Goal: Transaction & Acquisition: Purchase product/service

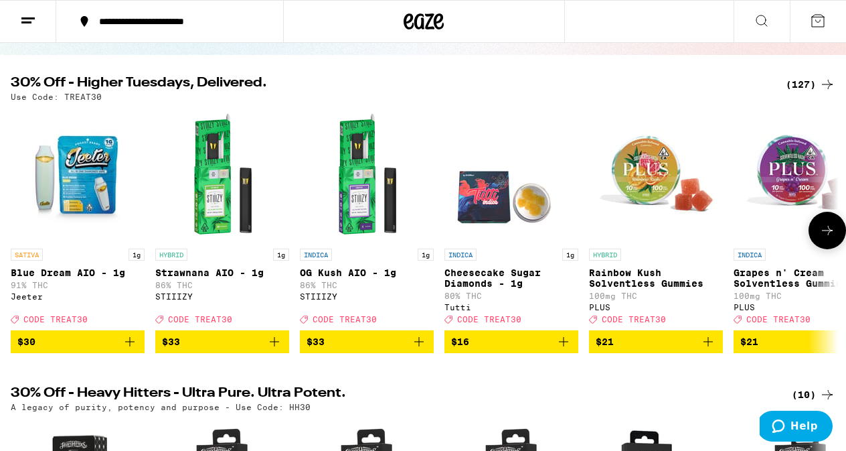
scroll to position [135, 0]
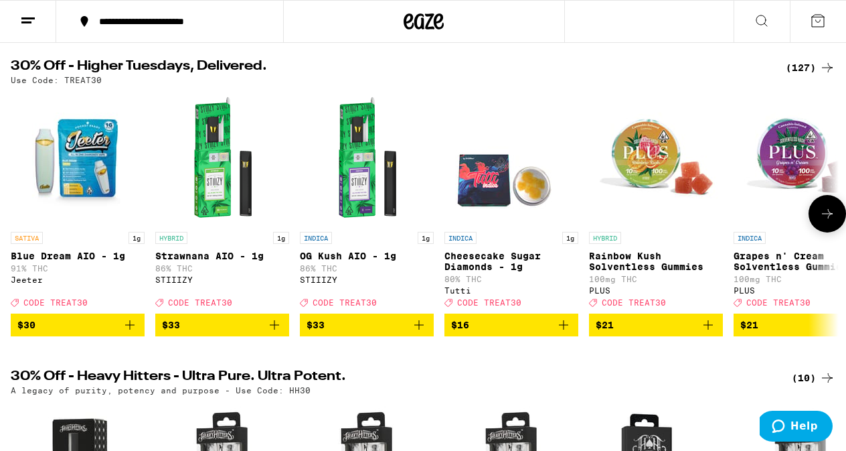
click at [829, 220] on icon at bounding box center [828, 214] width 16 height 16
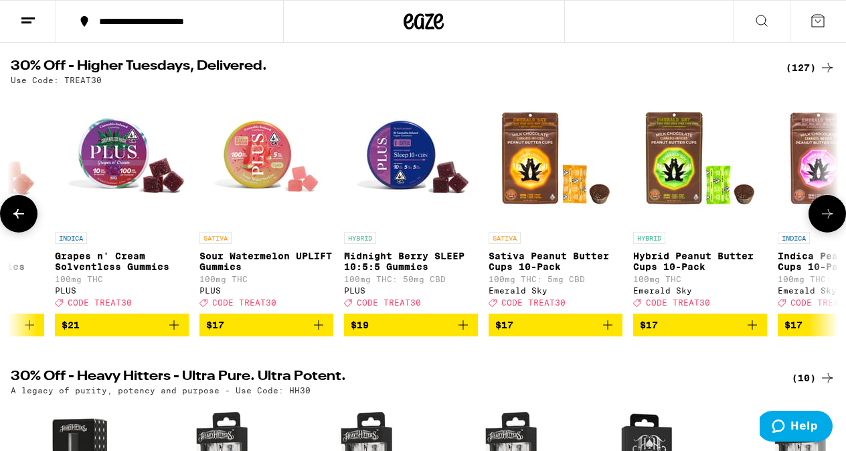
click at [829, 220] on icon at bounding box center [828, 214] width 16 height 16
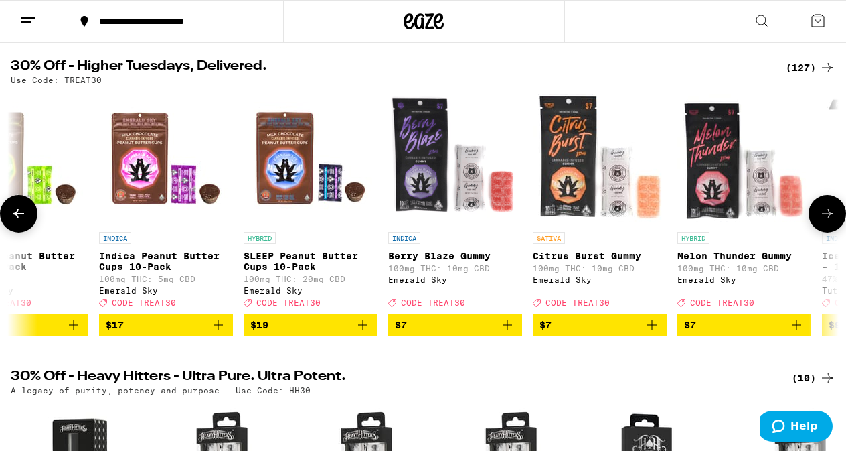
click at [829, 220] on icon at bounding box center [828, 214] width 16 height 16
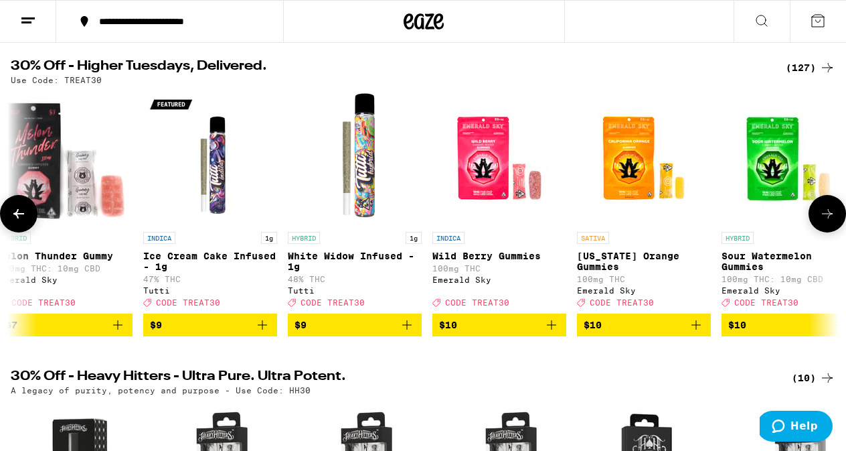
click at [829, 220] on icon at bounding box center [828, 214] width 16 height 16
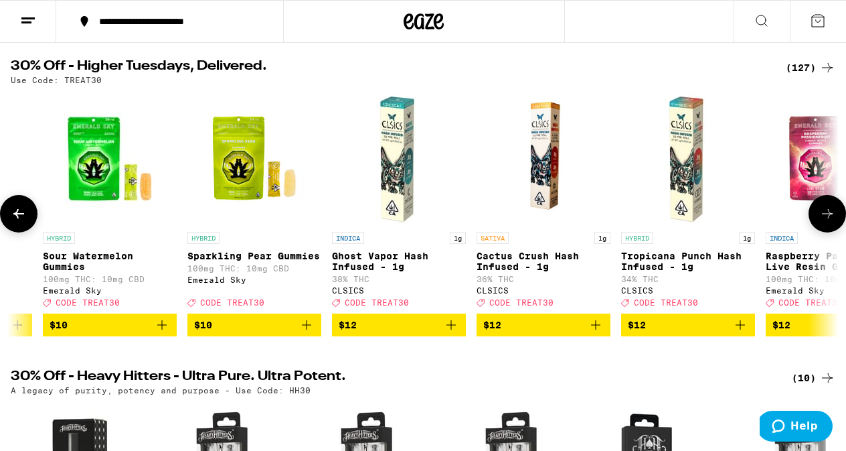
click at [829, 220] on icon at bounding box center [828, 214] width 16 height 16
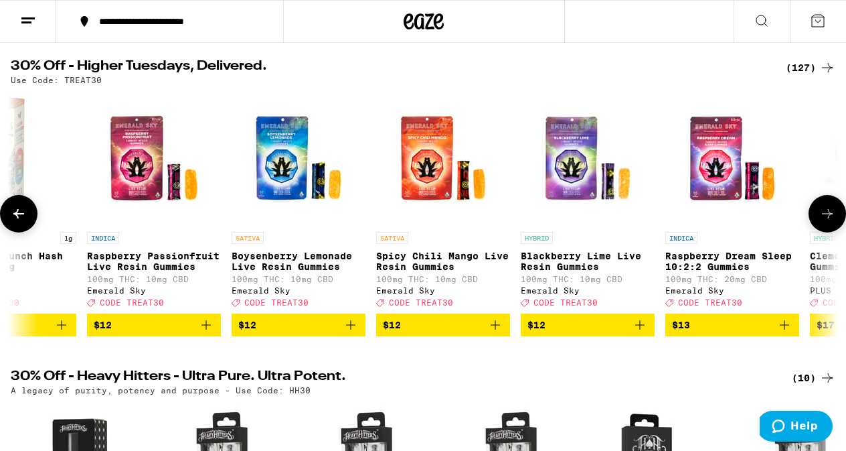
click at [829, 220] on icon at bounding box center [828, 214] width 16 height 16
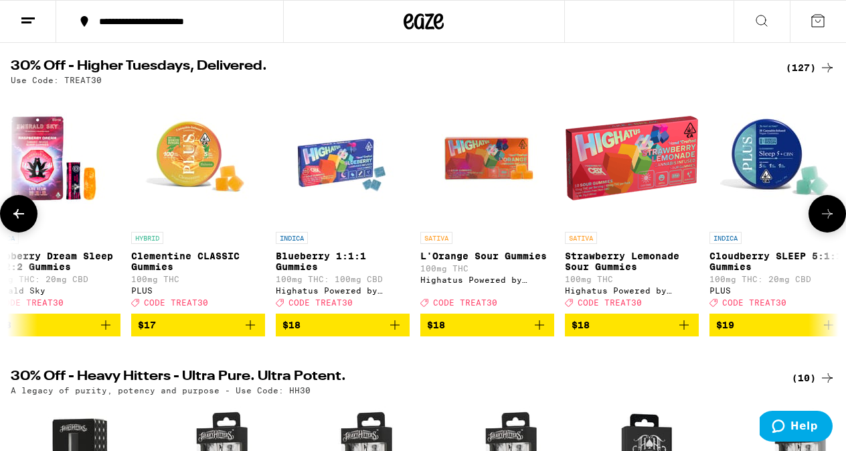
click at [829, 220] on icon at bounding box center [828, 214] width 16 height 16
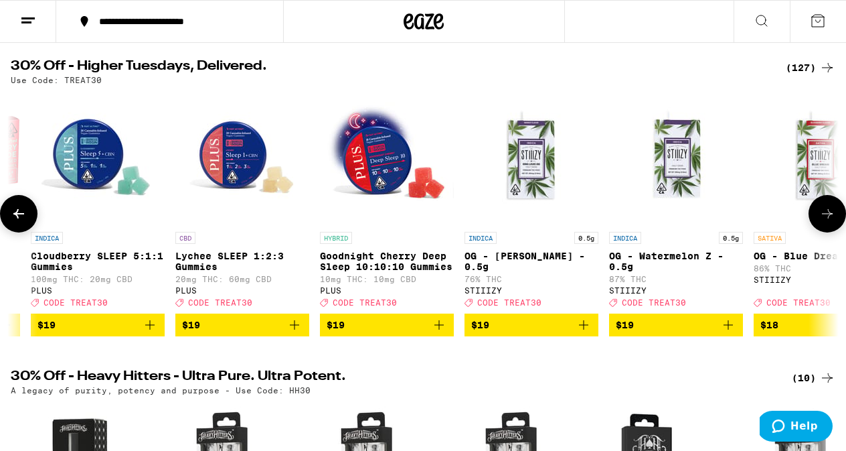
click at [829, 220] on icon at bounding box center [828, 214] width 16 height 16
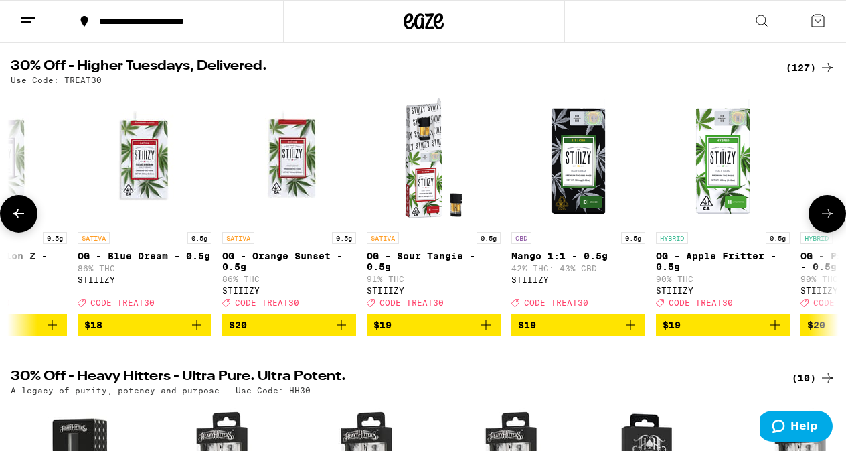
scroll to position [0, 5431]
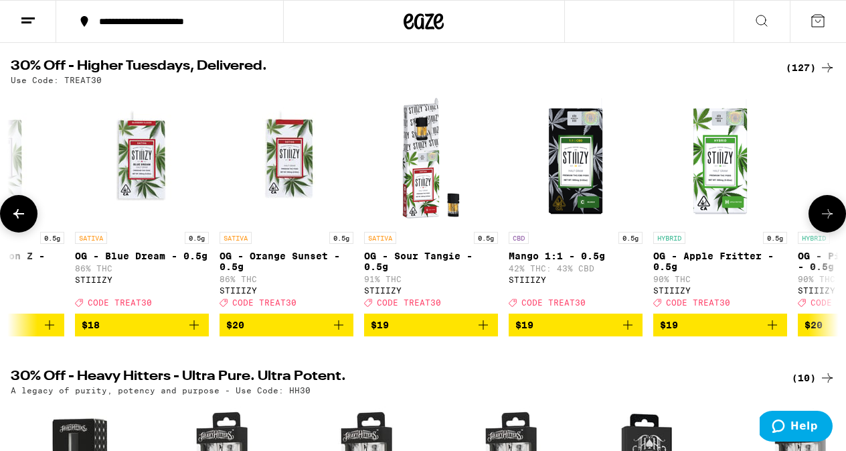
click at [829, 220] on icon at bounding box center [828, 214] width 16 height 16
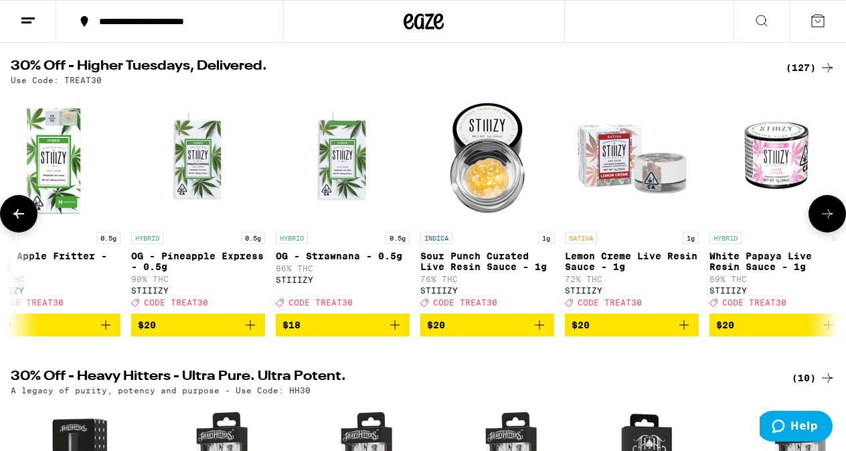
scroll to position [0, 6110]
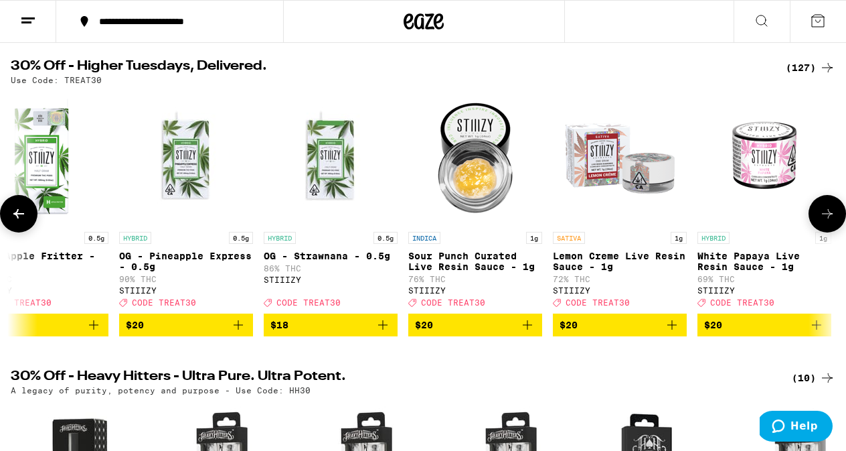
click at [829, 220] on icon at bounding box center [828, 214] width 16 height 16
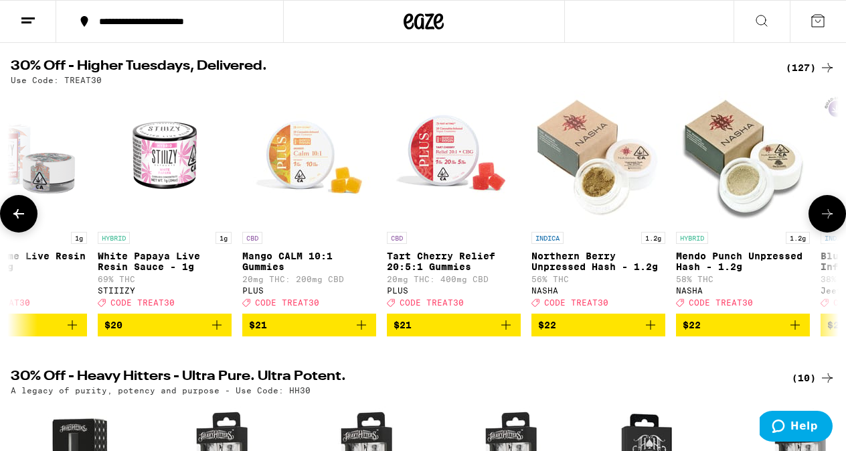
scroll to position [0, 6789]
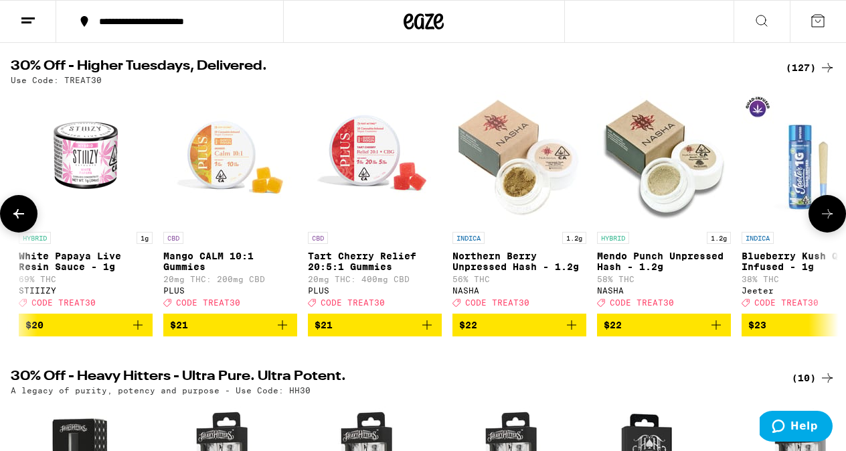
click at [17, 216] on icon at bounding box center [19, 214] width 16 height 16
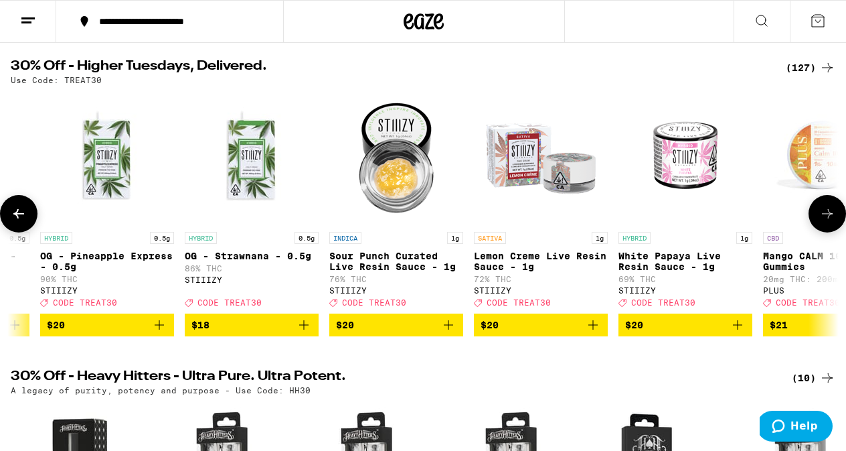
scroll to position [0, 6110]
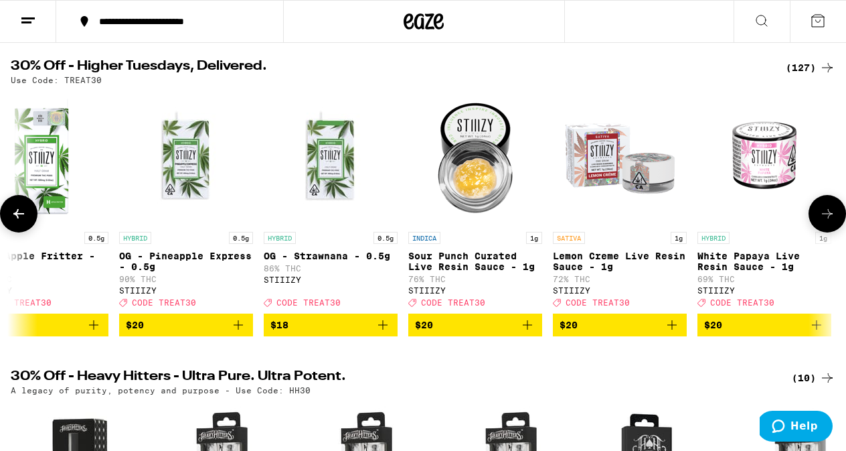
click at [17, 216] on icon at bounding box center [19, 214] width 16 height 16
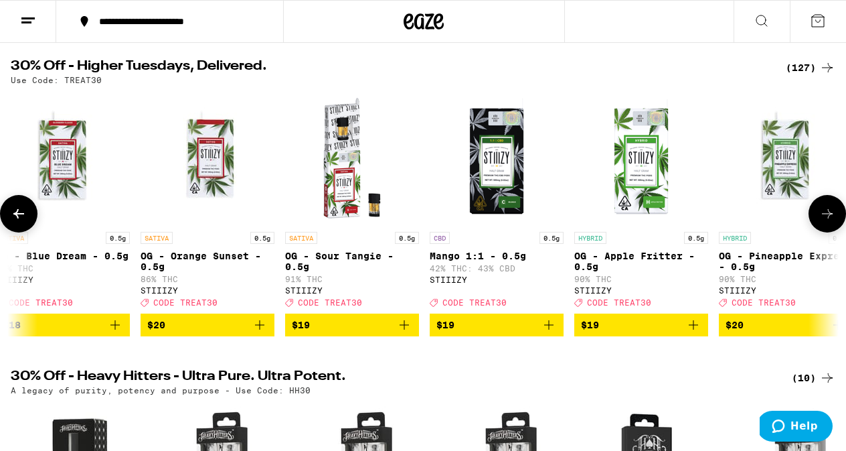
scroll to position [0, 5431]
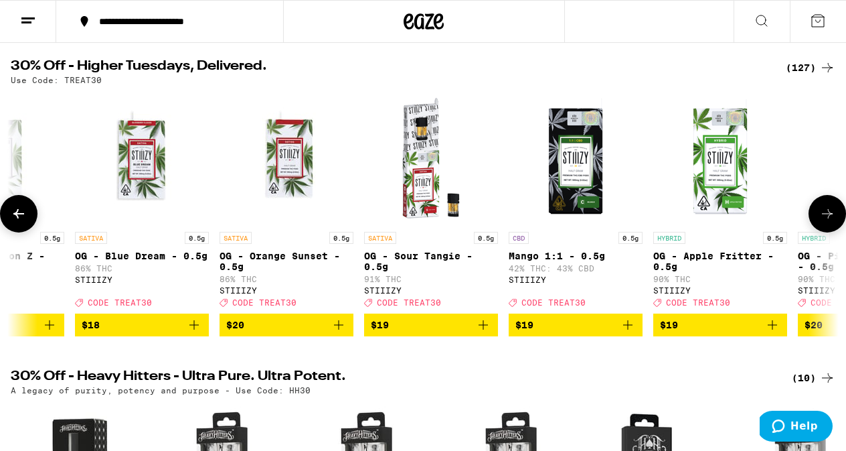
click at [17, 216] on icon at bounding box center [18, 213] width 11 height 9
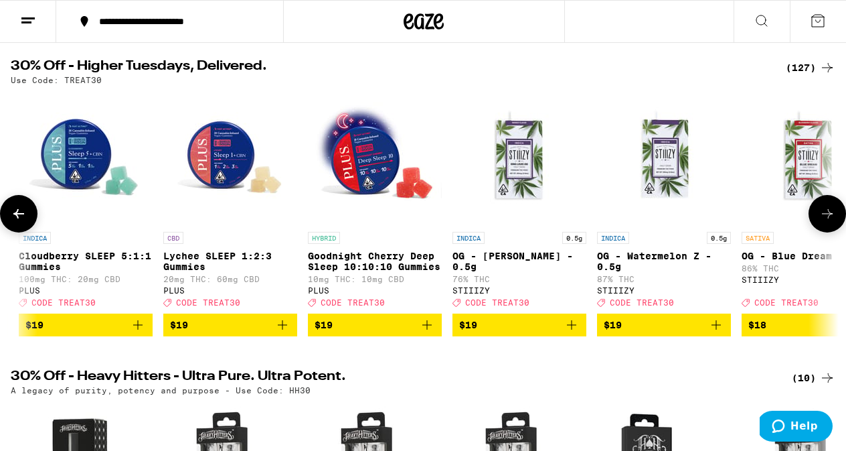
scroll to position [0, 4752]
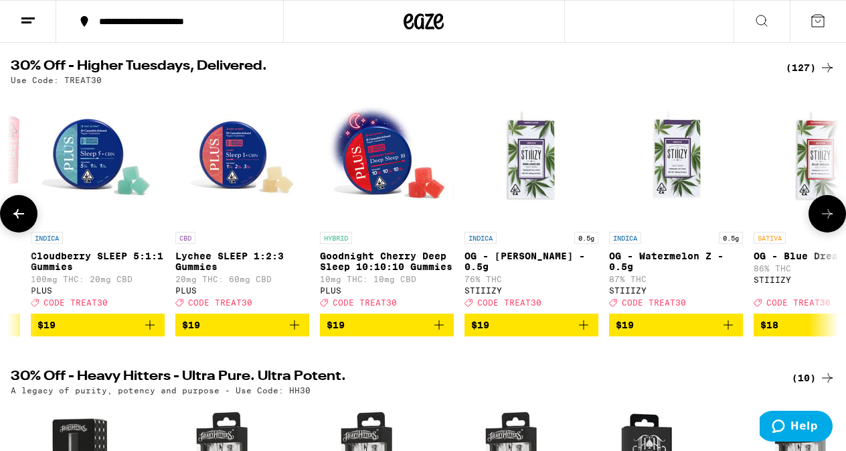
click at [829, 215] on icon at bounding box center [828, 214] width 16 height 16
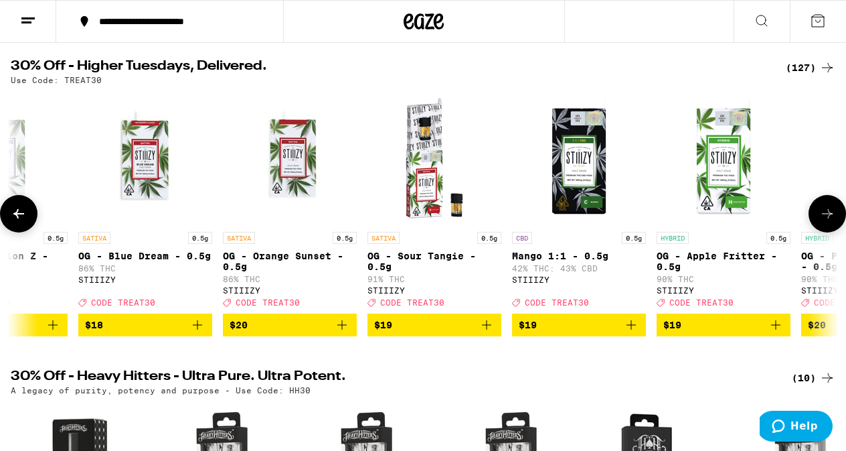
scroll to position [0, 5431]
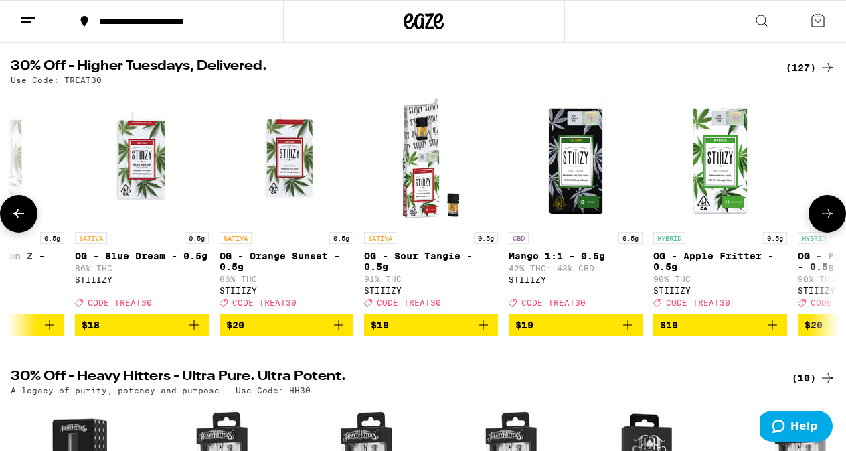
click at [17, 215] on icon at bounding box center [18, 213] width 11 height 9
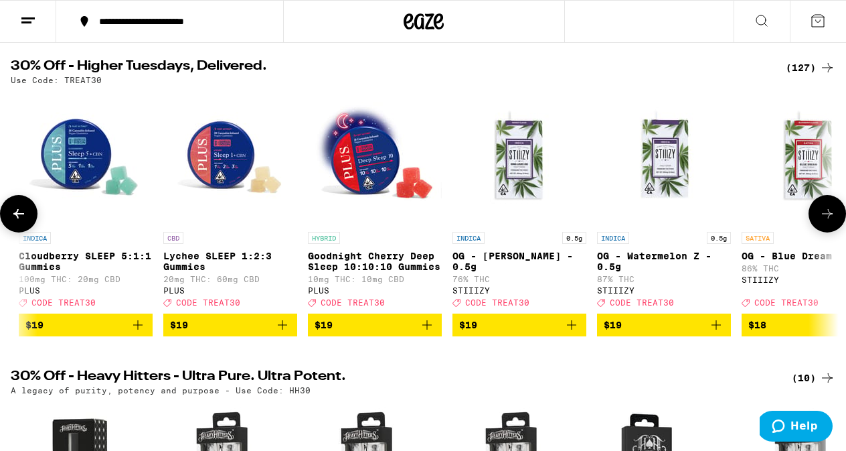
scroll to position [0, 4752]
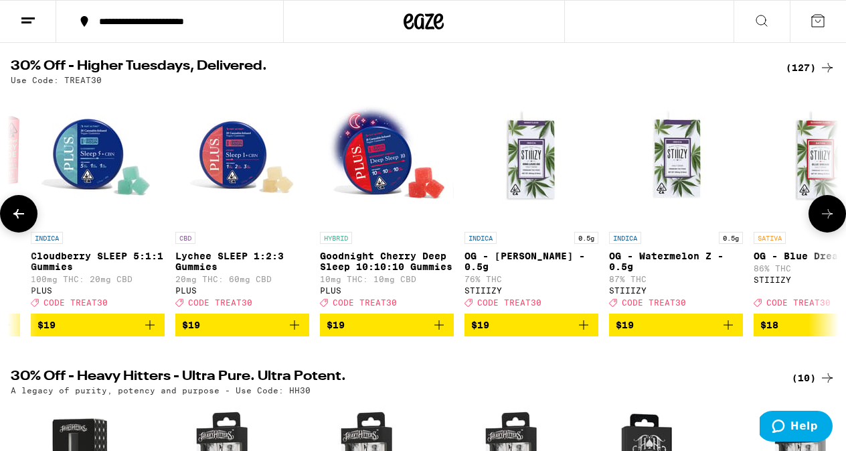
click at [827, 215] on icon at bounding box center [828, 214] width 16 height 16
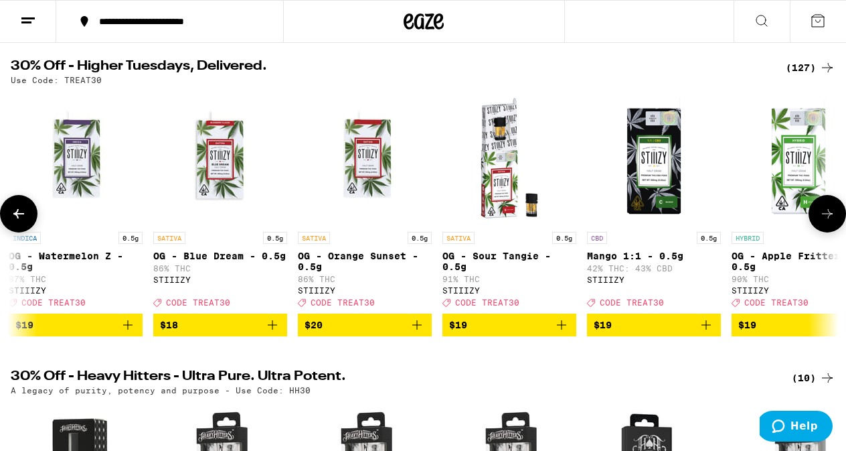
scroll to position [0, 5431]
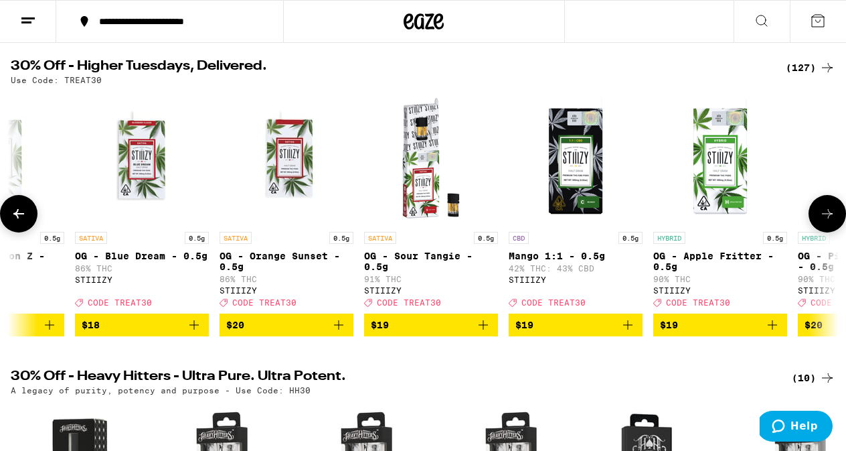
drag, startPoint x: 827, startPoint y: 215, endPoint x: 818, endPoint y: 182, distance: 34.1
click at [818, 182] on div "SATIVA 1g Blue Dream AIO - 1g 91% THC Jeeter Deal Created with Sketch. CODE TRE…" at bounding box center [423, 213] width 846 height 245
click at [828, 218] on icon at bounding box center [827, 213] width 11 height 9
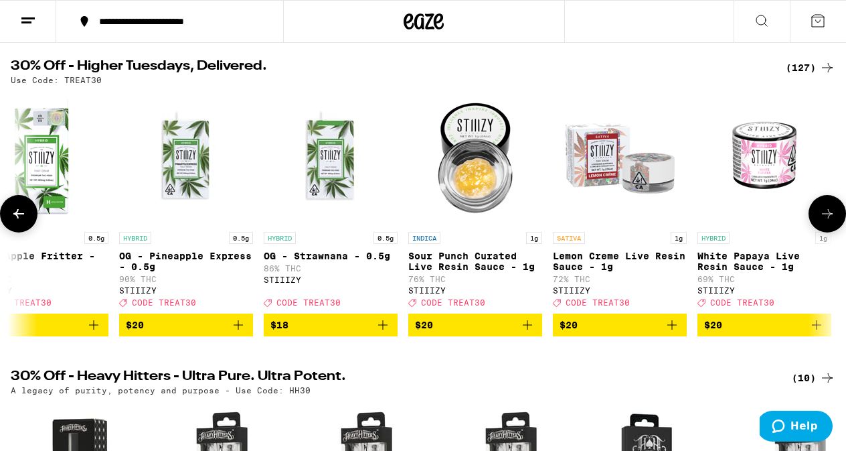
click at [828, 218] on icon at bounding box center [827, 213] width 11 height 9
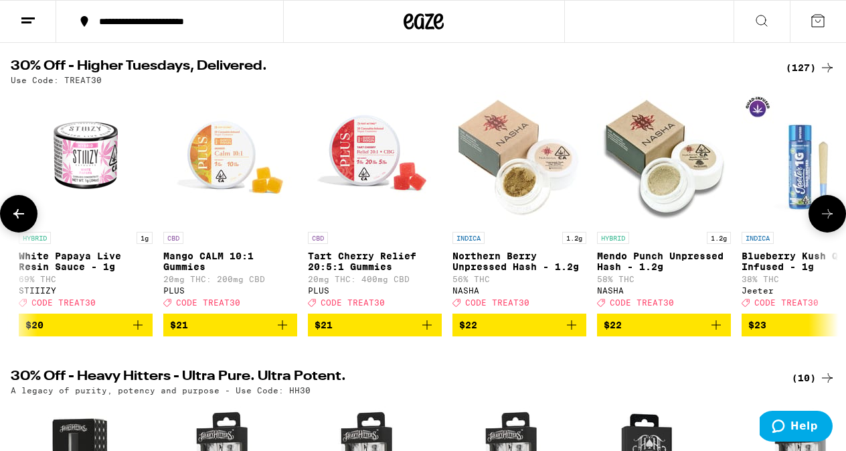
click at [828, 218] on icon at bounding box center [827, 213] width 11 height 9
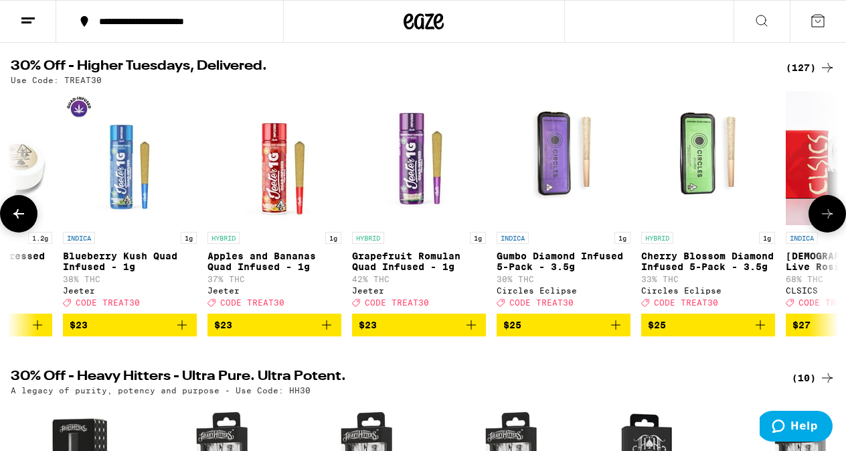
click at [828, 218] on icon at bounding box center [827, 213] width 11 height 9
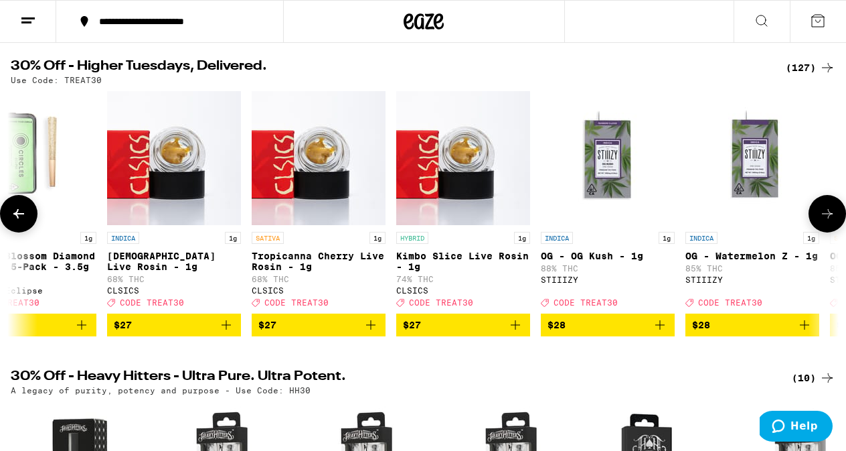
click at [828, 218] on icon at bounding box center [827, 213] width 11 height 9
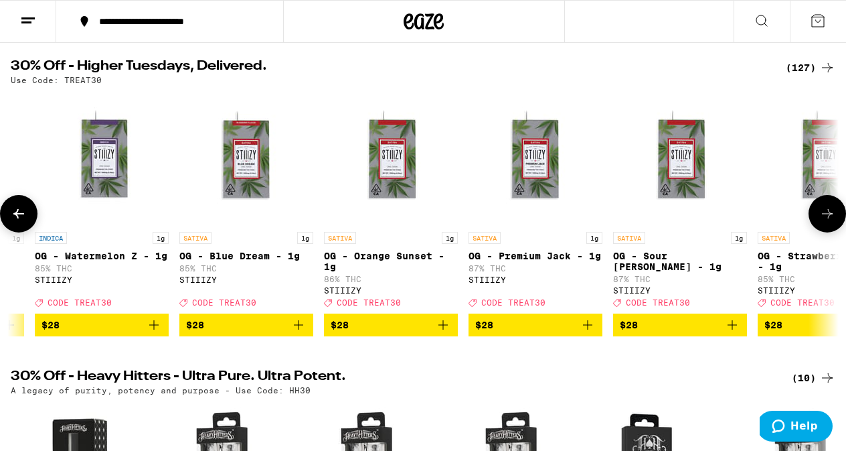
scroll to position [0, 8826]
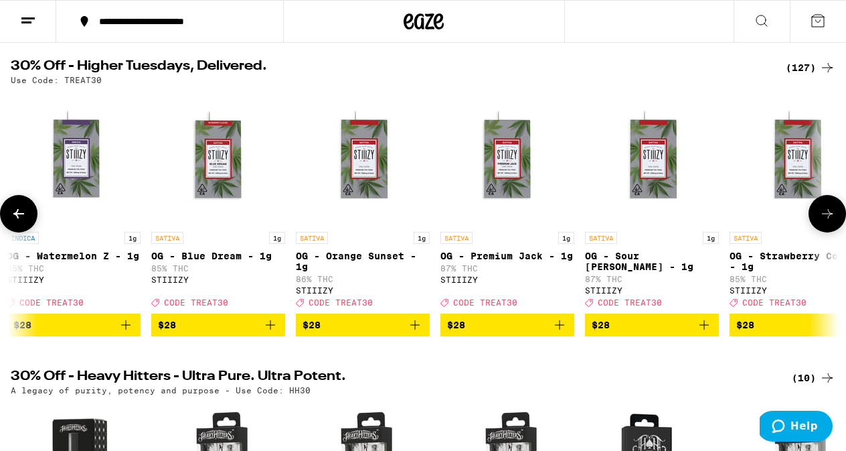
click at [19, 217] on icon at bounding box center [19, 214] width 16 height 16
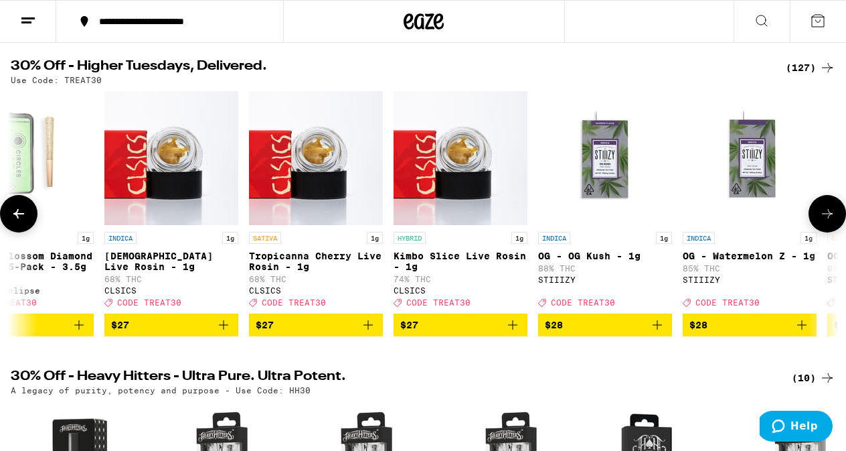
scroll to position [0, 8147]
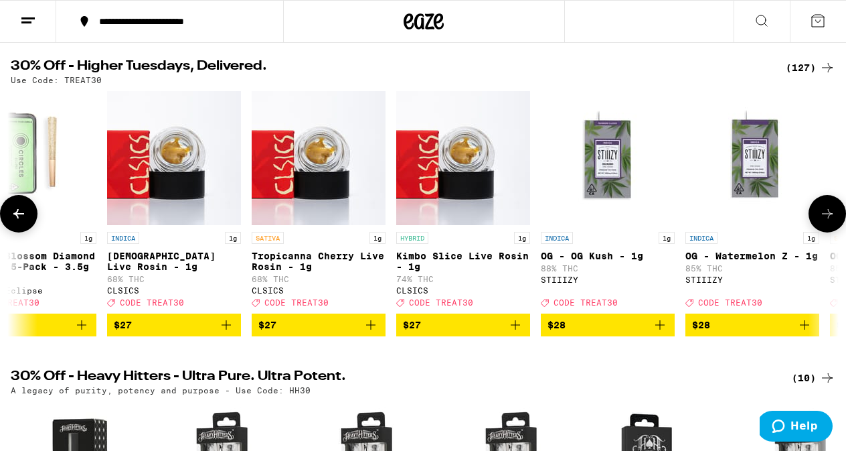
click at [830, 218] on icon at bounding box center [827, 213] width 11 height 9
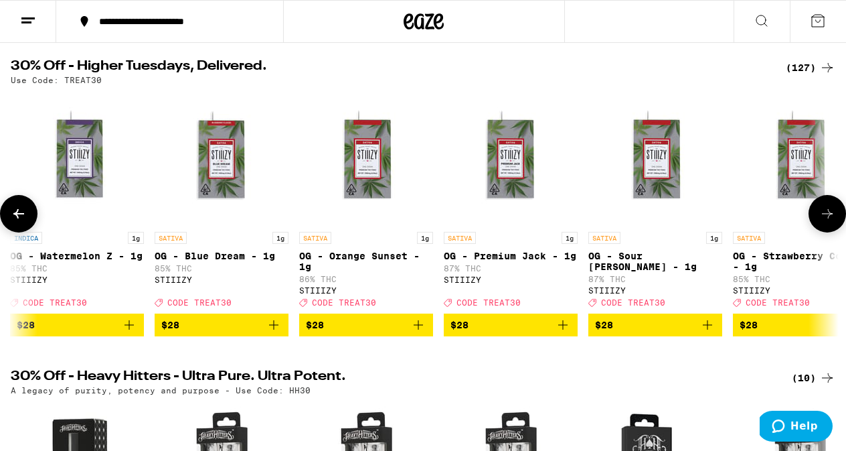
scroll to position [0, 8826]
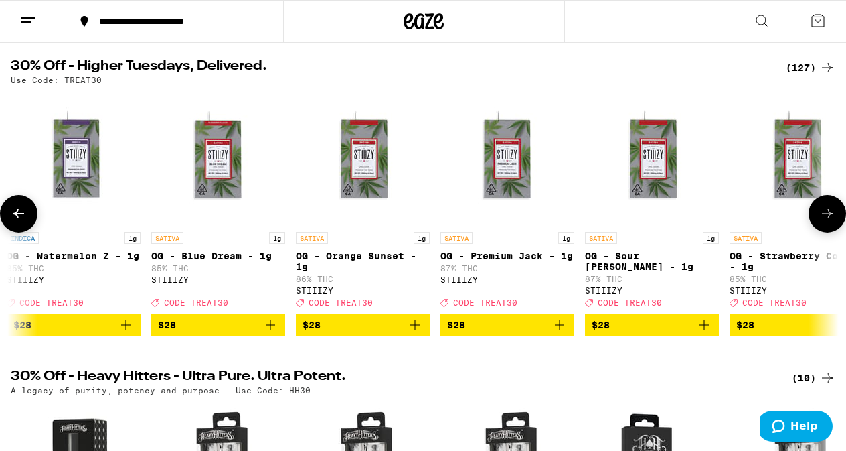
click at [830, 218] on icon at bounding box center [827, 213] width 11 height 9
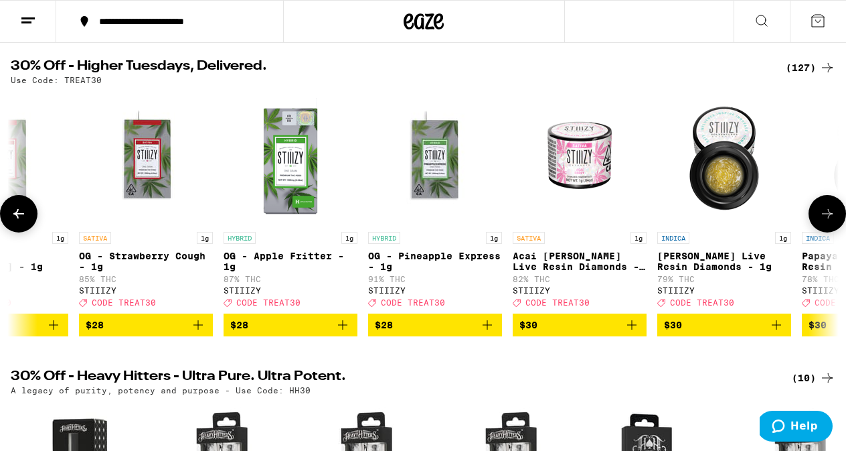
scroll to position [0, 9505]
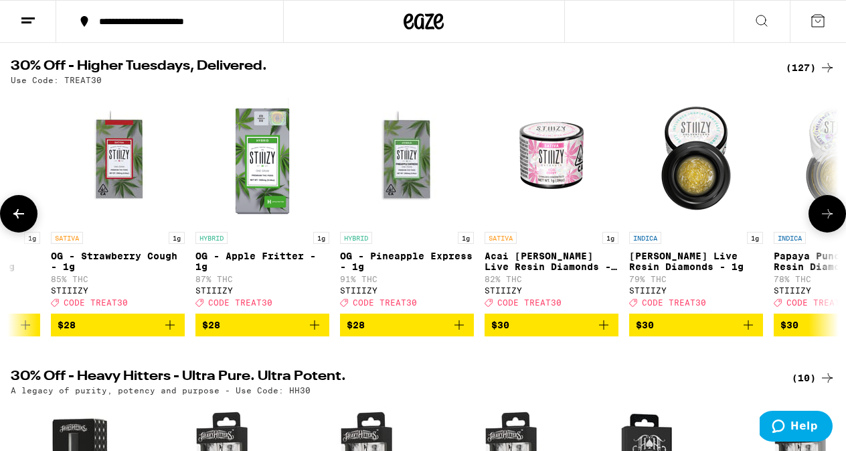
click at [830, 218] on icon at bounding box center [827, 213] width 11 height 9
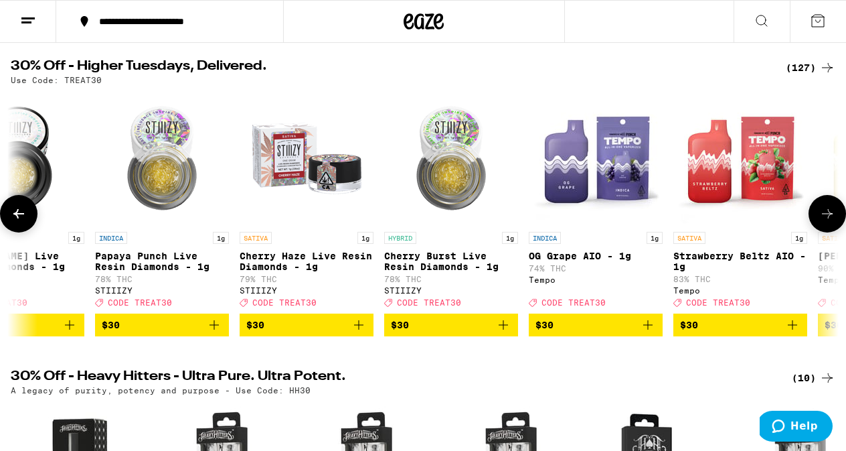
click at [830, 218] on icon at bounding box center [827, 213] width 11 height 9
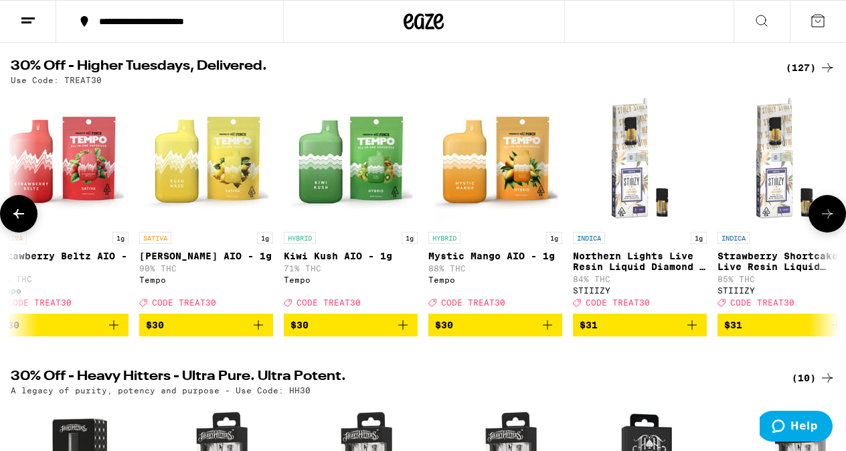
click at [830, 218] on icon at bounding box center [827, 213] width 11 height 9
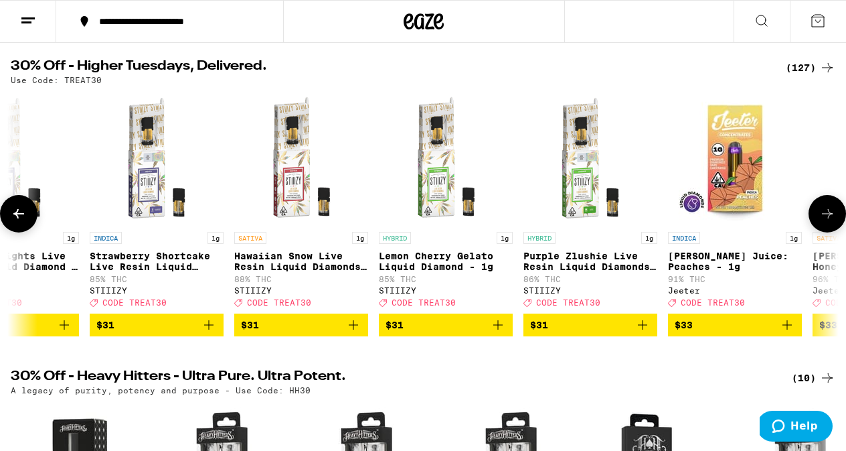
scroll to position [0, 11542]
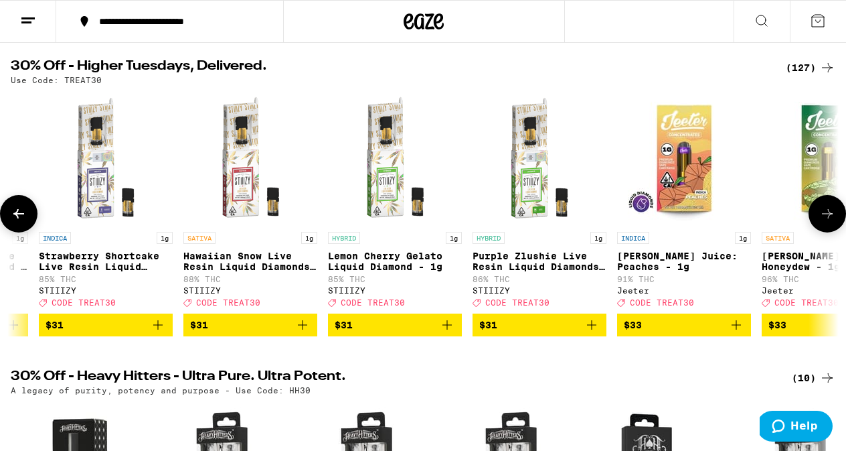
click at [830, 218] on icon at bounding box center [827, 213] width 11 height 9
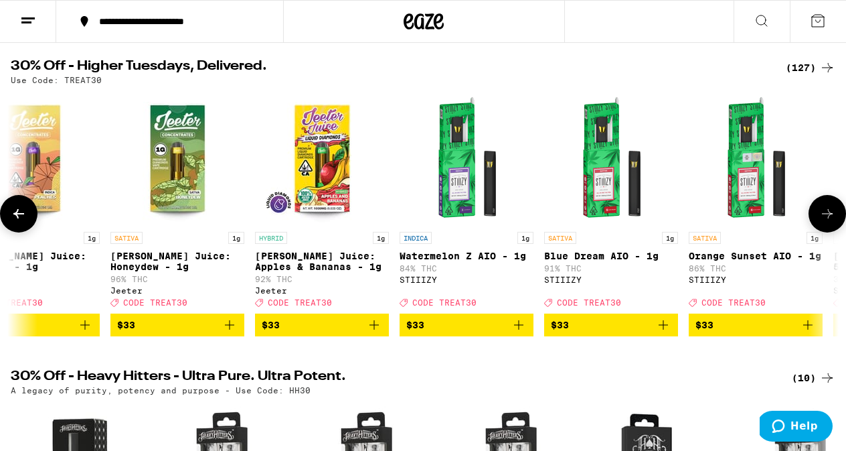
scroll to position [0, 12221]
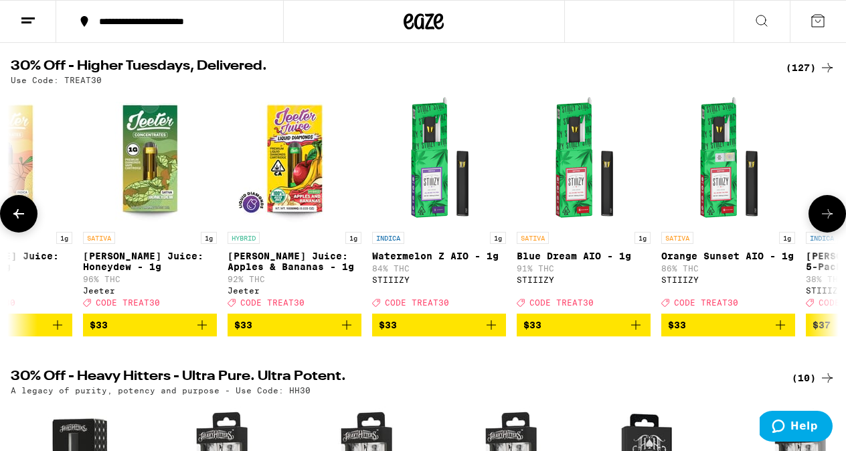
click at [830, 218] on icon at bounding box center [827, 213] width 11 height 9
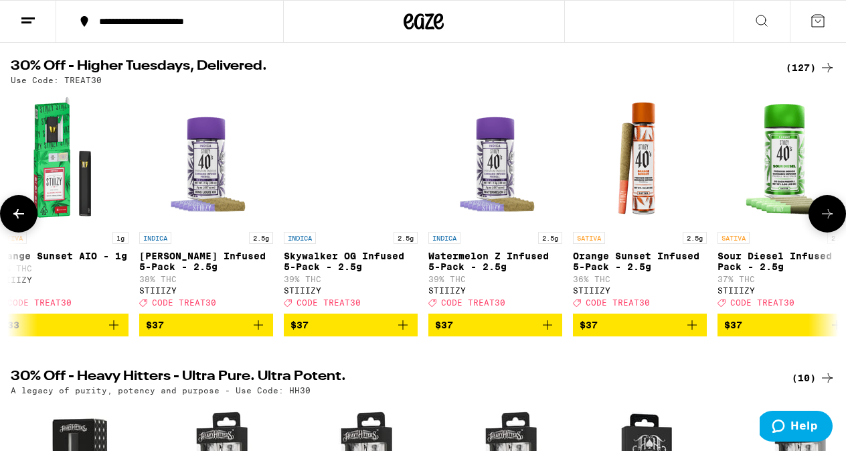
scroll to position [0, 12899]
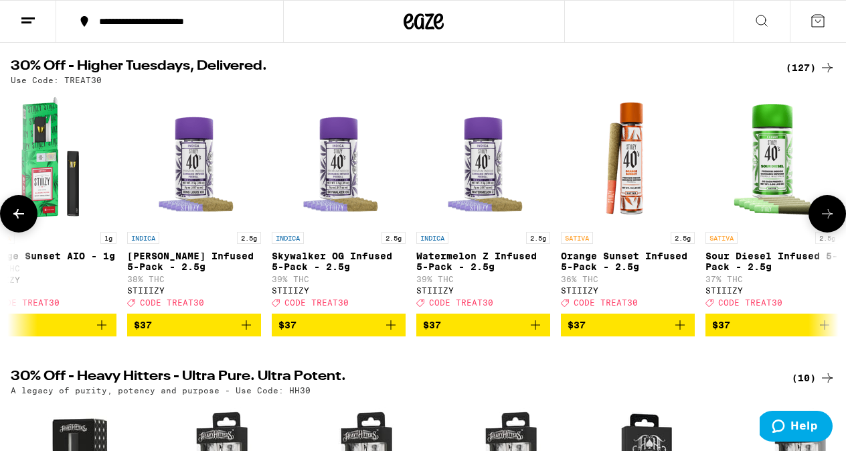
click at [830, 218] on icon at bounding box center [827, 213] width 11 height 9
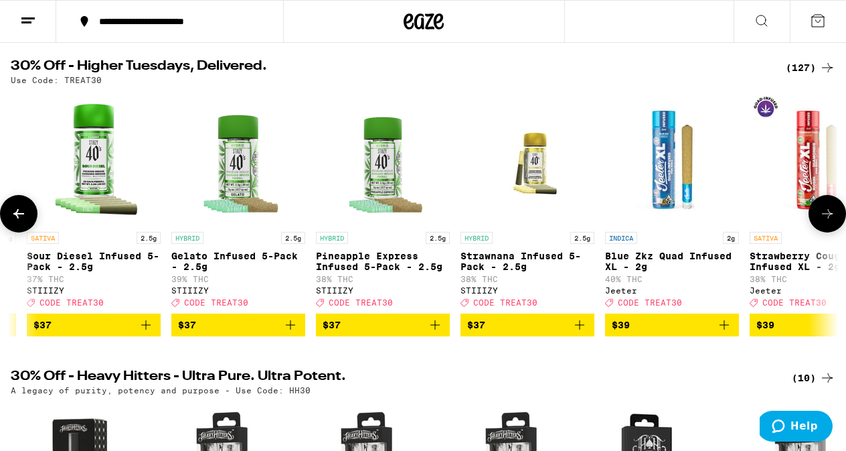
click at [830, 218] on icon at bounding box center [827, 213] width 11 height 9
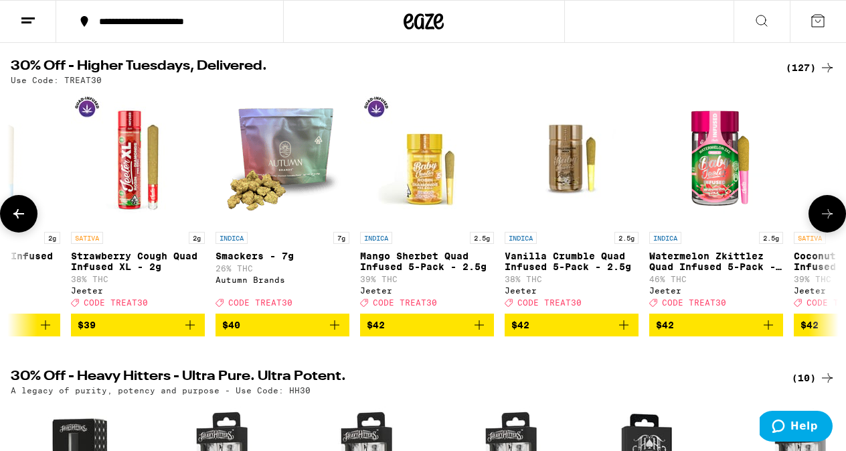
click at [830, 218] on icon at bounding box center [827, 213] width 11 height 9
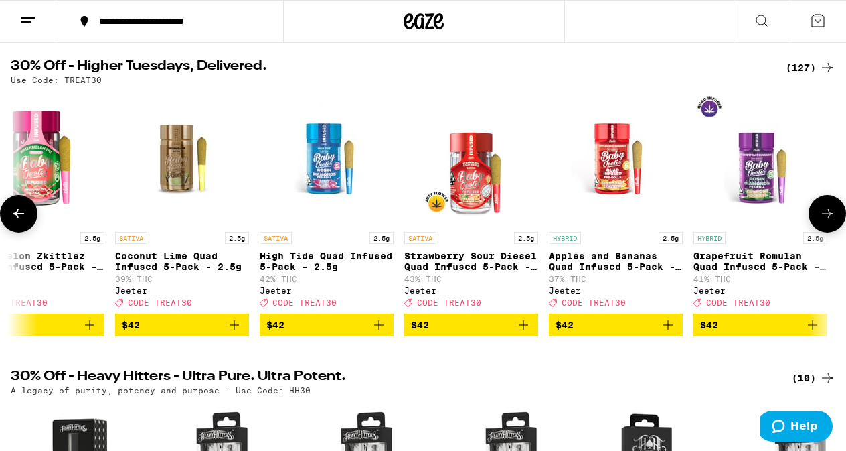
click at [830, 218] on icon at bounding box center [827, 213] width 11 height 9
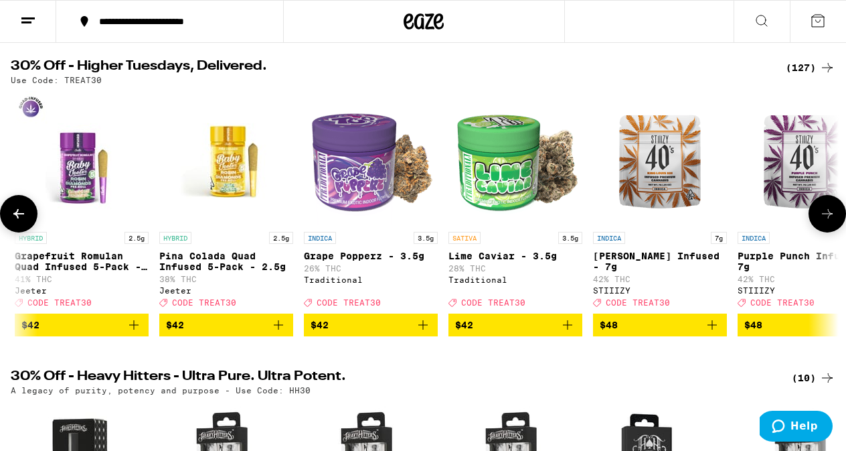
click at [830, 218] on icon at bounding box center [827, 213] width 11 height 9
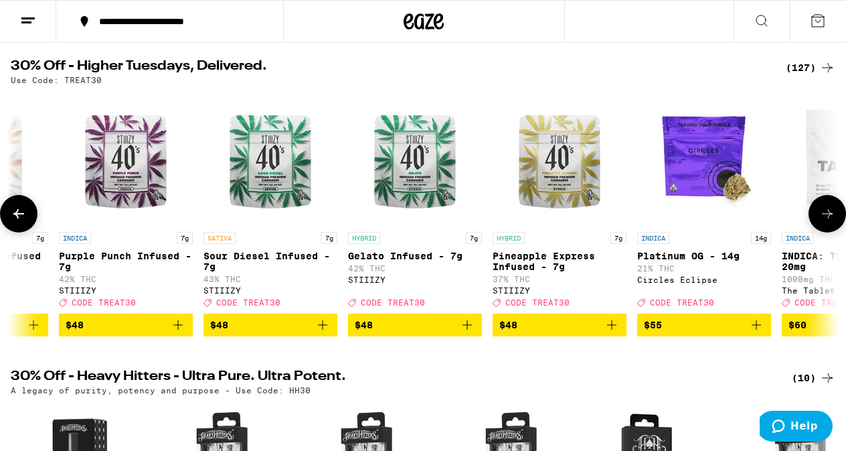
click at [830, 218] on icon at bounding box center [827, 213] width 11 height 9
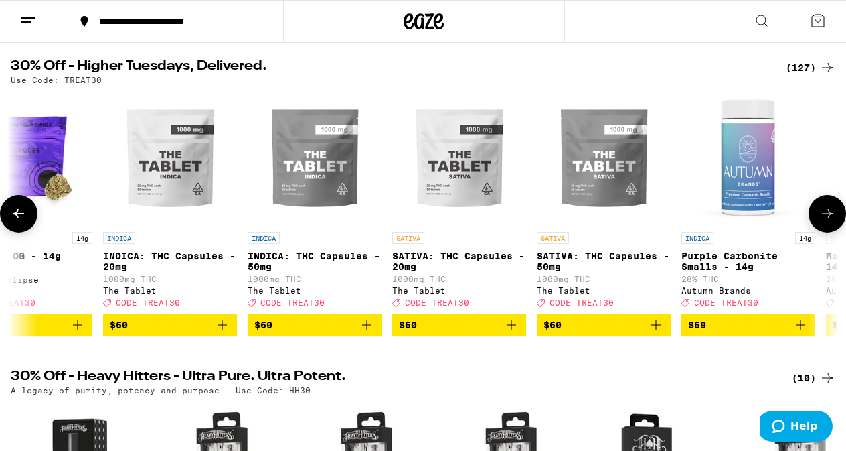
click at [830, 218] on icon at bounding box center [827, 213] width 11 height 9
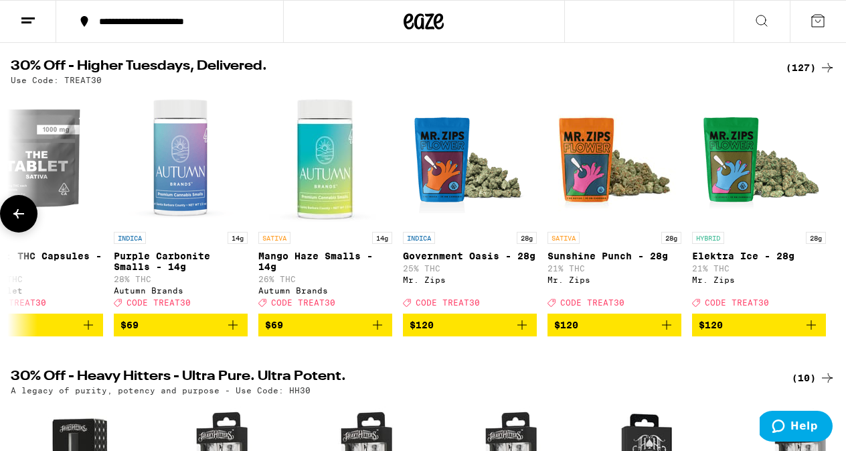
scroll to position [0, 17542]
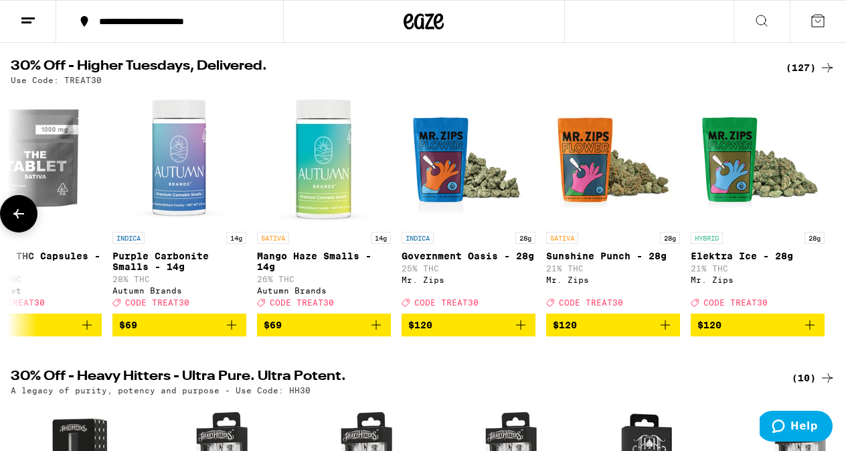
click at [830, 219] on div at bounding box center [827, 213] width 37 height 37
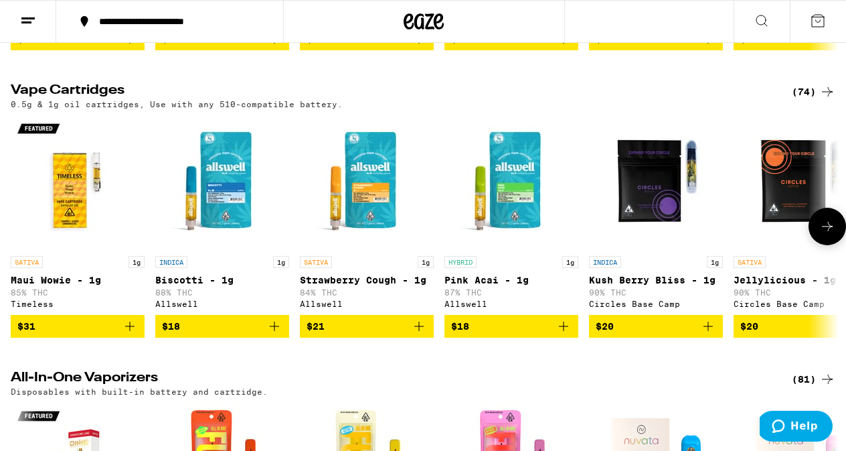
scroll to position [1647, 0]
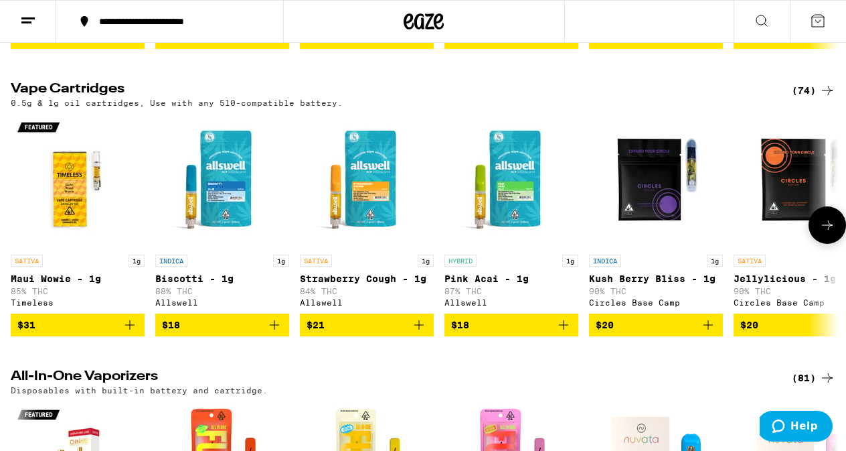
click at [825, 233] on icon at bounding box center [828, 225] width 16 height 16
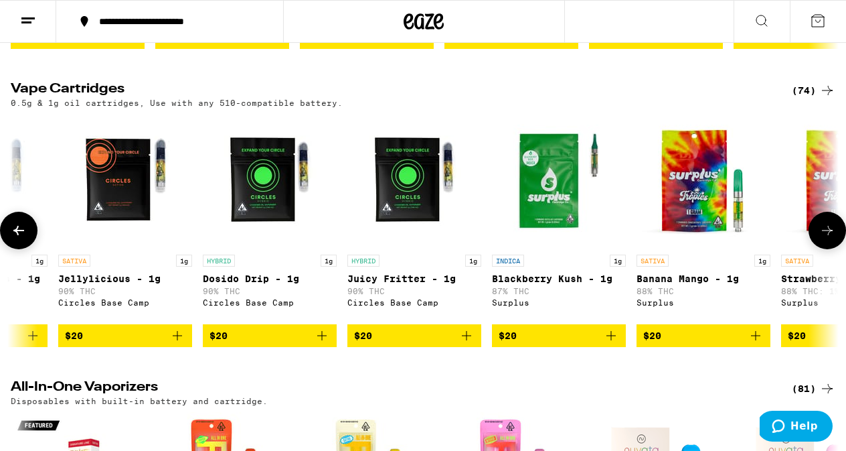
scroll to position [0, 679]
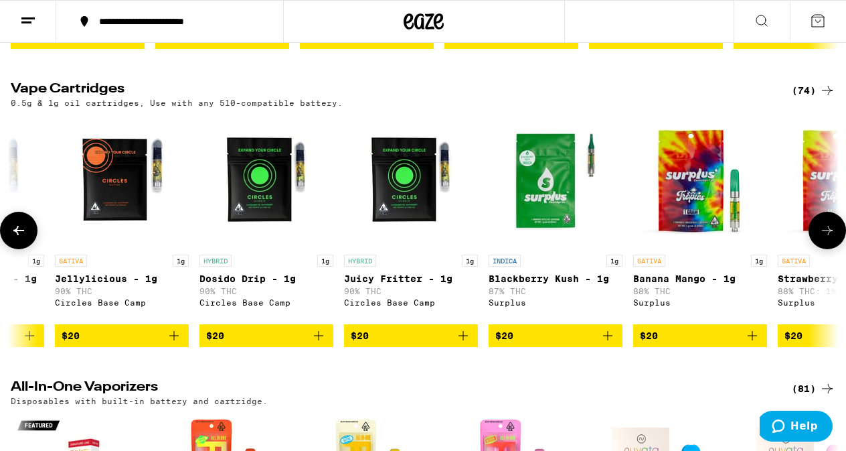
click at [825, 238] on icon at bounding box center [828, 230] width 16 height 16
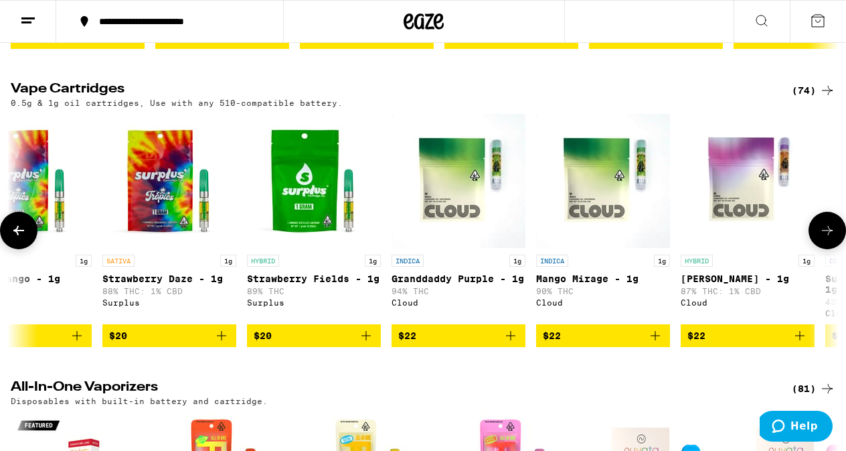
scroll to position [0, 1358]
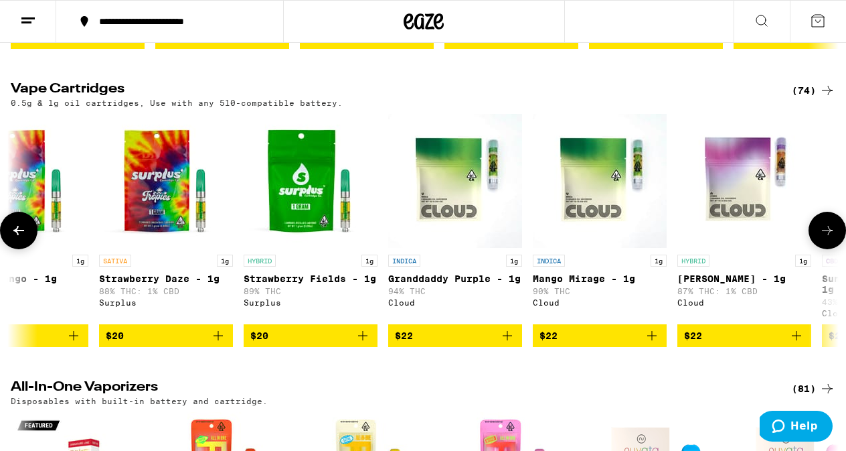
click at [830, 238] on icon at bounding box center [828, 230] width 16 height 16
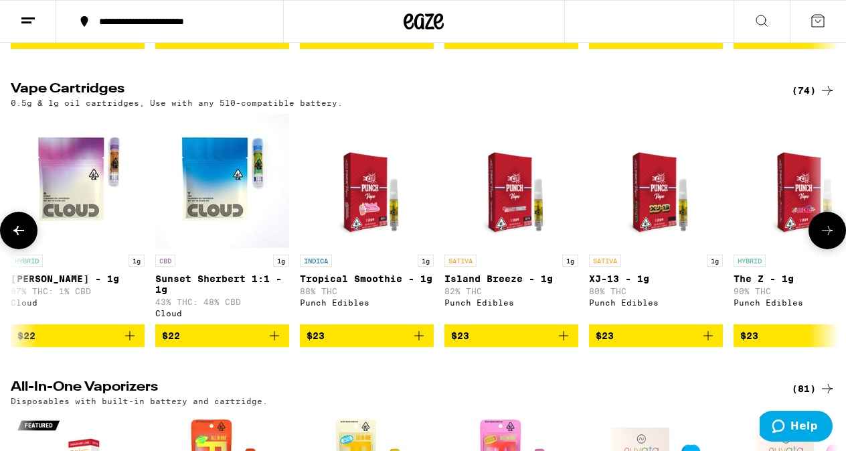
scroll to position [0, 2037]
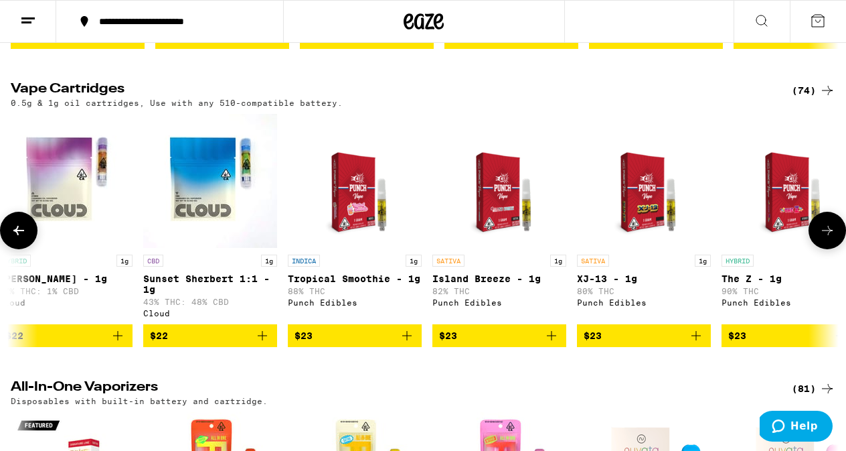
click at [830, 238] on icon at bounding box center [828, 230] width 16 height 16
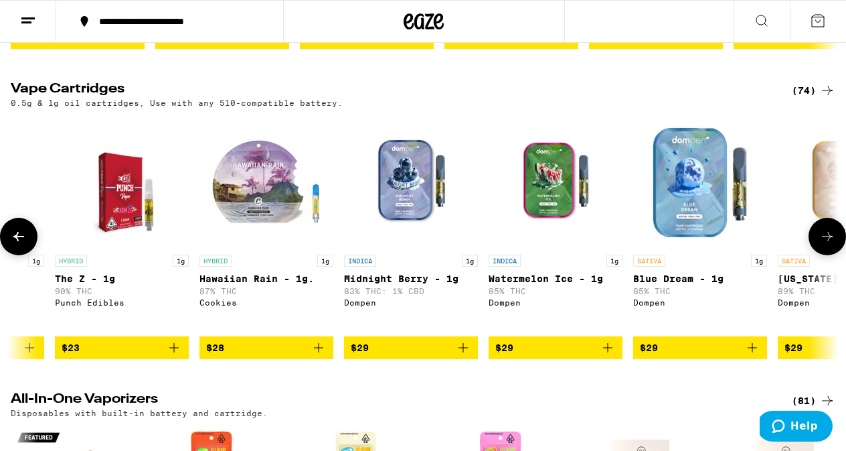
scroll to position [0, 2716]
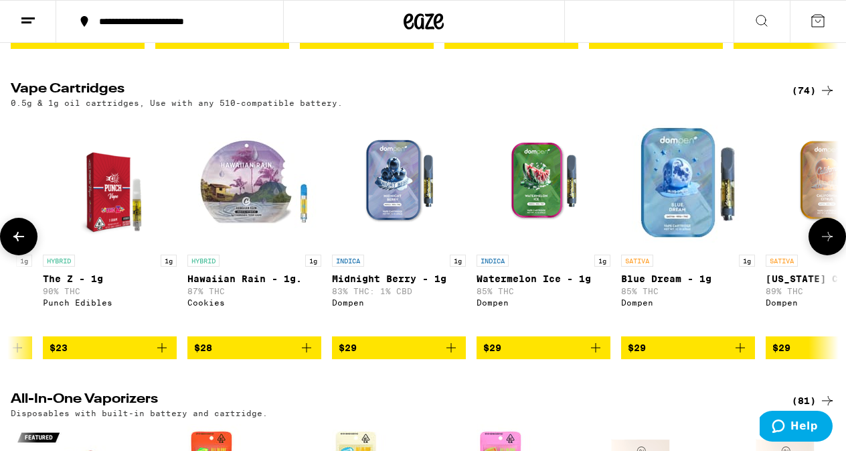
click at [830, 255] on button at bounding box center [827, 236] width 37 height 37
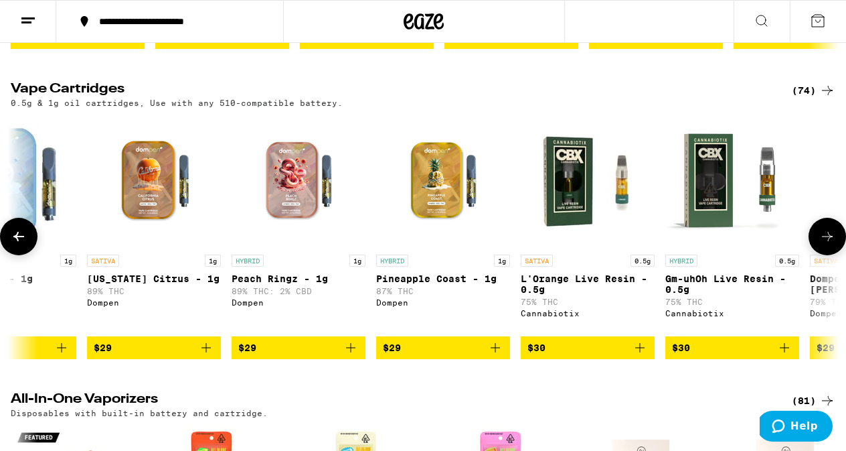
click at [830, 255] on button at bounding box center [827, 236] width 37 height 37
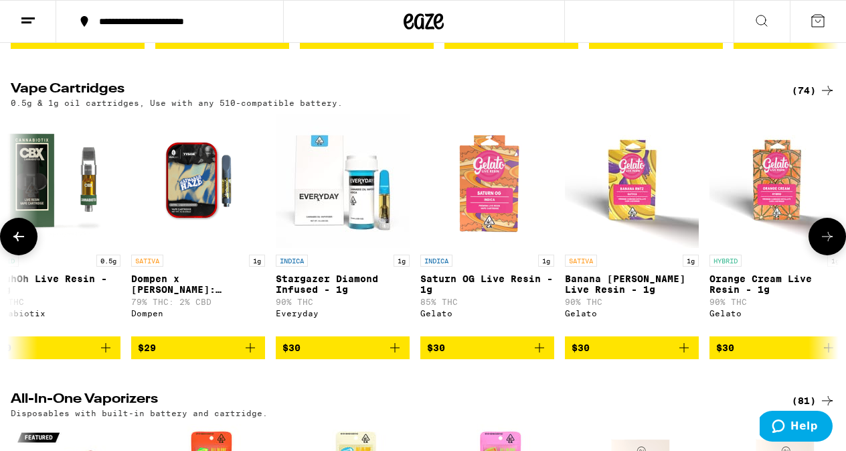
click at [830, 255] on button at bounding box center [827, 236] width 37 height 37
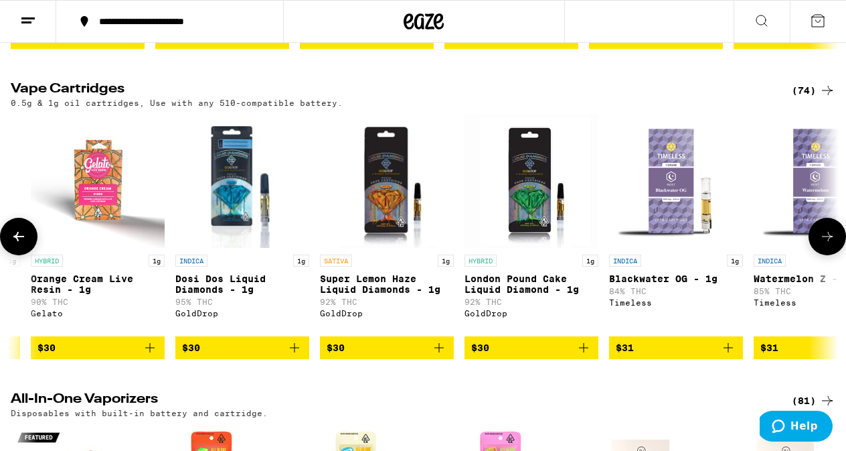
click at [830, 255] on button at bounding box center [827, 236] width 37 height 37
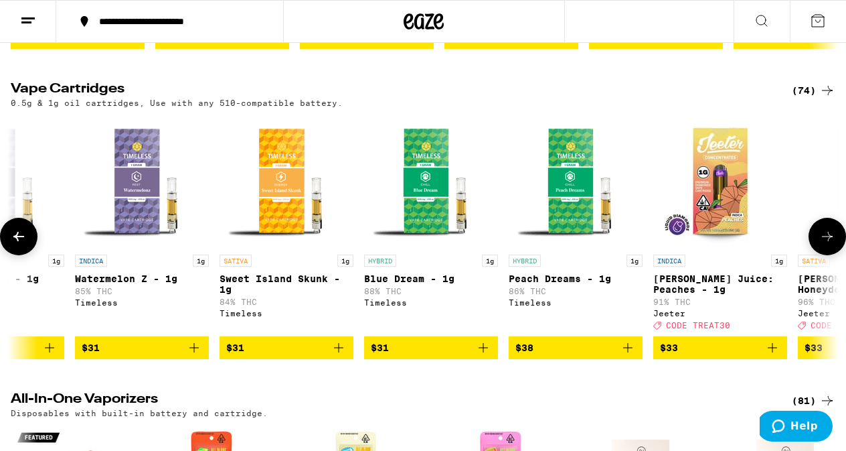
click at [830, 255] on button at bounding box center [827, 236] width 37 height 37
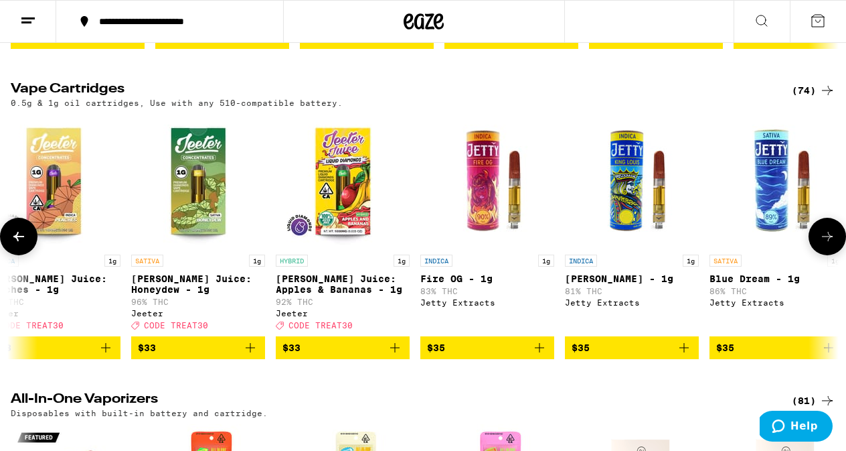
scroll to position [0, 6110]
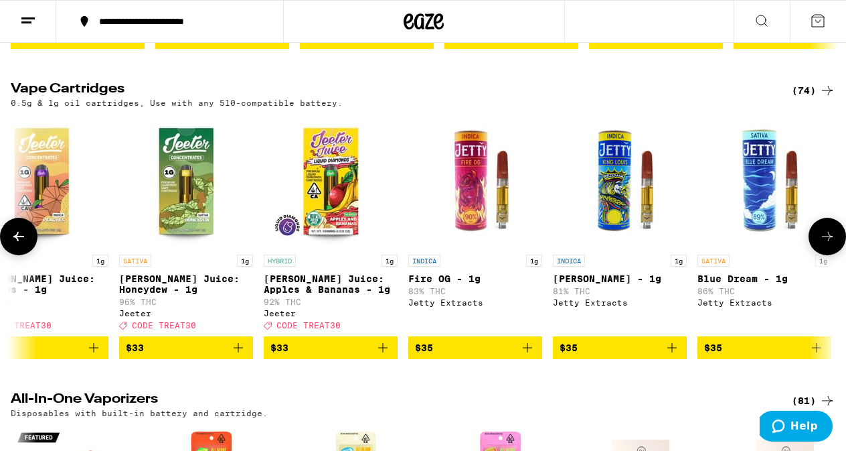
click at [830, 244] on icon at bounding box center [828, 236] width 16 height 16
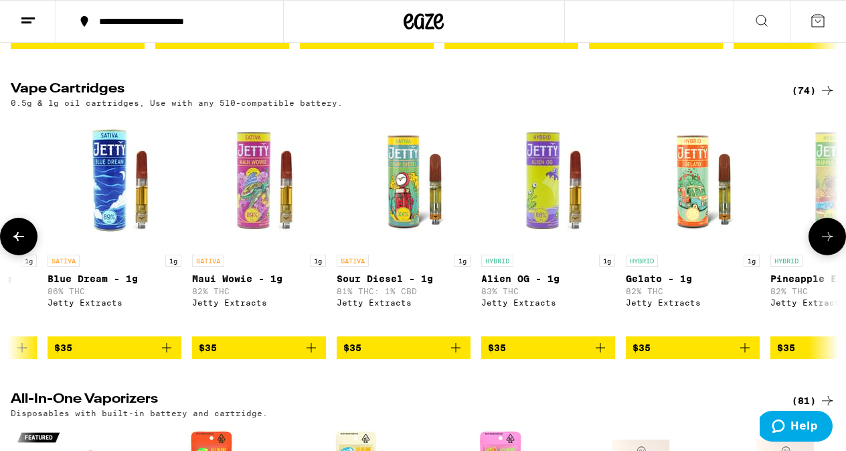
scroll to position [0, 6789]
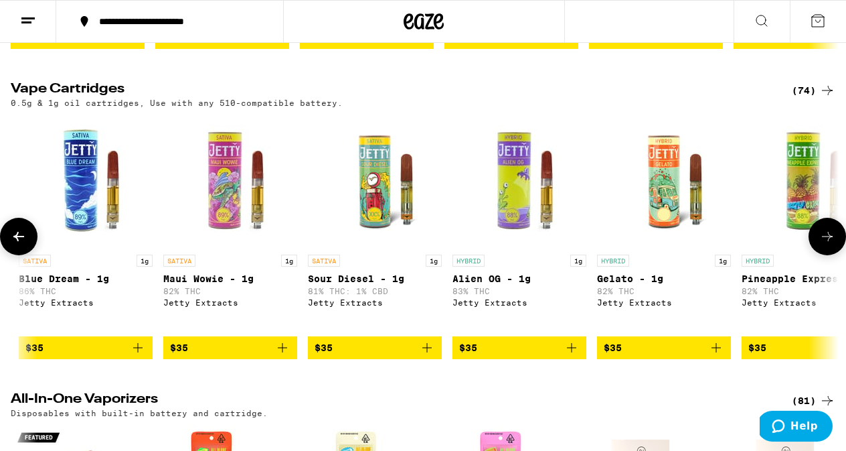
click at [830, 244] on icon at bounding box center [828, 236] width 16 height 16
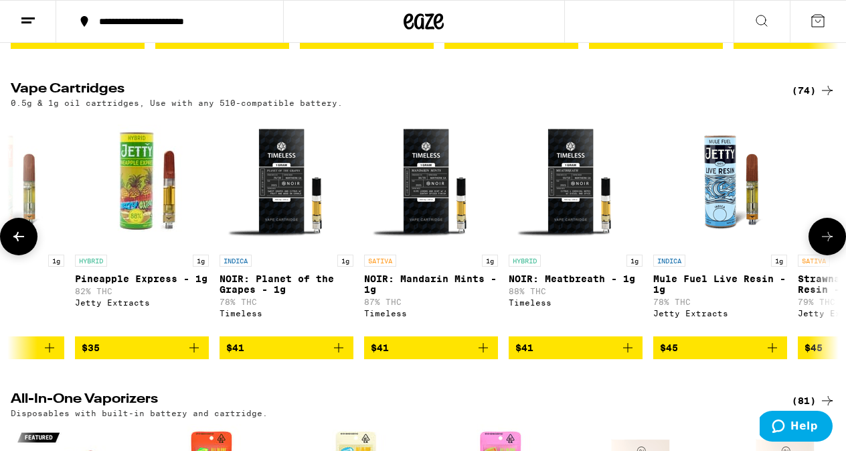
scroll to position [0, 7468]
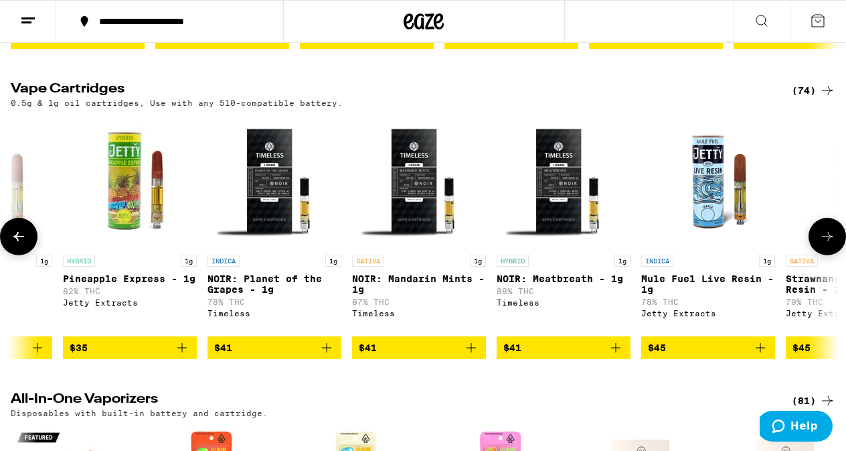
click at [830, 244] on icon at bounding box center [828, 236] width 16 height 16
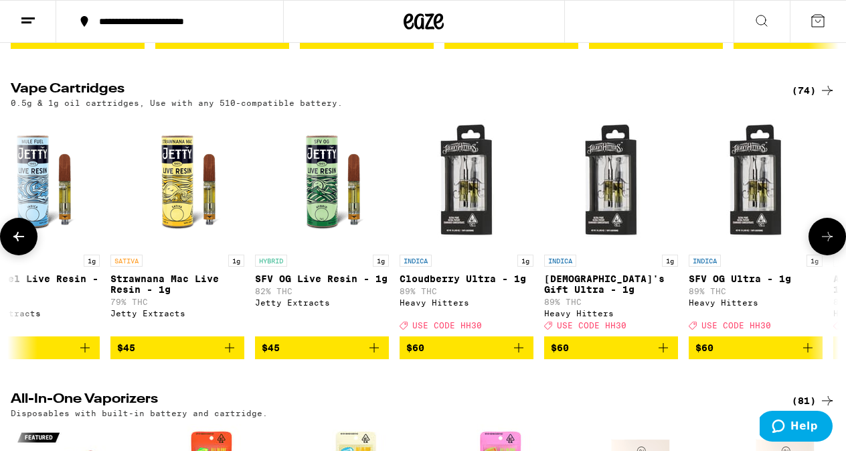
scroll to position [0, 8147]
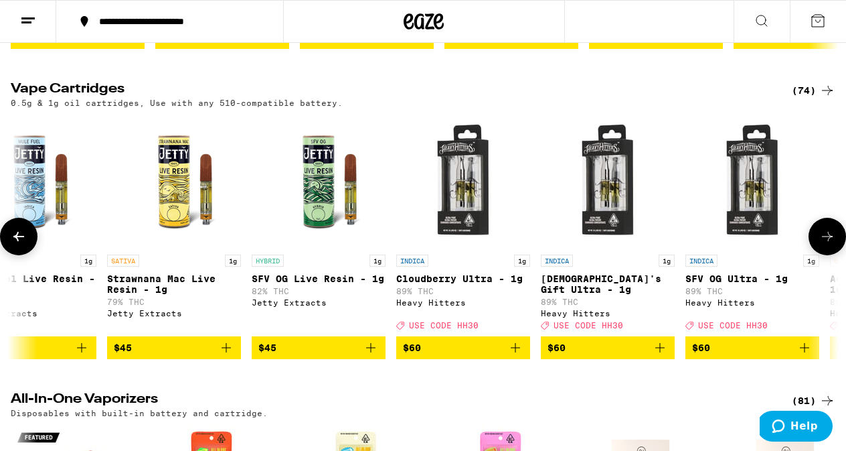
click at [830, 244] on icon at bounding box center [828, 236] width 16 height 16
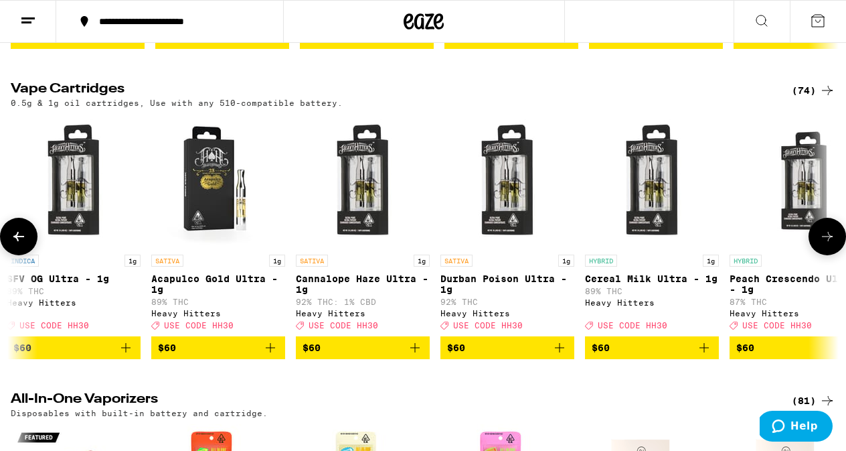
click at [830, 244] on icon at bounding box center [828, 236] width 16 height 16
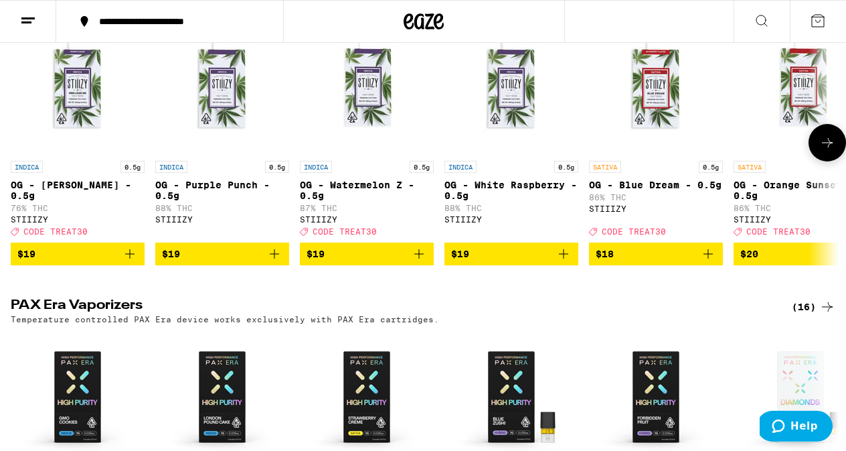
scroll to position [2351, 0]
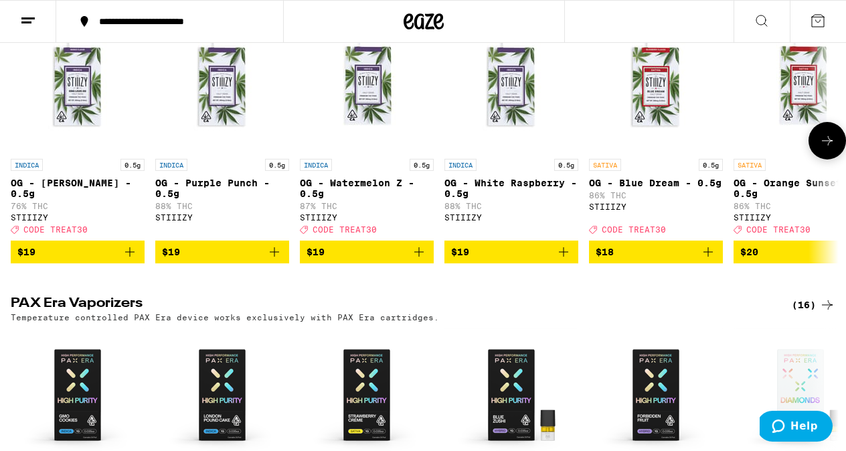
click at [830, 145] on icon at bounding box center [827, 140] width 11 height 9
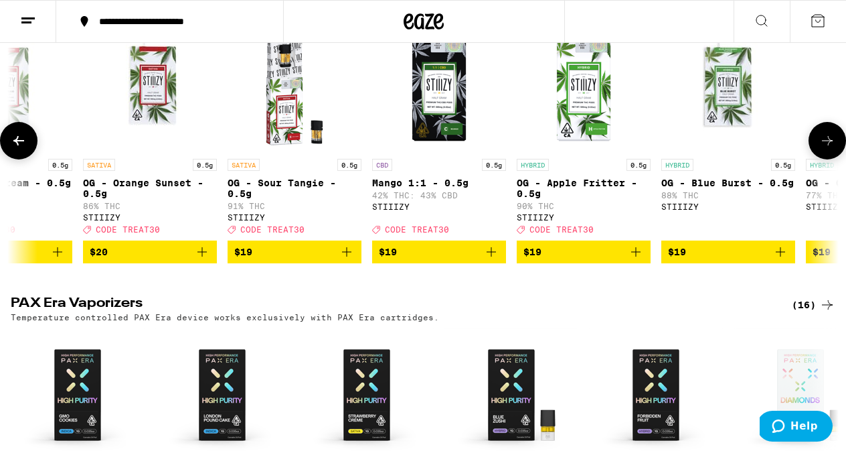
scroll to position [0, 679]
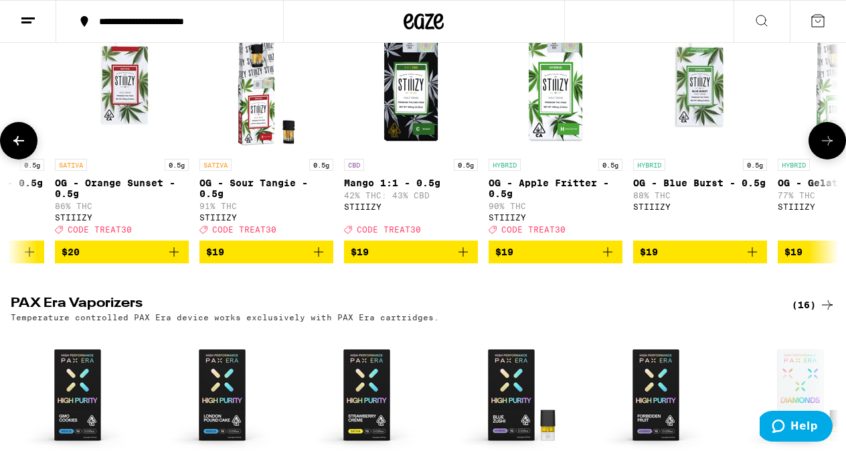
click at [830, 145] on icon at bounding box center [827, 140] width 11 height 9
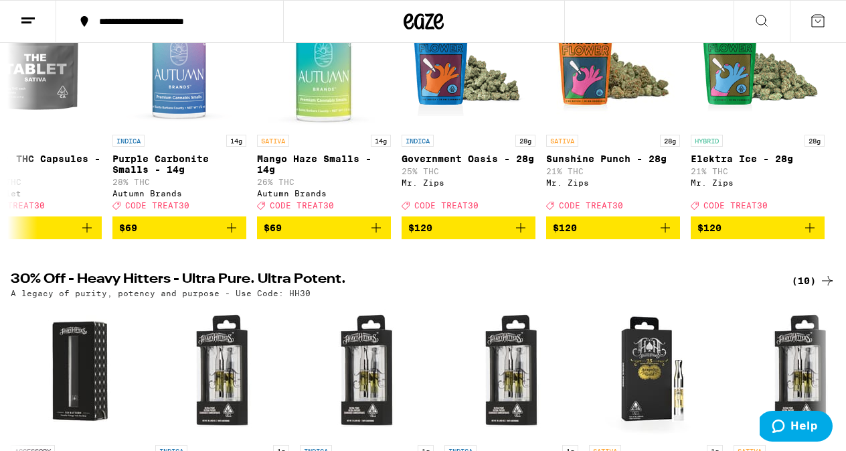
scroll to position [0, 0]
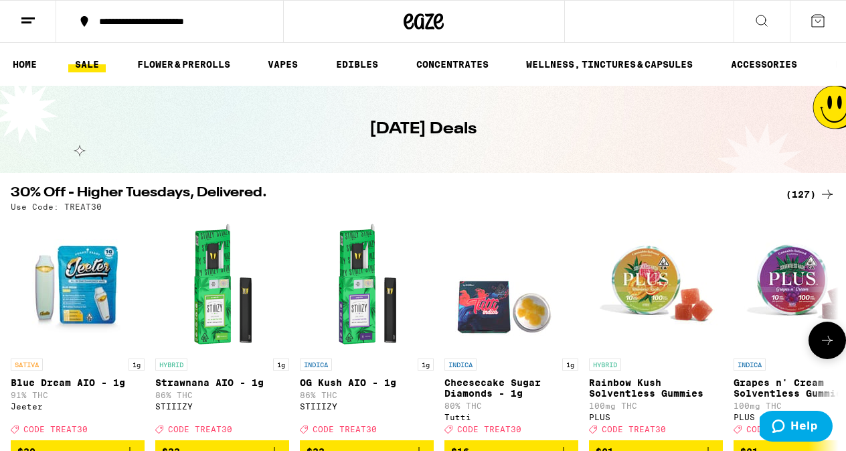
click at [827, 346] on icon at bounding box center [828, 340] width 16 height 16
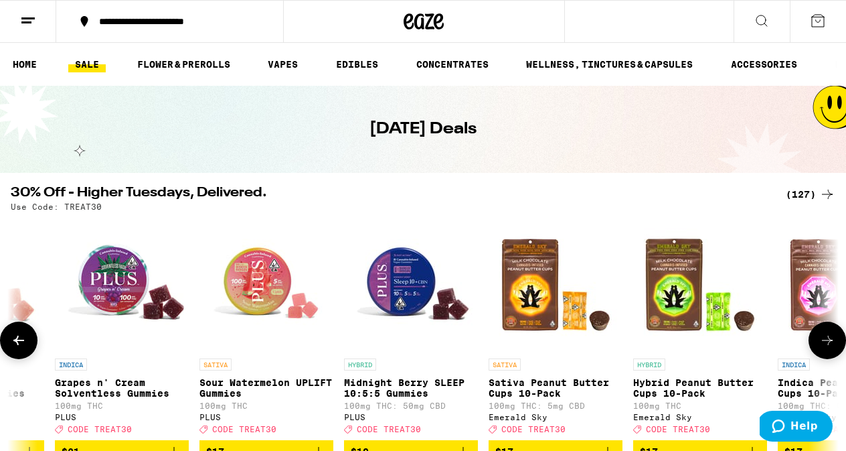
click at [827, 346] on icon at bounding box center [828, 340] width 16 height 16
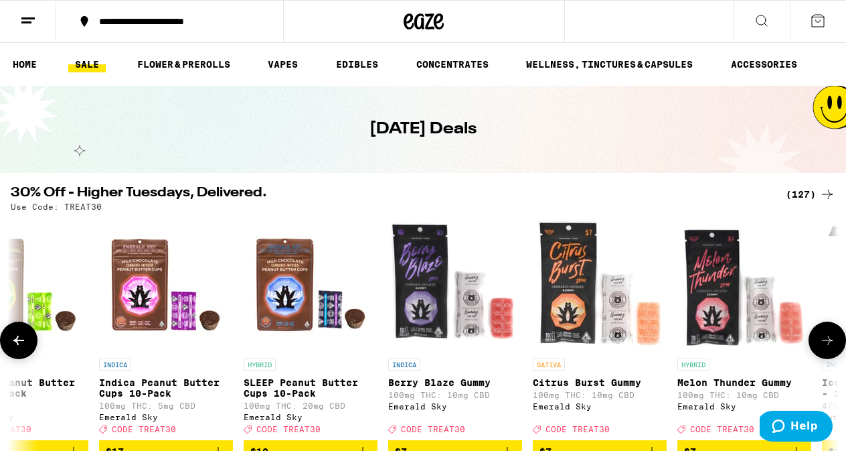
click at [827, 346] on icon at bounding box center [828, 340] width 16 height 16
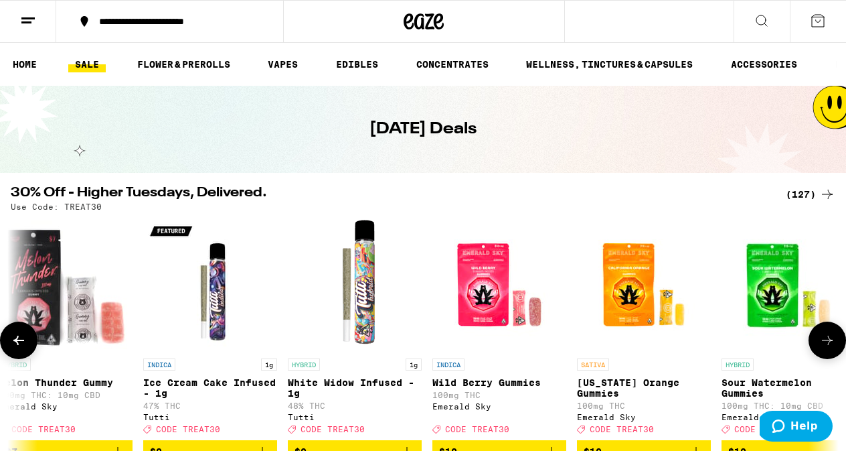
click at [827, 346] on icon at bounding box center [828, 340] width 16 height 16
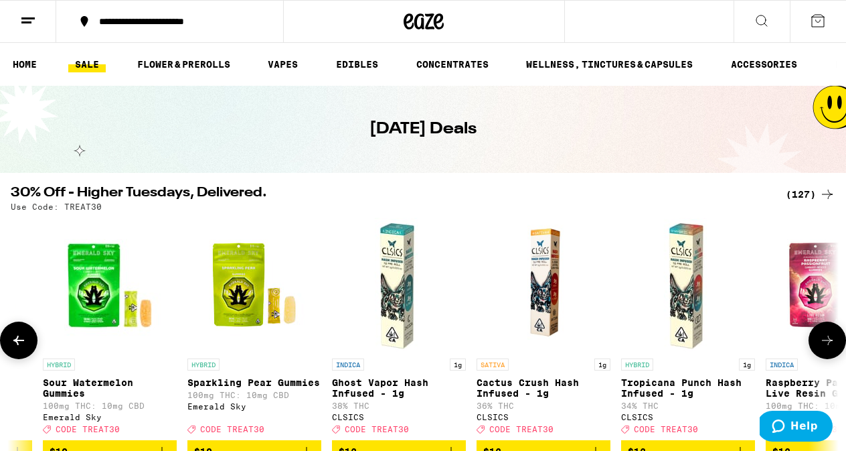
click at [827, 346] on icon at bounding box center [828, 340] width 16 height 16
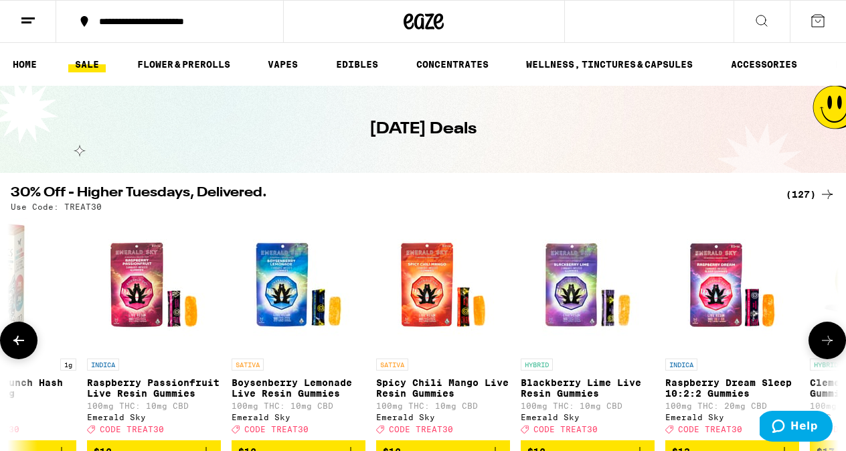
click at [827, 346] on icon at bounding box center [828, 340] width 16 height 16
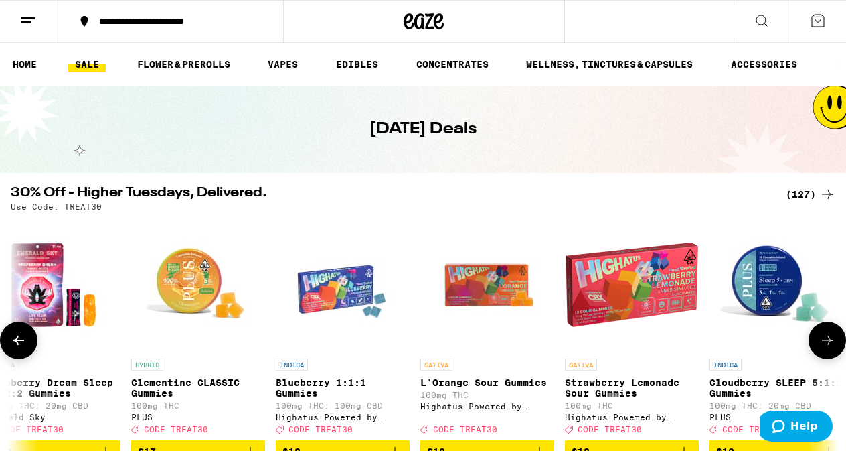
click at [827, 346] on icon at bounding box center [828, 340] width 16 height 16
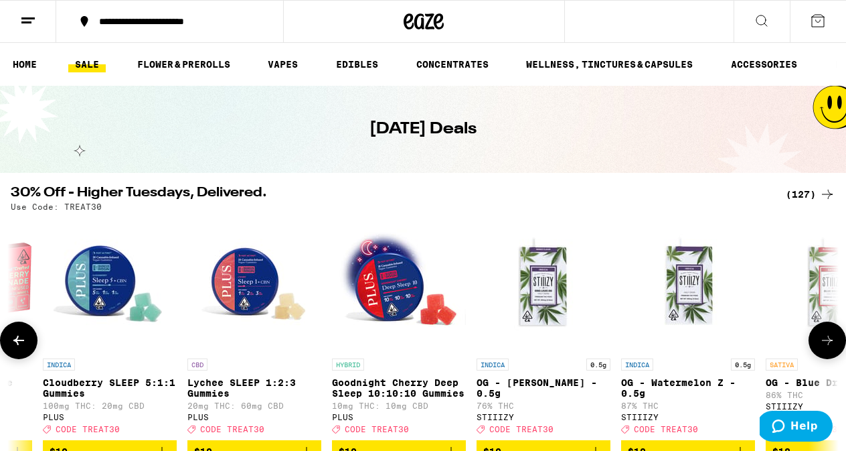
scroll to position [0, 4752]
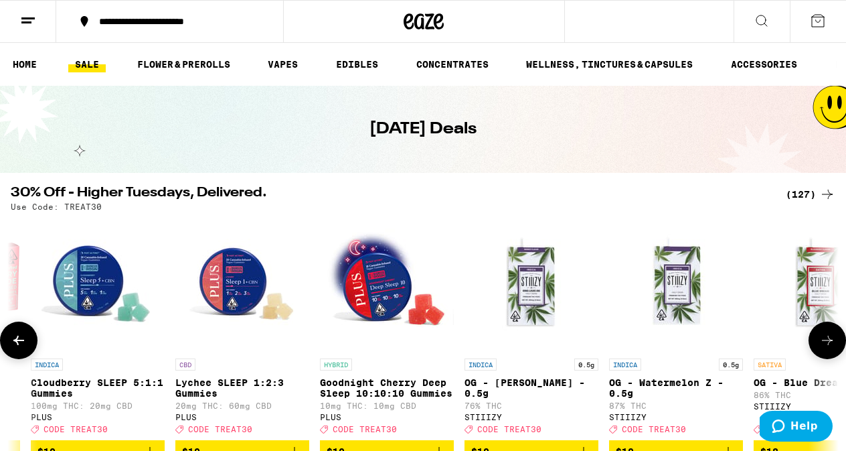
click at [827, 346] on icon at bounding box center [828, 340] width 16 height 16
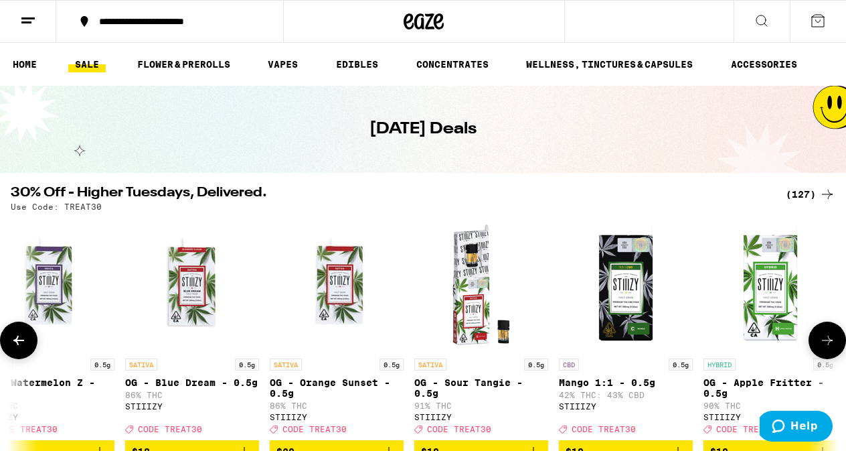
scroll to position [0, 5431]
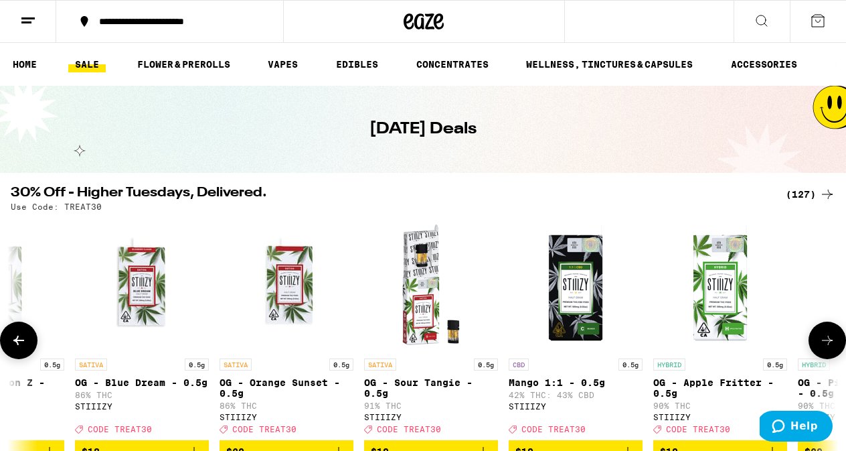
click at [15, 347] on icon at bounding box center [19, 340] width 16 height 16
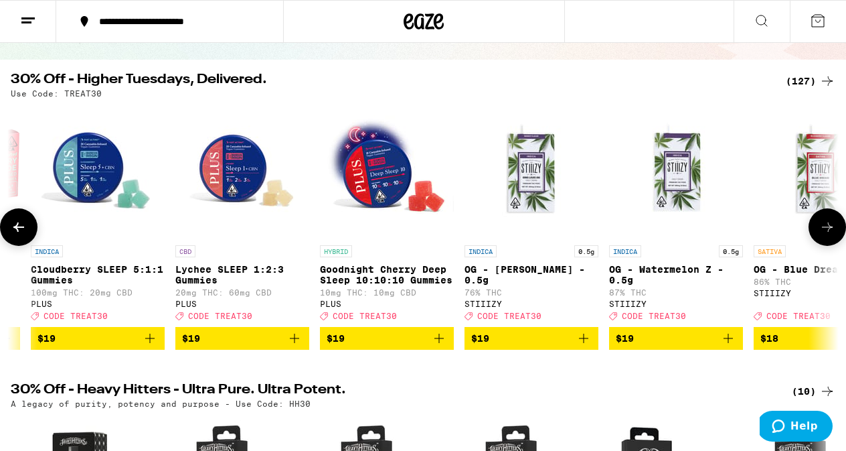
scroll to position [116, 0]
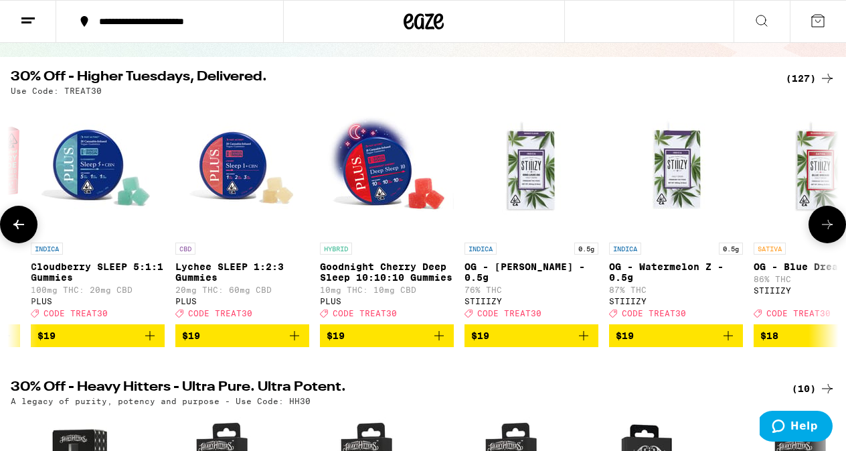
click at [830, 226] on icon at bounding box center [828, 224] width 16 height 16
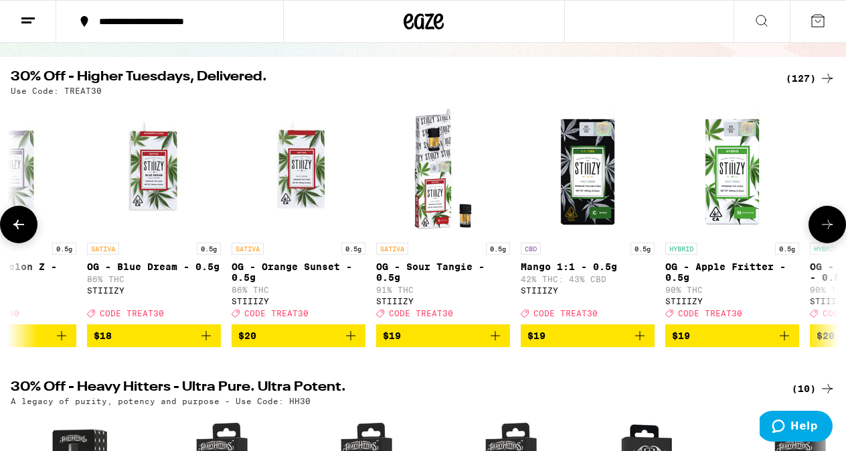
scroll to position [0, 5431]
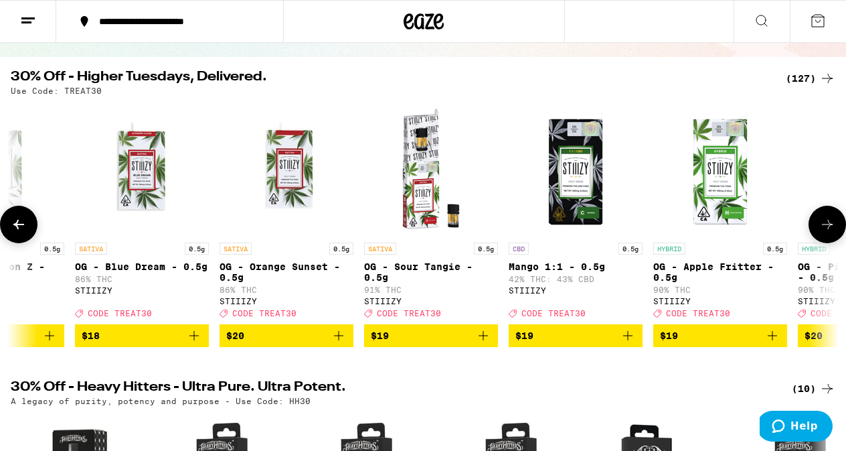
click at [830, 226] on icon at bounding box center [828, 224] width 16 height 16
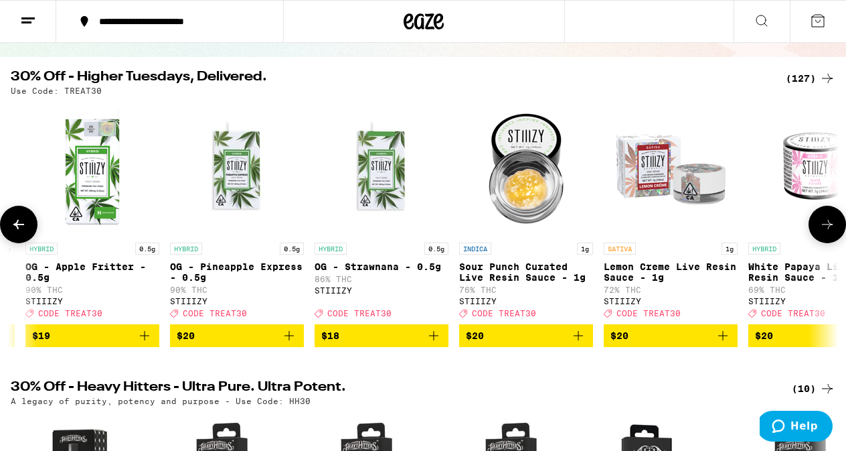
scroll to position [0, 6110]
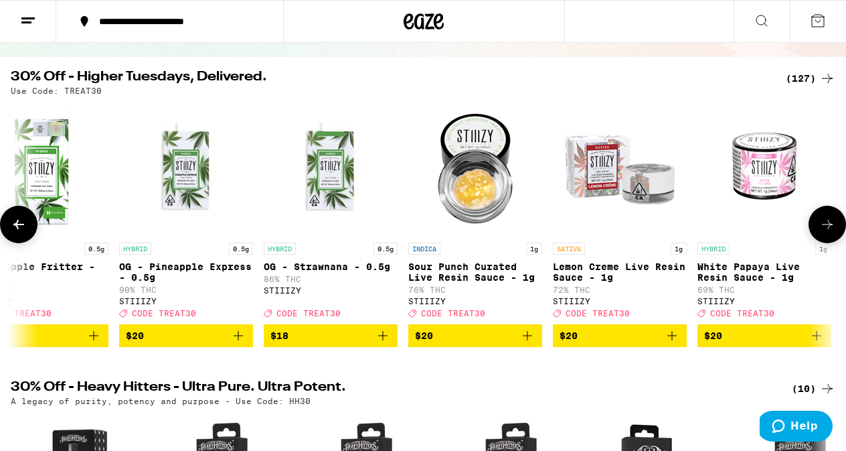
click at [830, 226] on icon at bounding box center [828, 224] width 16 height 16
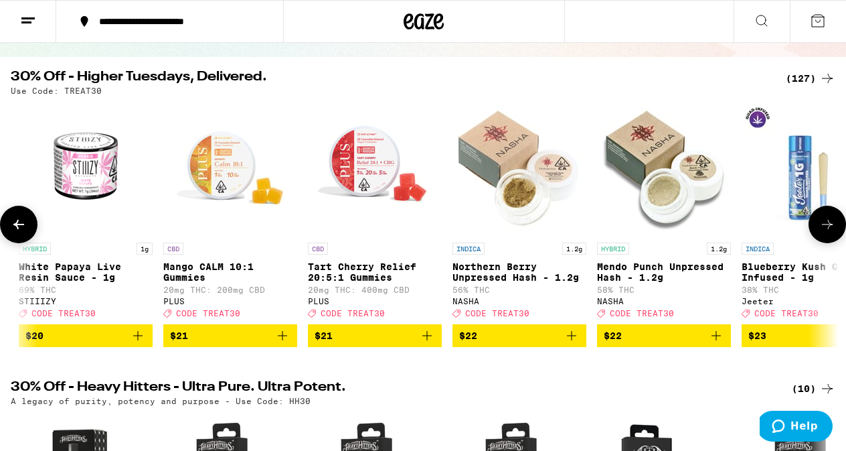
click at [830, 226] on icon at bounding box center [828, 224] width 16 height 16
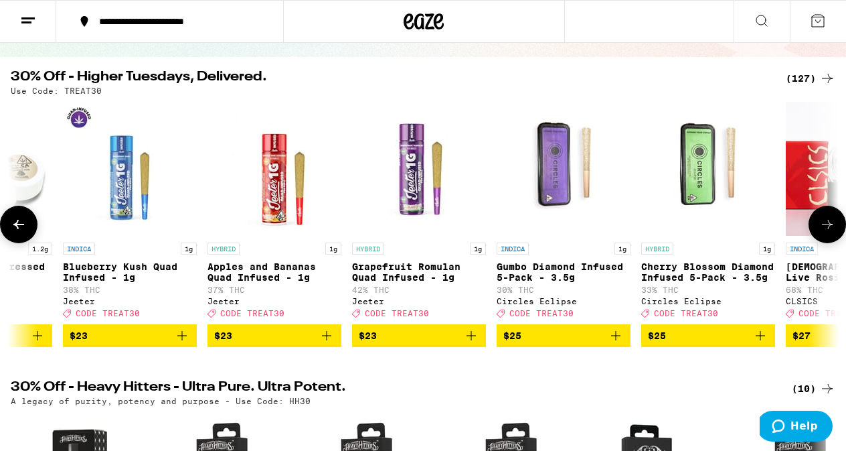
click at [830, 226] on icon at bounding box center [828, 224] width 16 height 16
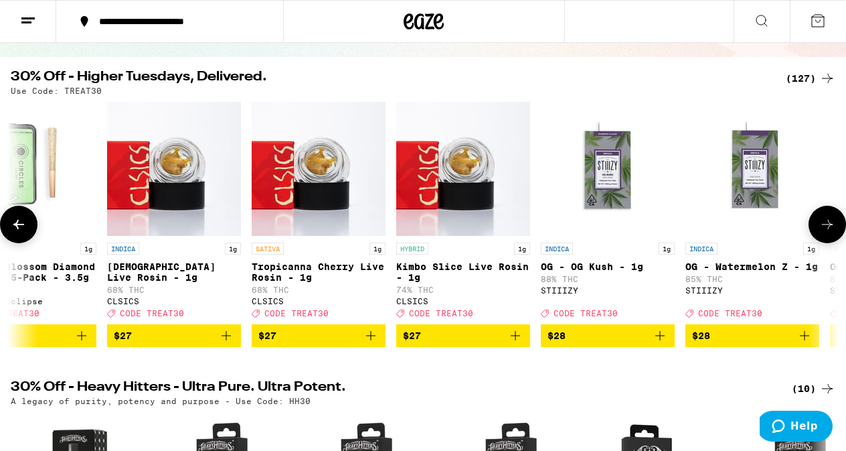
click at [830, 226] on icon at bounding box center [828, 224] width 16 height 16
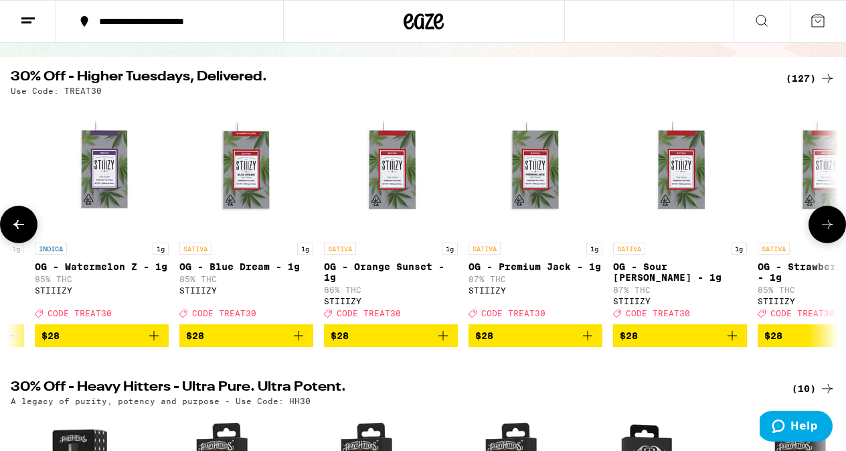
scroll to position [0, 8826]
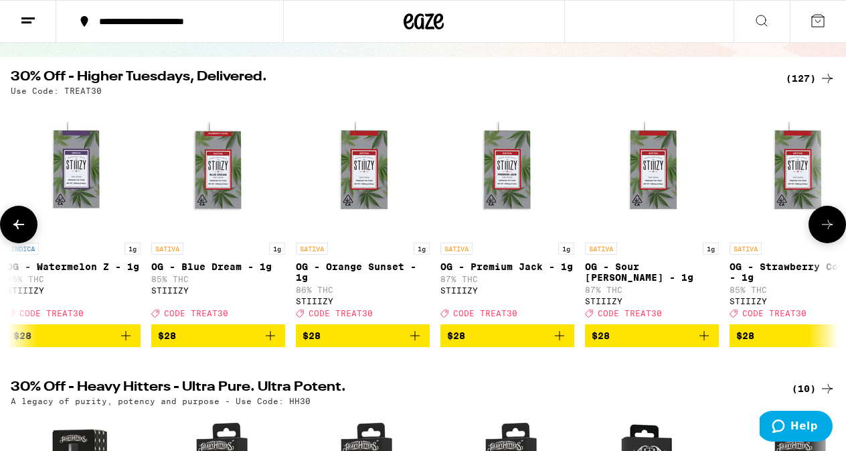
click at [19, 228] on icon at bounding box center [19, 224] width 16 height 16
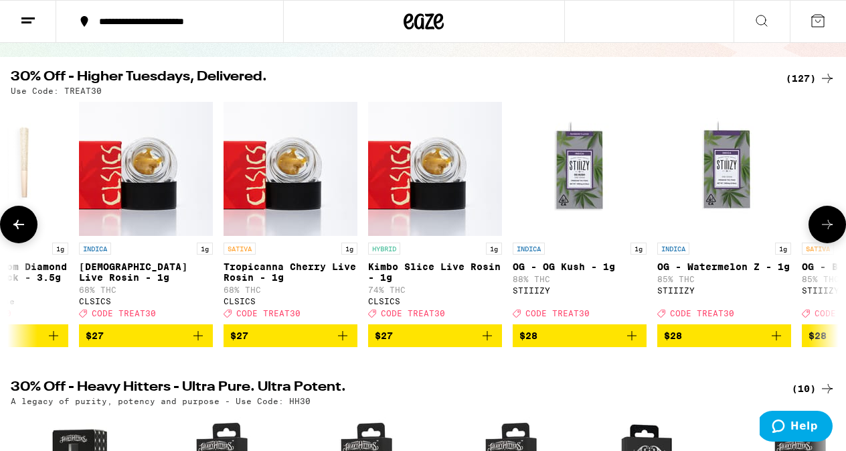
scroll to position [0, 8147]
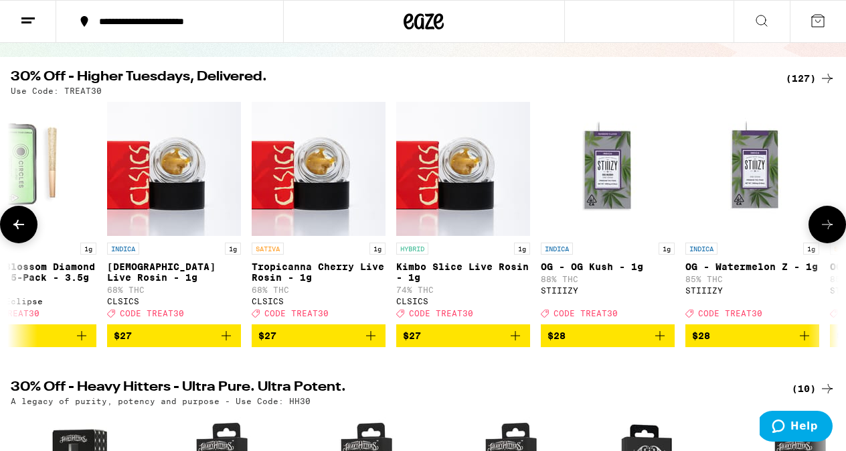
click at [828, 228] on icon at bounding box center [828, 224] width 16 height 16
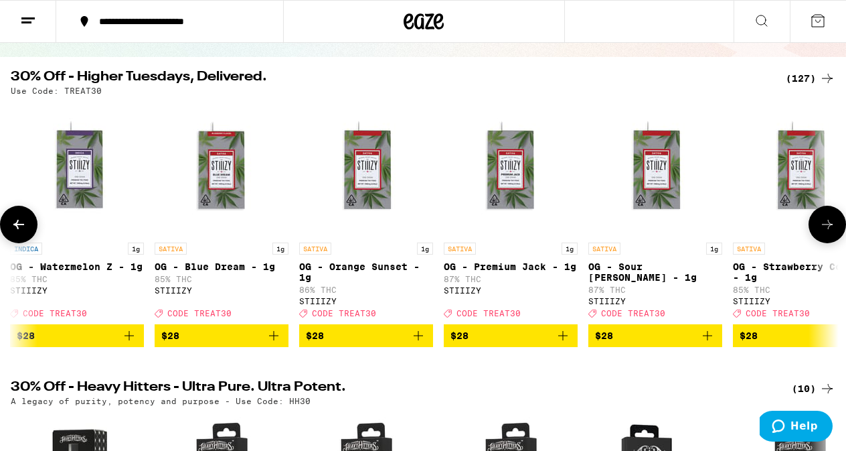
scroll to position [0, 8826]
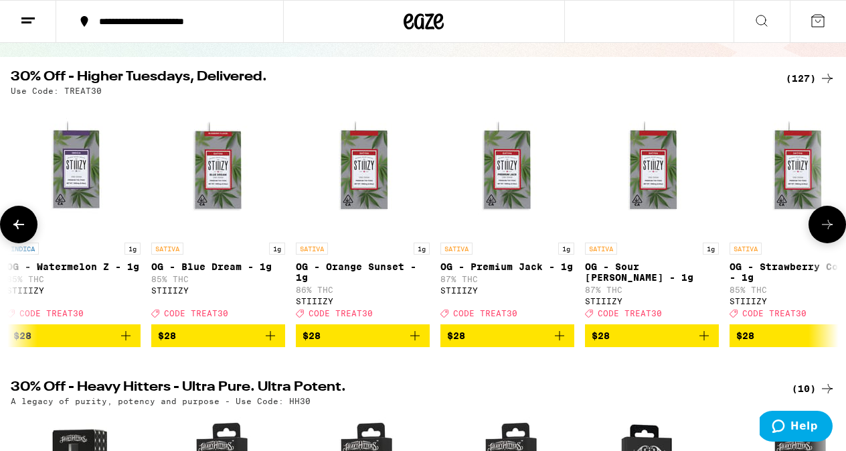
click at [828, 228] on icon at bounding box center [828, 224] width 16 height 16
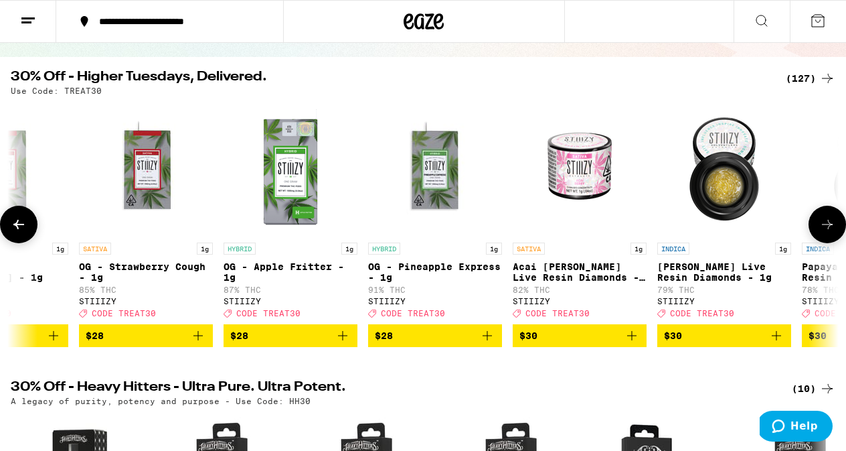
scroll to position [0, 9505]
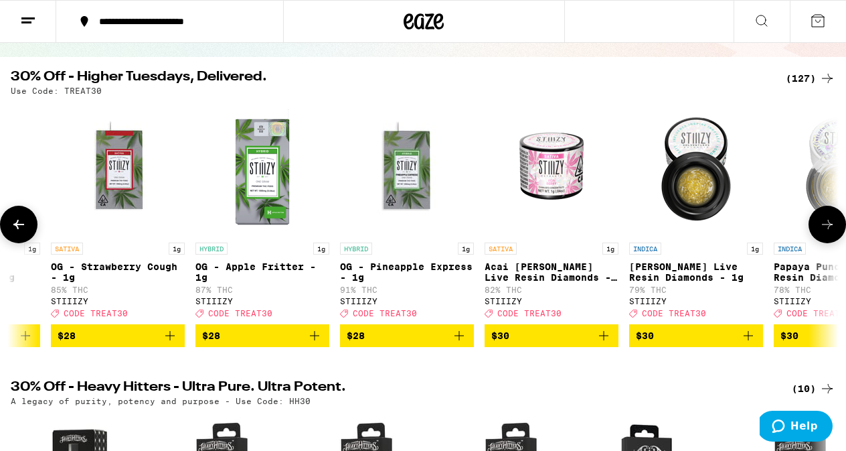
click at [17, 225] on icon at bounding box center [18, 224] width 11 height 9
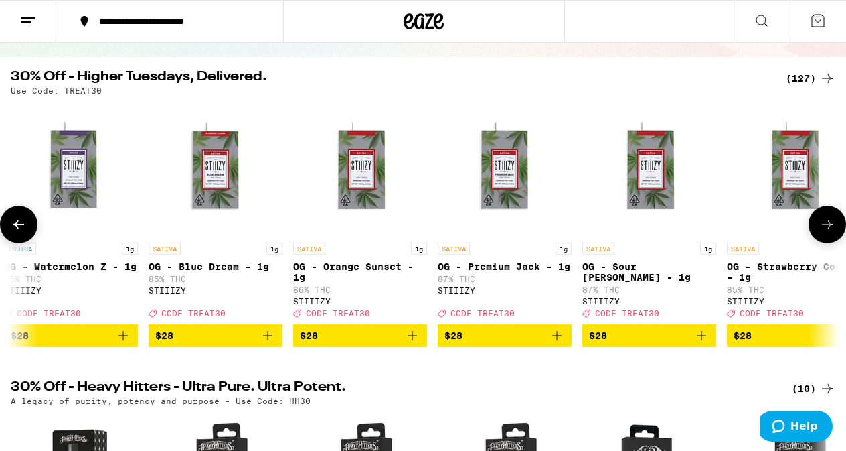
scroll to position [0, 8826]
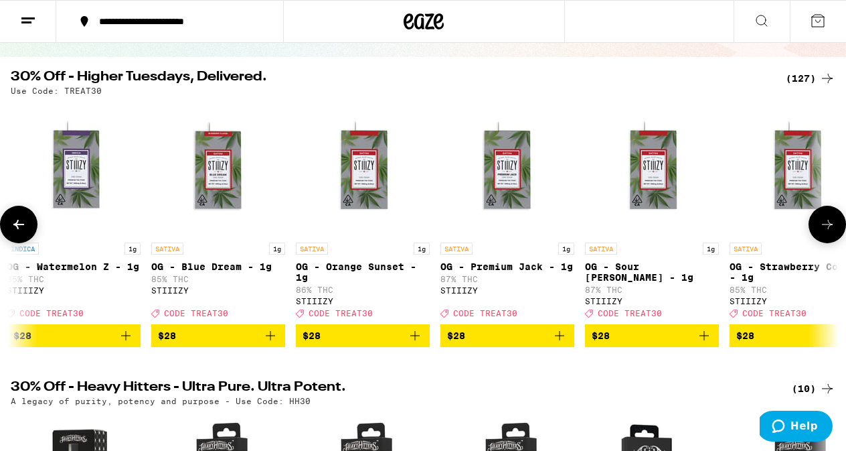
click at [17, 225] on icon at bounding box center [18, 224] width 11 height 9
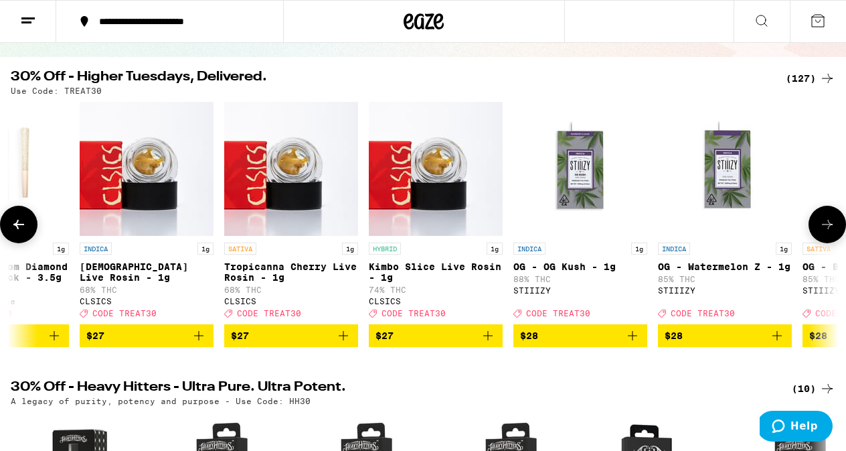
scroll to position [0, 8147]
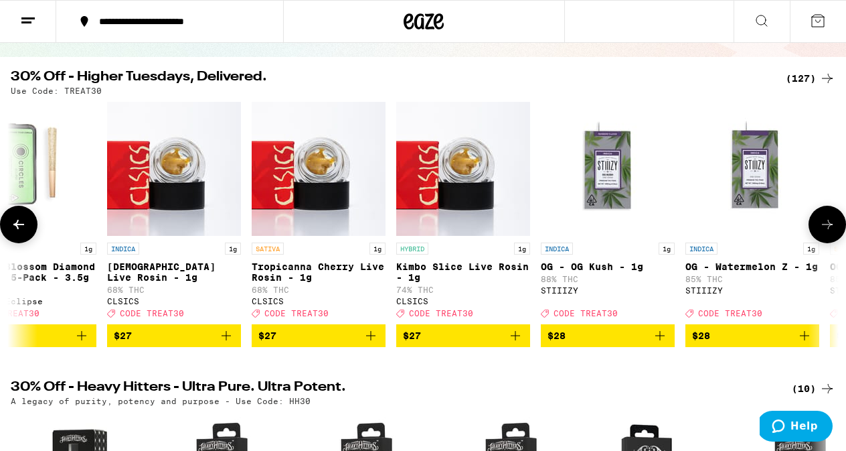
click at [611, 163] on img "Open page for OG - OG Kush - 1g from STIIIZY" at bounding box center [608, 169] width 134 height 134
click at [603, 166] on img "Open page for OG - OG Kush - 1g from STIIIZY" at bounding box center [608, 169] width 134 height 134
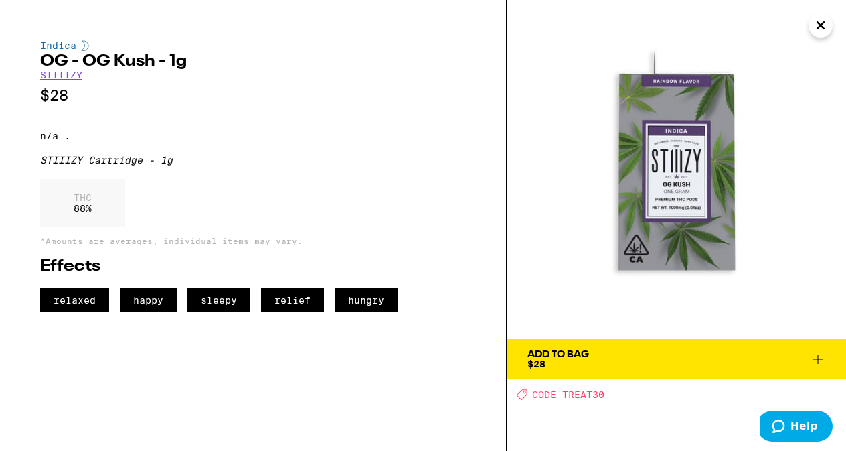
click at [818, 355] on icon at bounding box center [817, 358] width 9 height 9
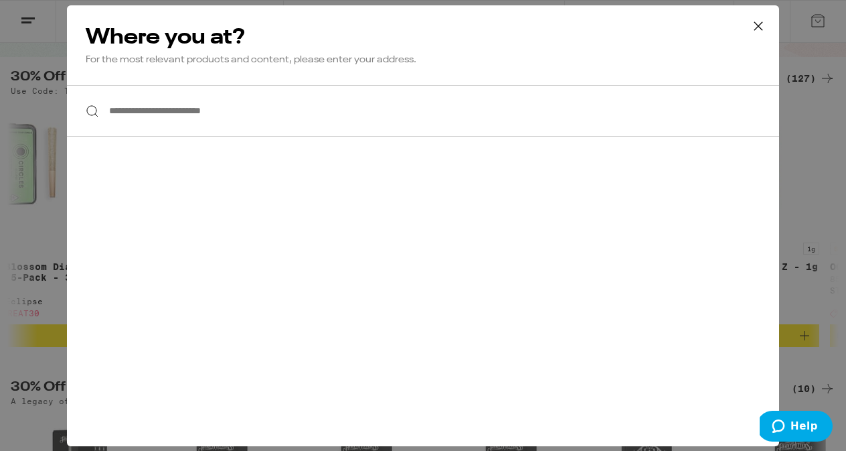
click at [755, 25] on icon at bounding box center [759, 26] width 20 height 20
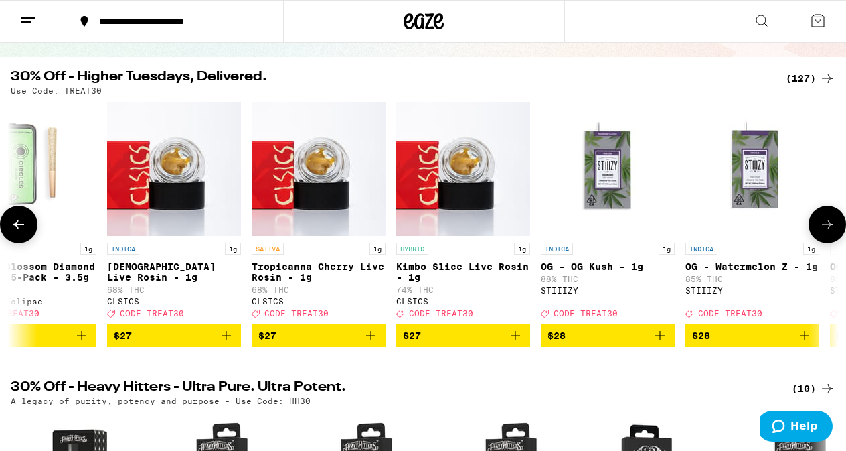
click at [597, 339] on span "$28" at bounding box center [608, 335] width 121 height 16
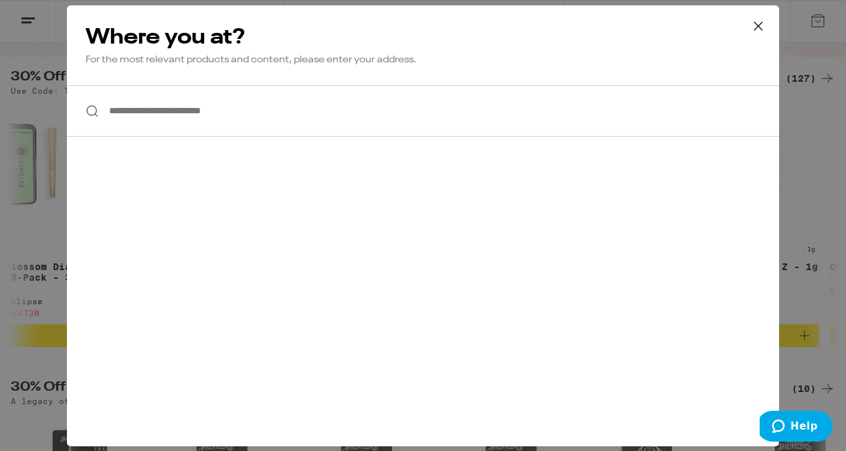
click at [759, 25] on icon at bounding box center [759, 25] width 8 height 8
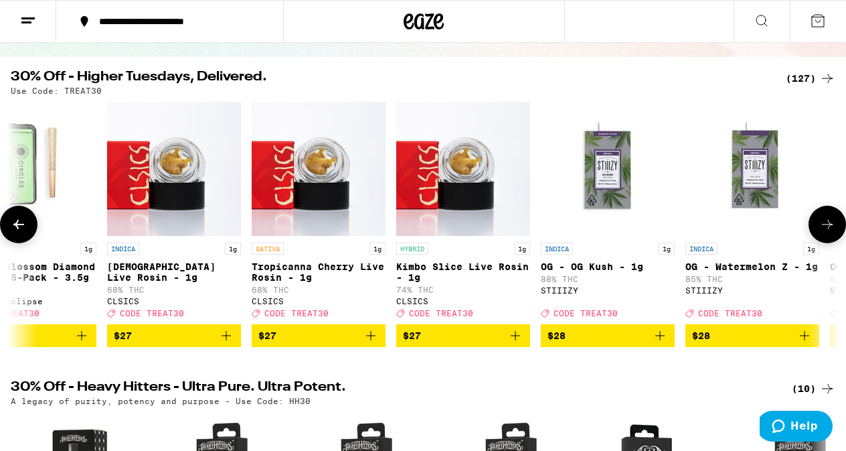
click at [604, 167] on img "Open page for OG - OG Kush - 1g from STIIIZY" at bounding box center [608, 169] width 134 height 134
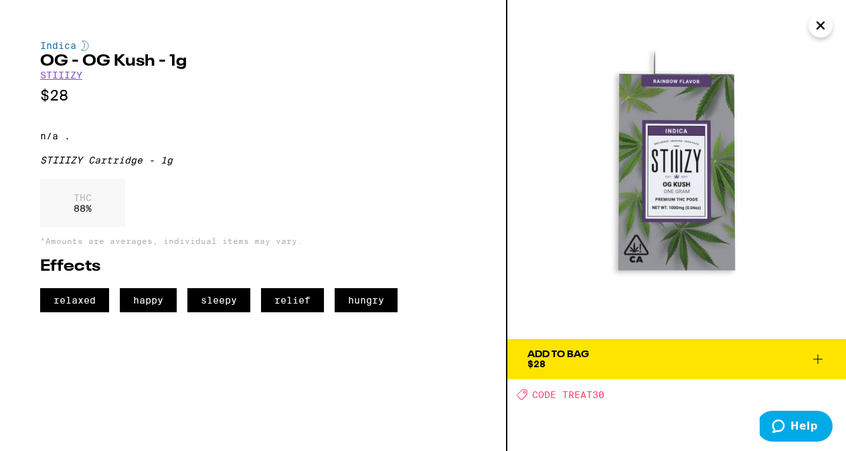
click at [550, 353] on div "Add To Bag" at bounding box center [559, 354] width 62 height 9
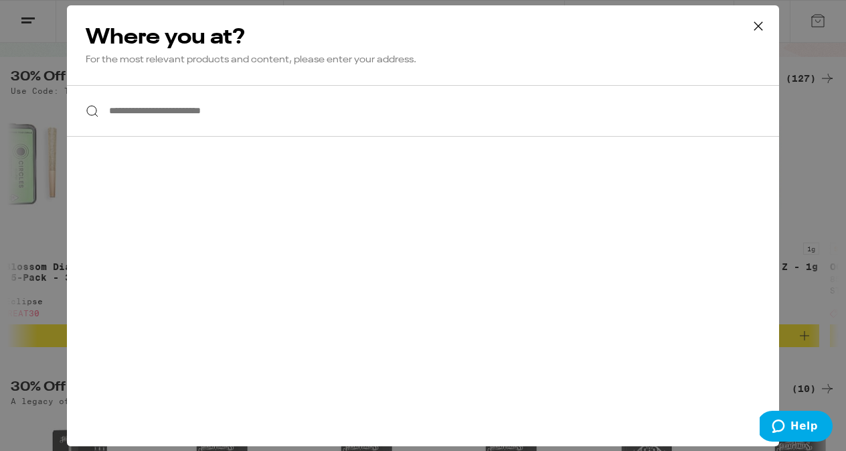
click at [93, 110] on div at bounding box center [423, 111] width 712 height 52
click at [110, 108] on input "**********" at bounding box center [423, 111] width 712 height 52
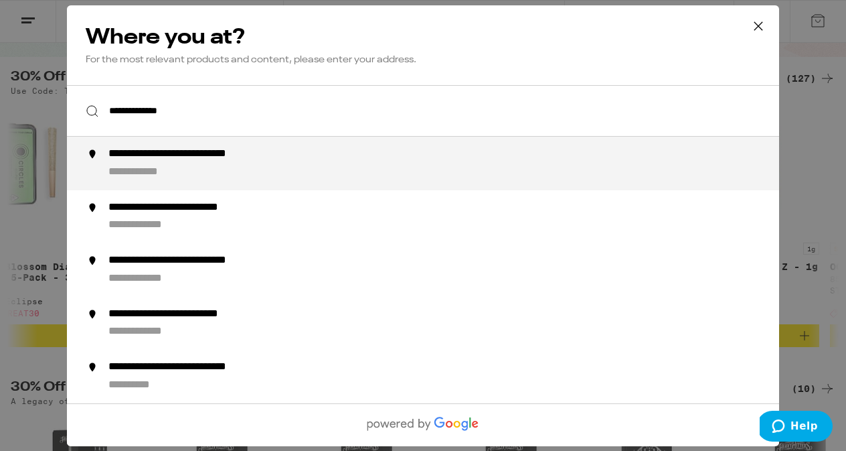
click at [173, 153] on div "**********" at bounding box center [208, 154] width 201 height 14
type input "**********"
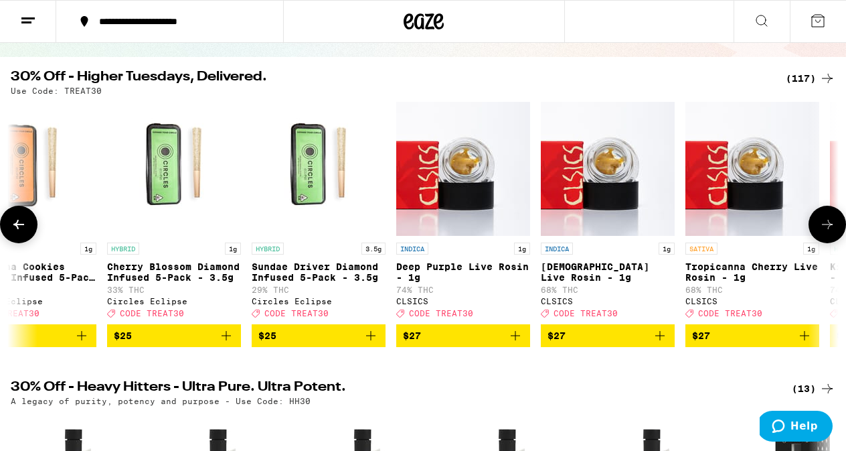
click at [18, 226] on icon at bounding box center [18, 224] width 11 height 9
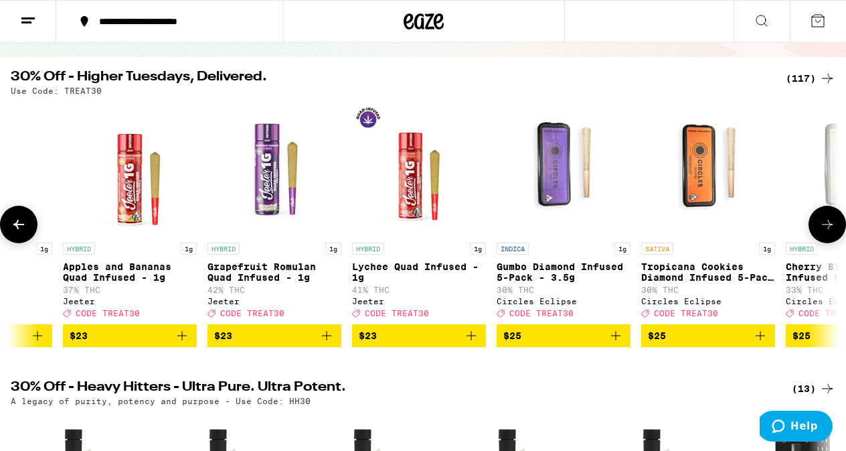
click at [18, 226] on icon at bounding box center [18, 224] width 11 height 9
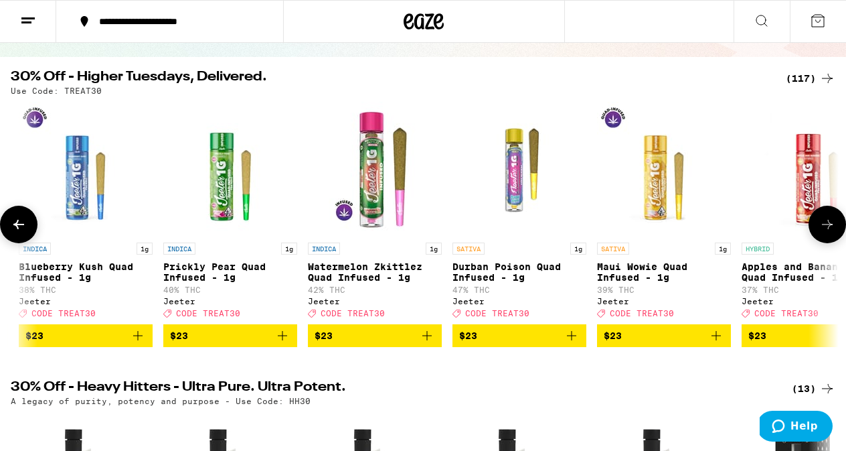
click at [18, 226] on icon at bounding box center [18, 224] width 11 height 9
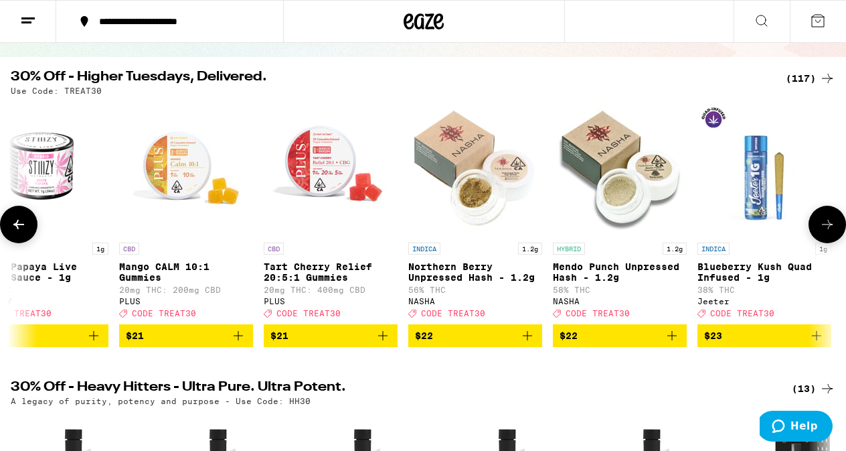
click at [18, 226] on icon at bounding box center [18, 224] width 11 height 9
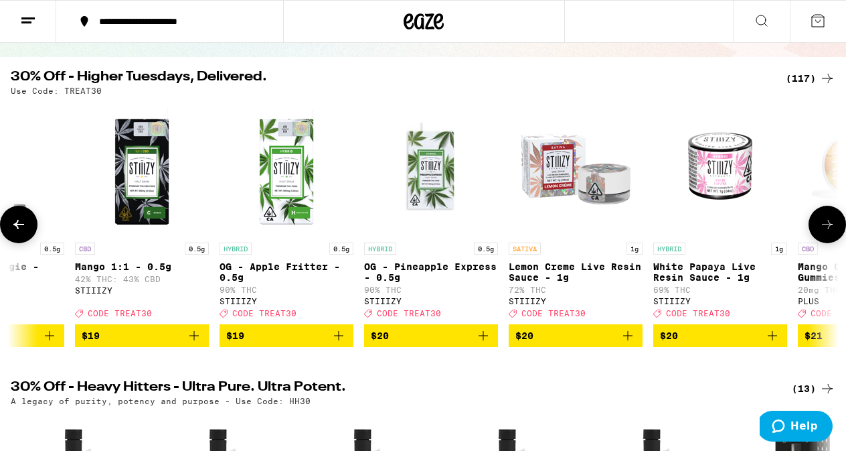
click at [18, 226] on icon at bounding box center [18, 224] width 11 height 9
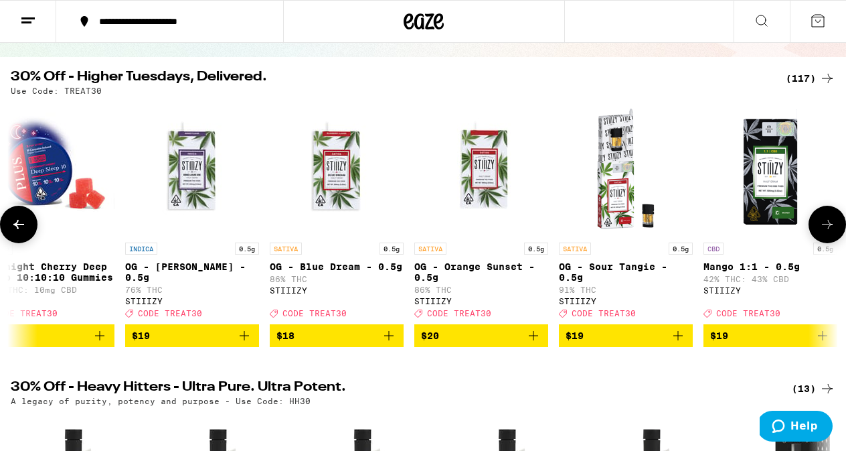
scroll to position [0, 4752]
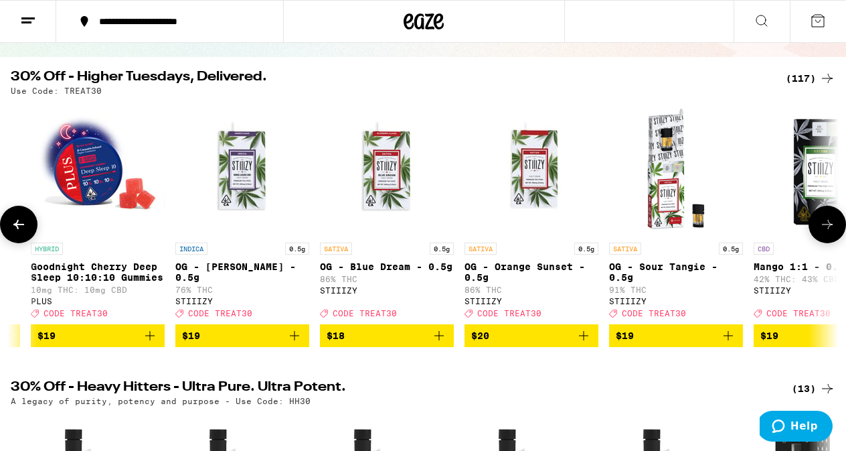
click at [830, 228] on icon at bounding box center [827, 224] width 11 height 9
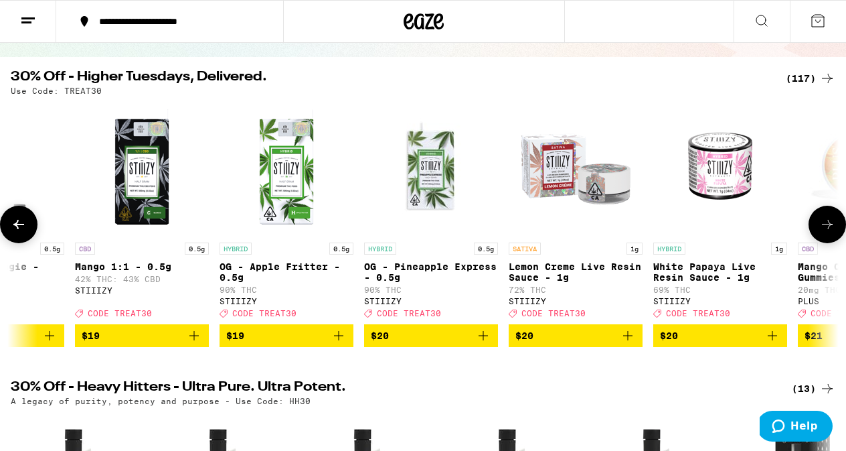
click at [830, 228] on icon at bounding box center [827, 224] width 11 height 9
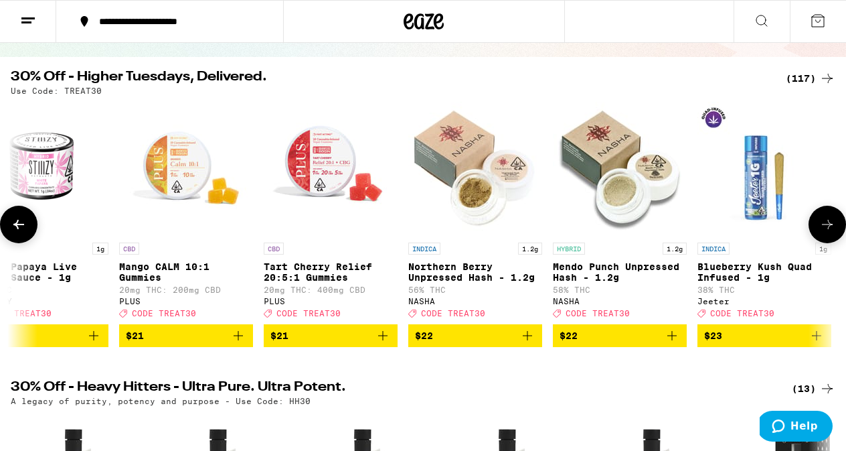
click at [830, 228] on icon at bounding box center [827, 224] width 11 height 9
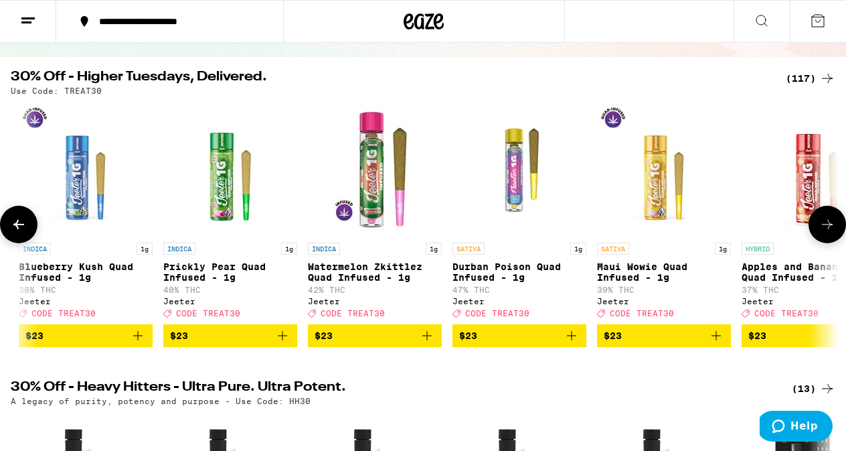
click at [830, 228] on icon at bounding box center [827, 224] width 11 height 9
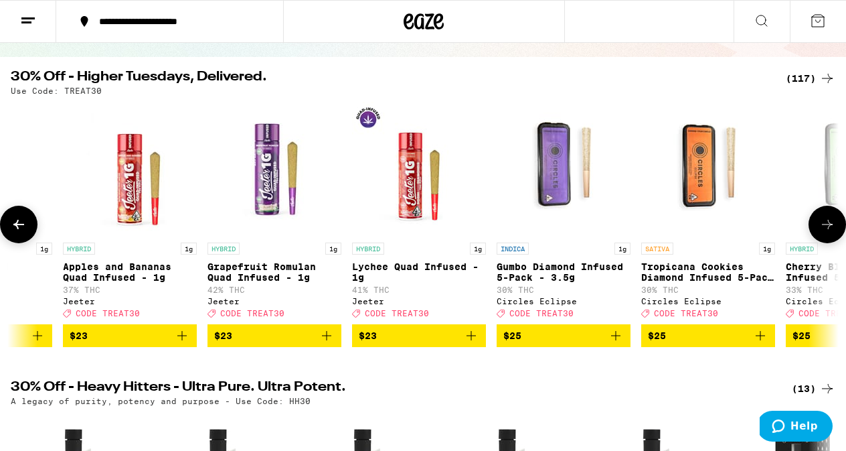
click at [830, 228] on icon at bounding box center [827, 224] width 11 height 9
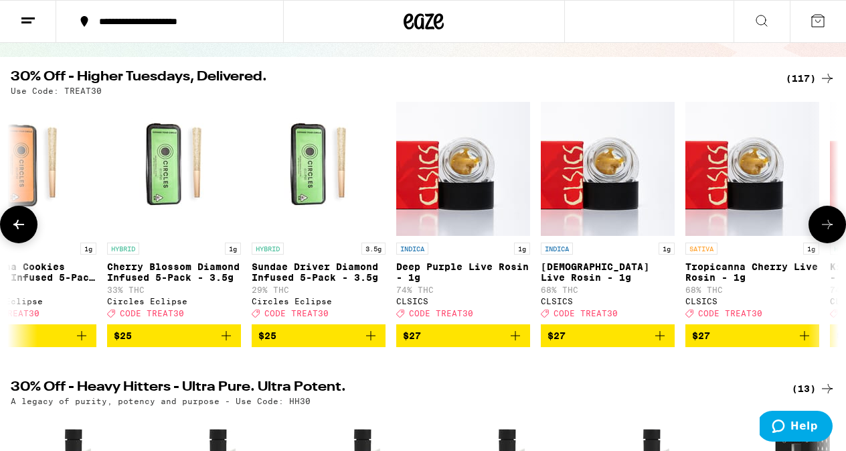
click at [830, 228] on icon at bounding box center [827, 224] width 11 height 9
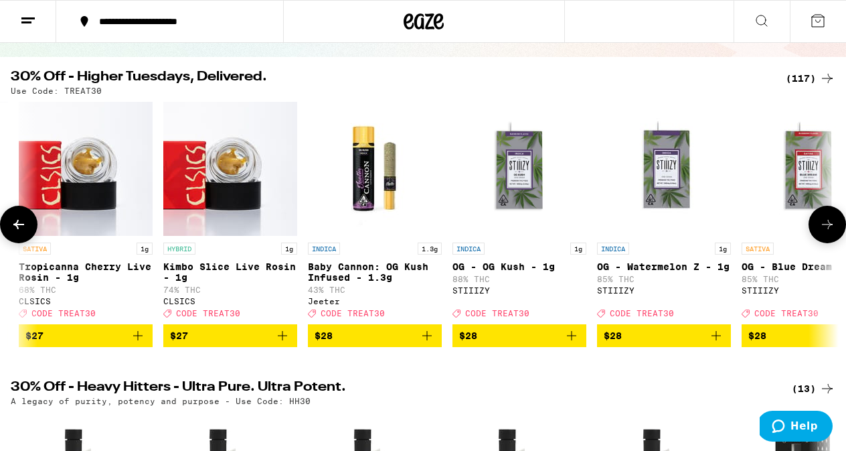
scroll to position [0, 8826]
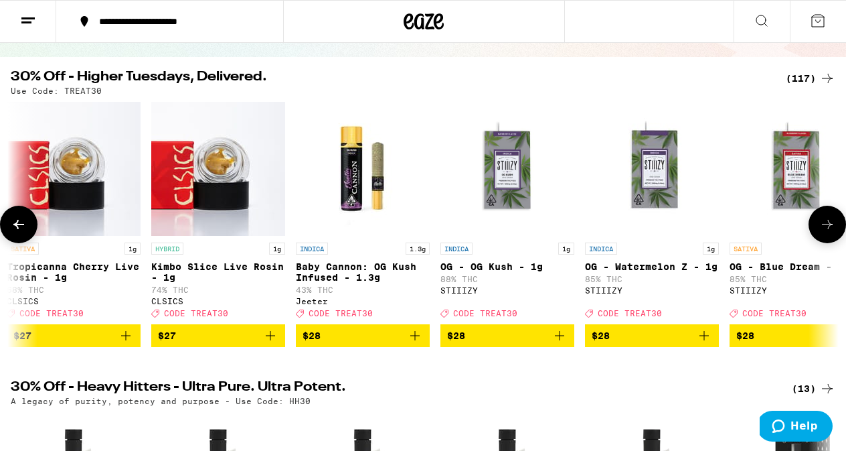
click at [513, 159] on img "Open page for OG - OG Kush - 1g from STIIIZY" at bounding box center [508, 169] width 134 height 134
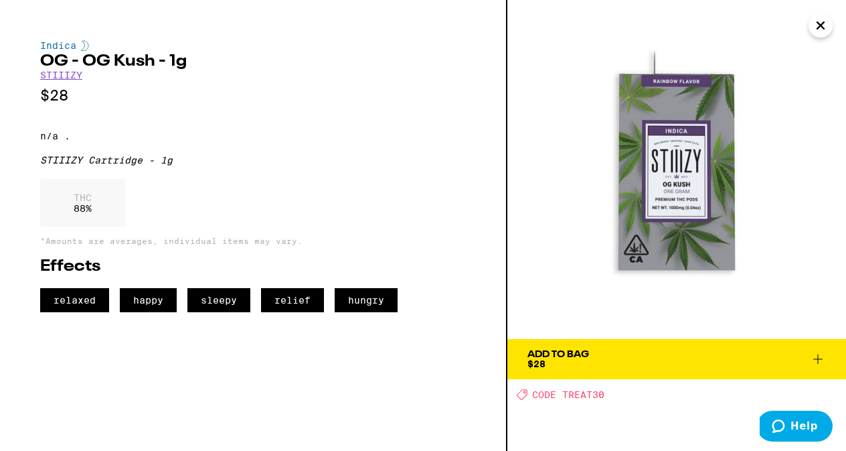
click at [568, 356] on div "Add To Bag" at bounding box center [559, 354] width 62 height 9
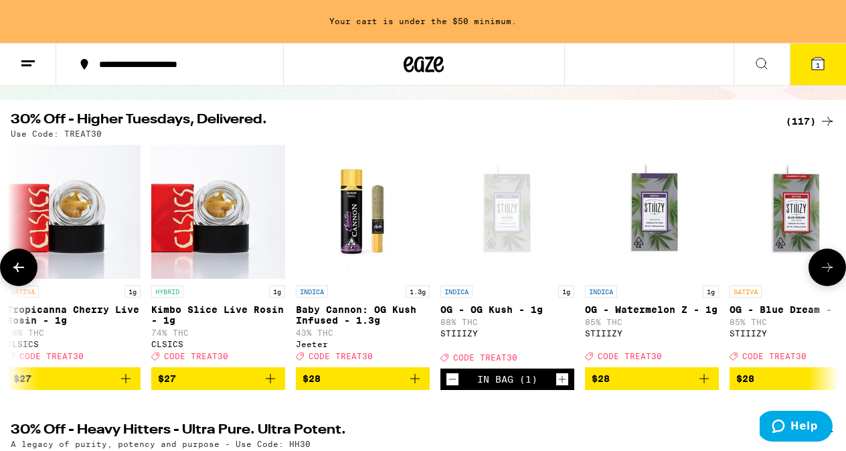
scroll to position [159, 0]
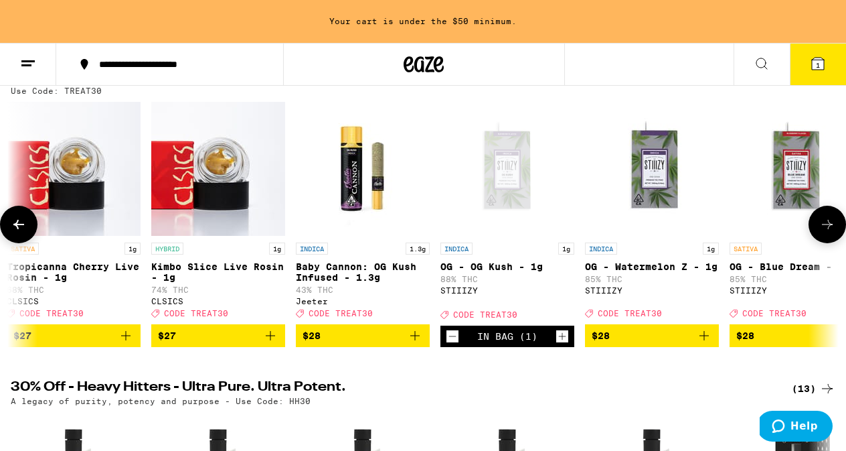
click at [560, 343] on icon "Increment" at bounding box center [562, 336] width 12 height 16
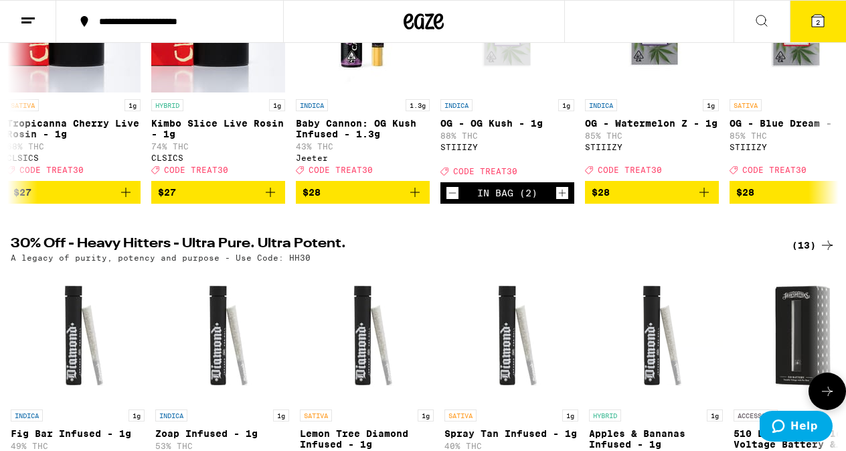
scroll to position [258, 0]
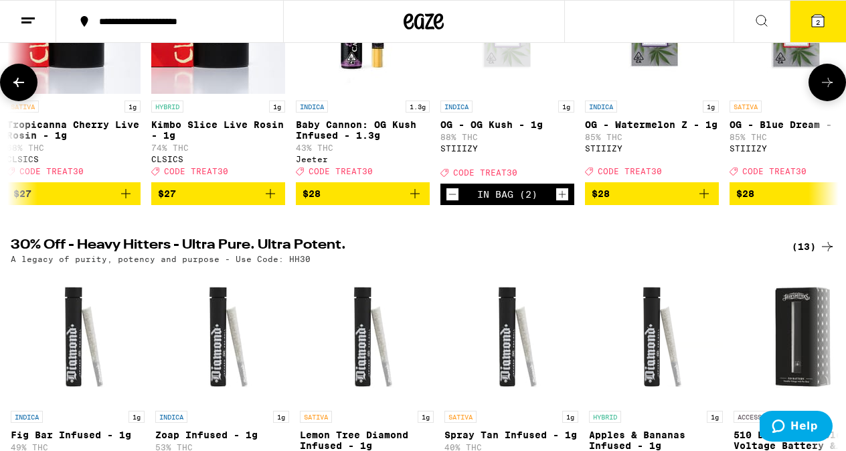
click at [481, 200] on div "In Bag (2)" at bounding box center [507, 194] width 60 height 11
click at [499, 200] on div "In Bag (2)" at bounding box center [507, 194] width 60 height 11
click at [813, 14] on icon at bounding box center [818, 21] width 16 height 16
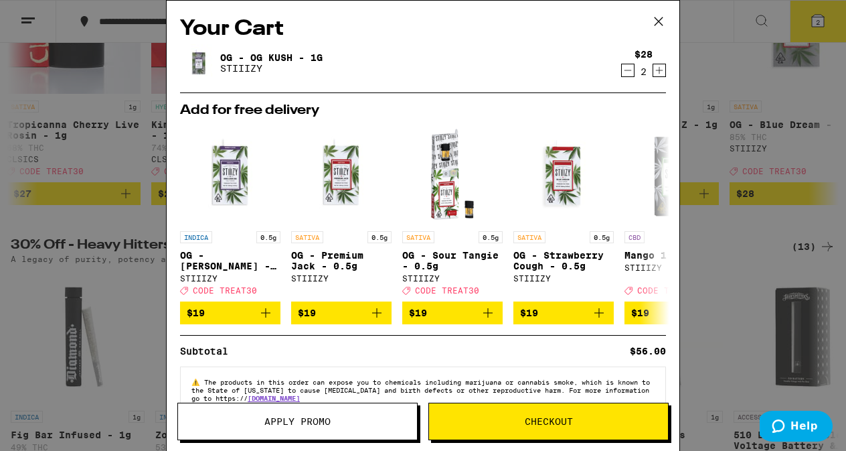
click at [266, 414] on button "Apply Promo" at bounding box center [297, 420] width 240 height 37
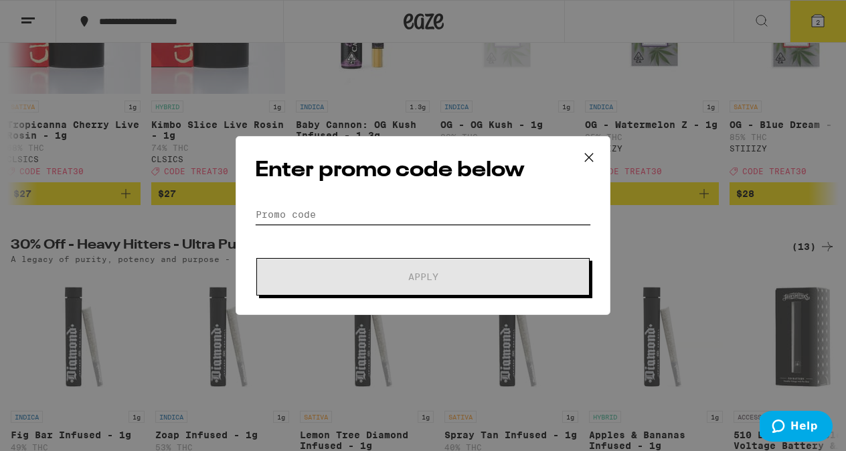
click at [341, 213] on input "Promo Code" at bounding box center [423, 214] width 336 height 20
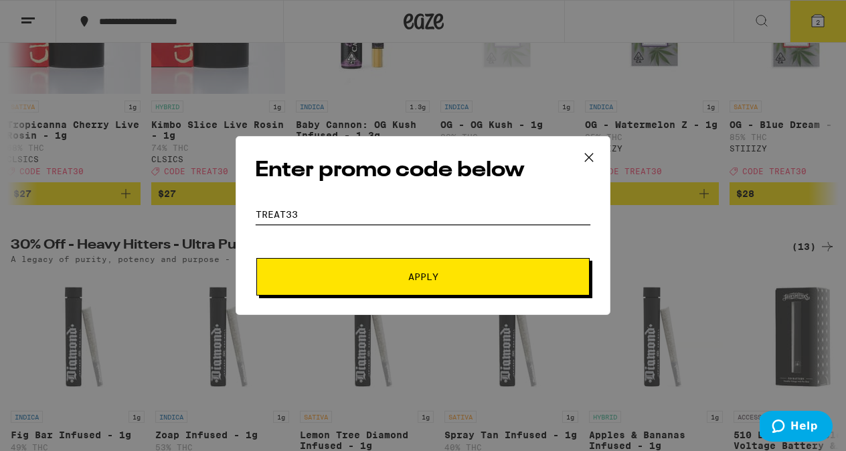
type input "treat33"
click at [422, 273] on span "Apply" at bounding box center [423, 276] width 30 height 9
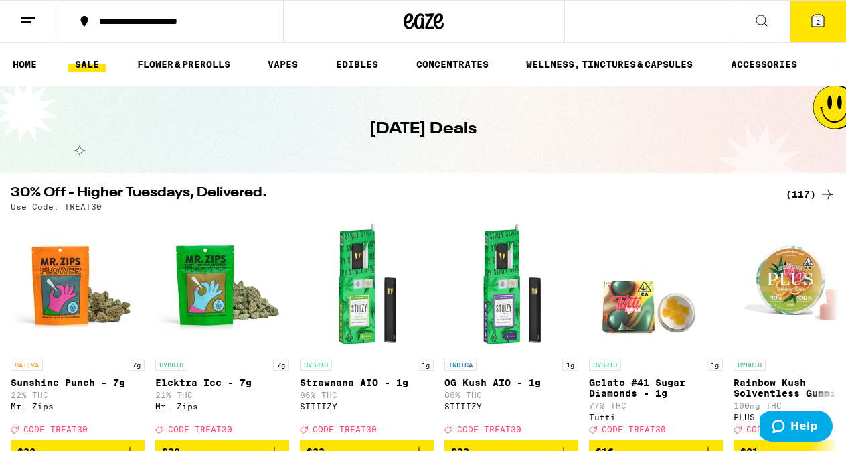
click at [820, 11] on button "2" at bounding box center [818, 22] width 56 height 42
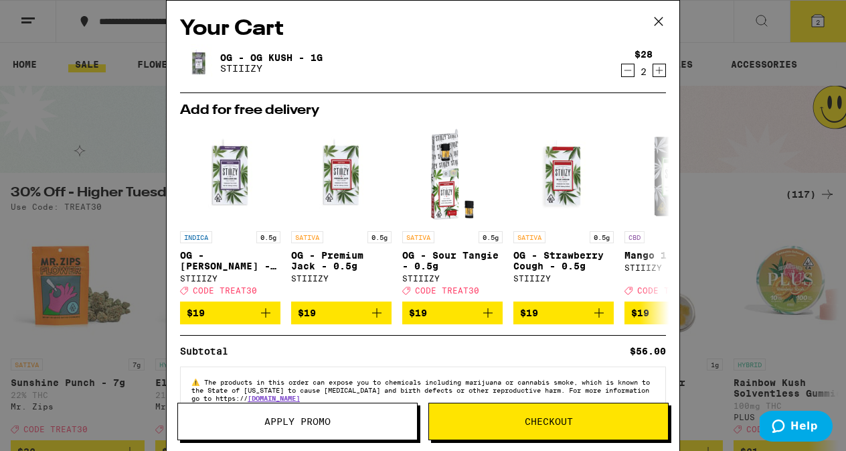
click at [303, 416] on span "Apply Promo" at bounding box center [297, 420] width 66 height 9
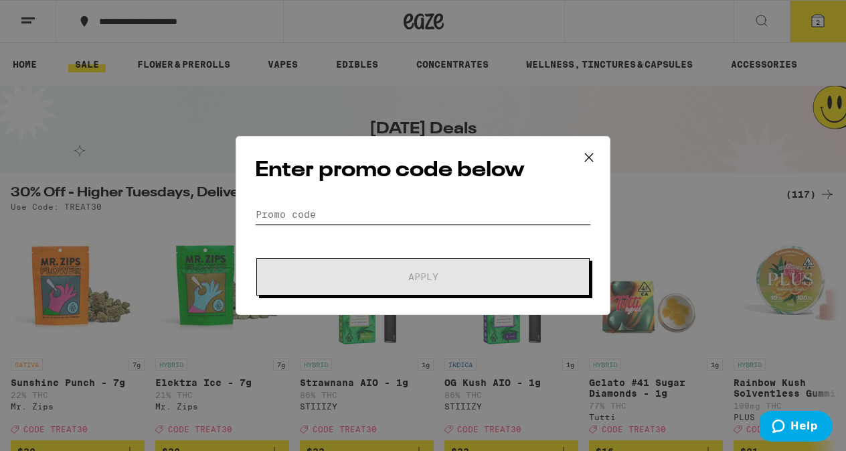
click at [322, 214] on input "Promo Code" at bounding box center [423, 214] width 336 height 20
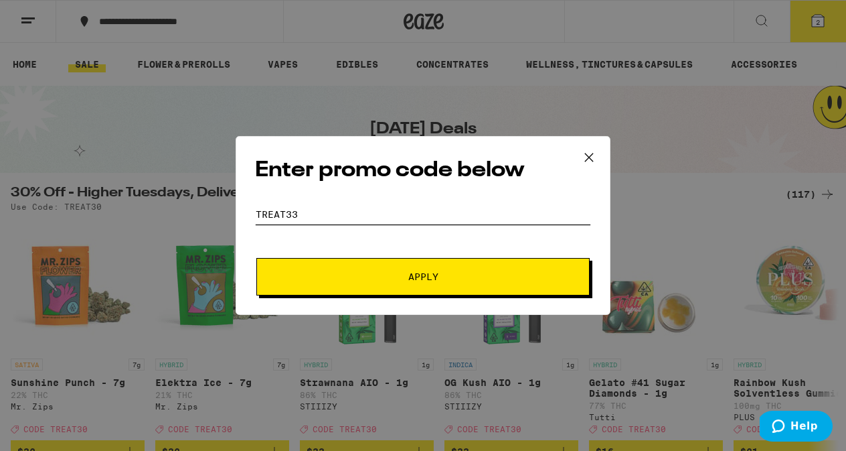
type input "TREAT33"
click at [433, 272] on span "Apply" at bounding box center [423, 276] width 30 height 9
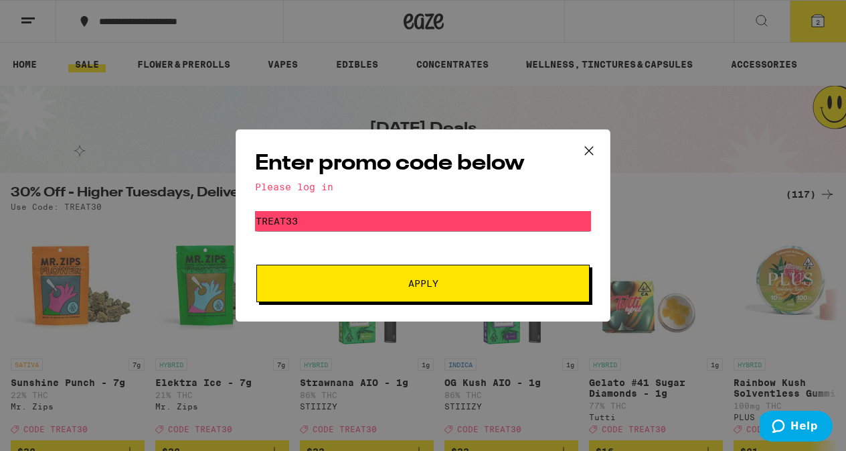
click at [414, 285] on span "Apply" at bounding box center [423, 283] width 30 height 9
click at [589, 144] on icon at bounding box center [589, 151] width 20 height 20
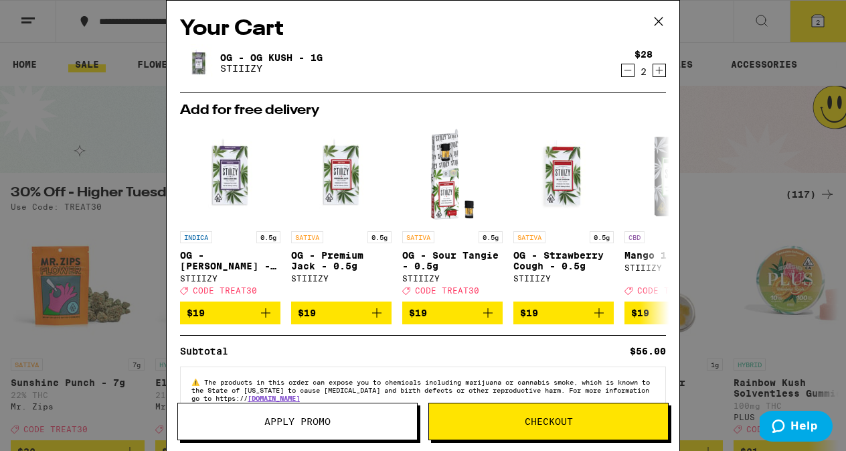
click at [285, 425] on span "Apply Promo" at bounding box center [297, 420] width 66 height 9
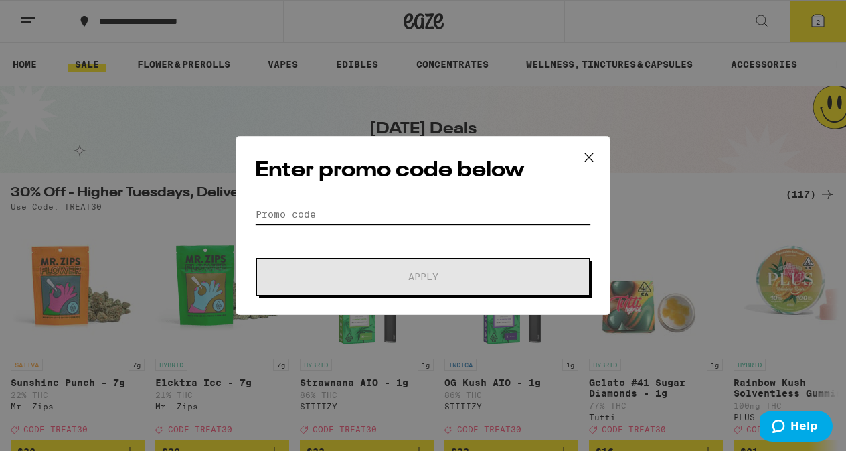
click at [325, 214] on input "Promo Code" at bounding box center [423, 214] width 336 height 20
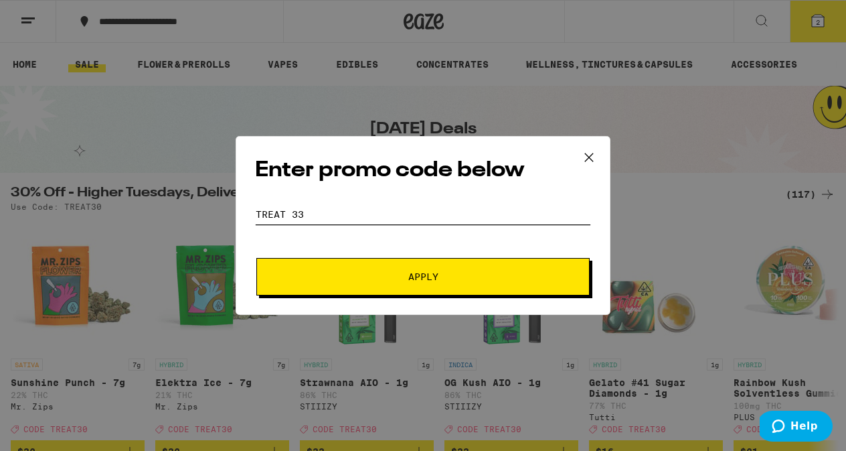
type input "TREAT 33"
click at [361, 267] on button "Apply" at bounding box center [422, 276] width 333 height 37
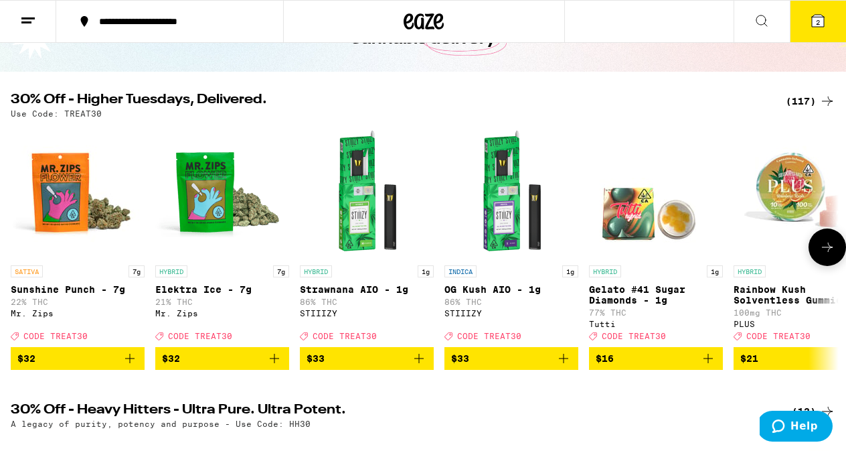
scroll to position [105, 0]
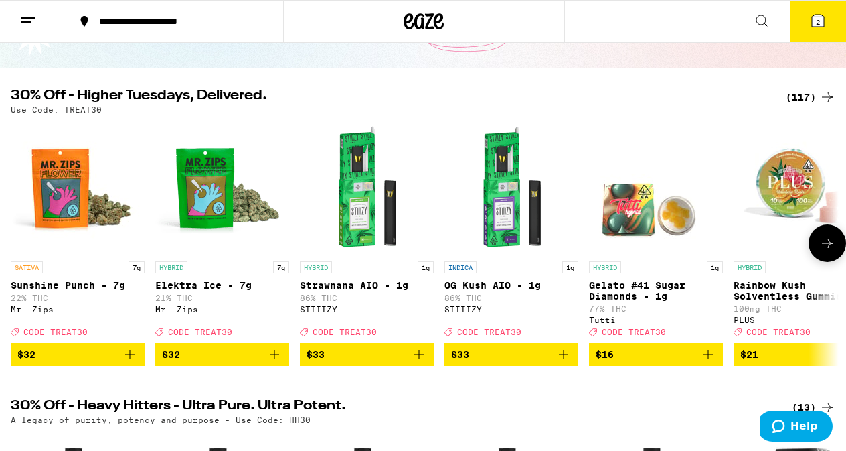
click at [832, 246] on icon at bounding box center [828, 243] width 16 height 16
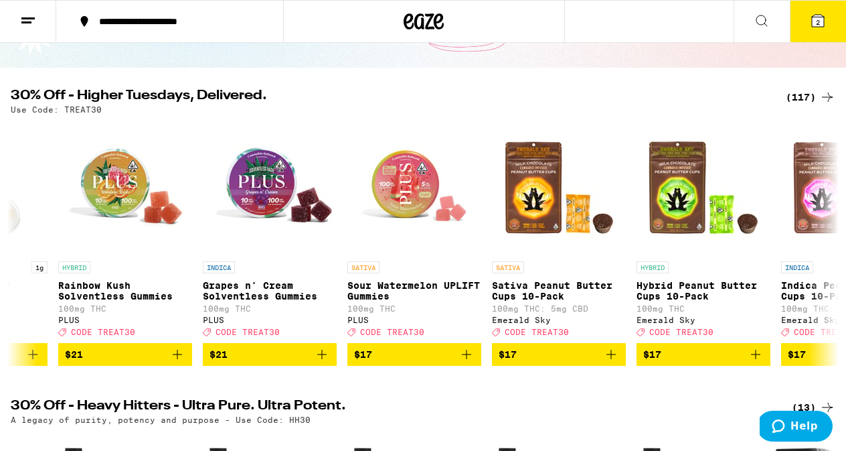
scroll to position [0, 679]
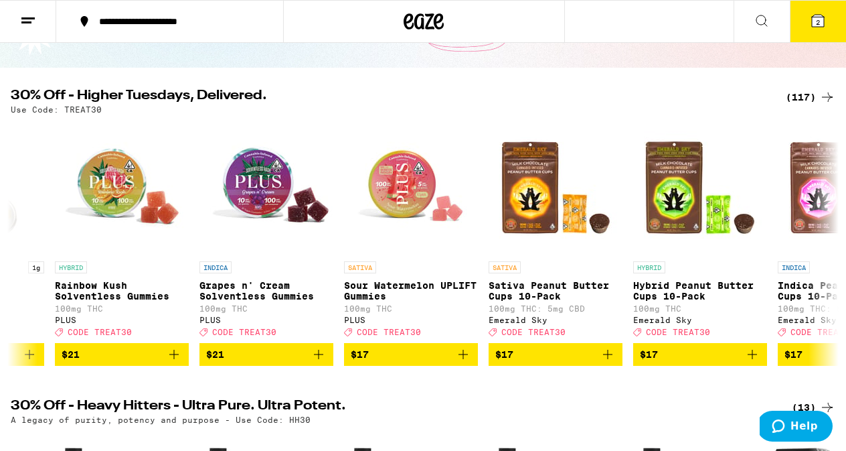
click at [818, 16] on icon at bounding box center [818, 21] width 12 height 12
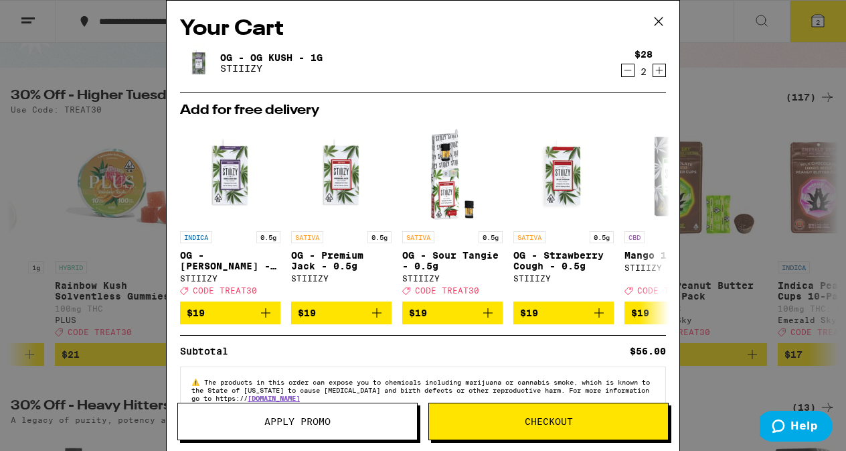
click at [311, 417] on span "Apply Promo" at bounding box center [297, 420] width 66 height 9
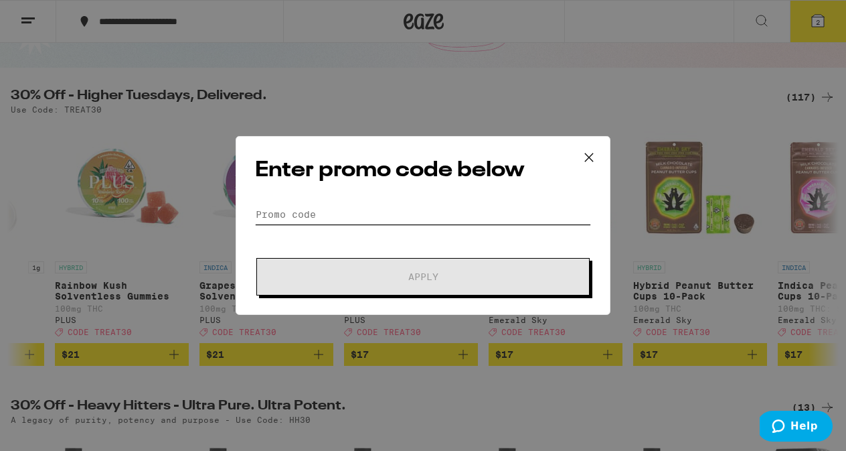
click at [275, 204] on input "Promo Code" at bounding box center [423, 214] width 336 height 20
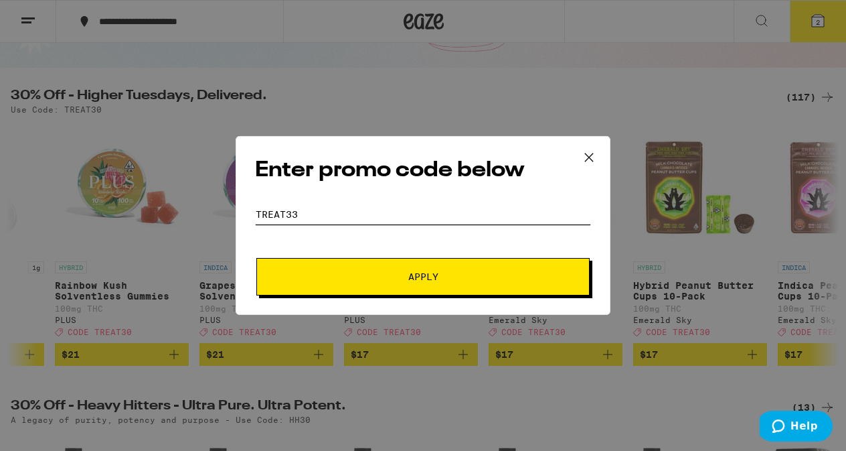
type input "TREAT33"
click at [422, 273] on span "Apply" at bounding box center [423, 276] width 30 height 9
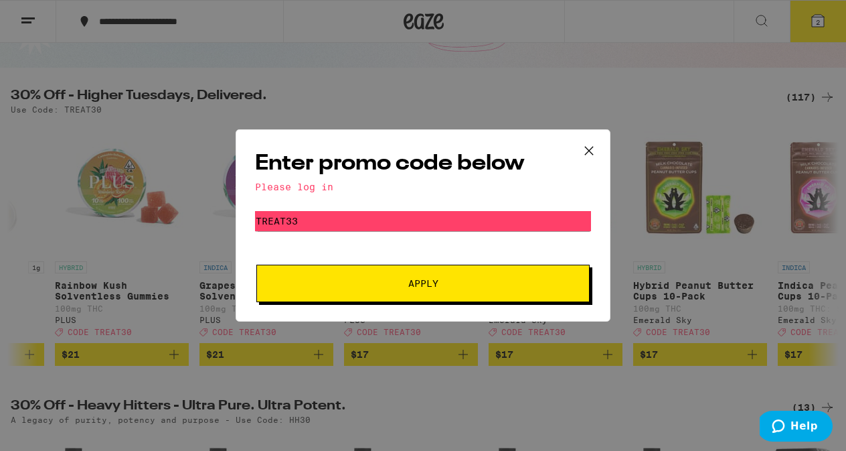
click at [422, 273] on button "Apply" at bounding box center [422, 282] width 333 height 37
click at [423, 281] on span "Apply" at bounding box center [423, 283] width 30 height 9
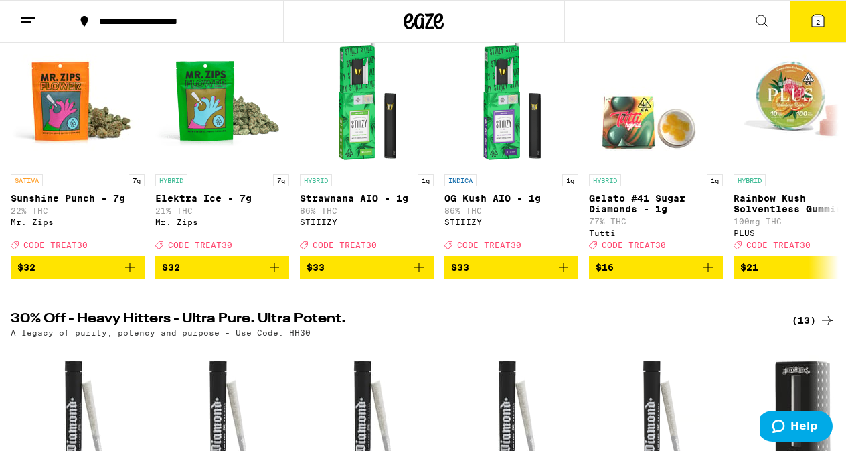
click at [816, 17] on icon at bounding box center [818, 21] width 12 height 12
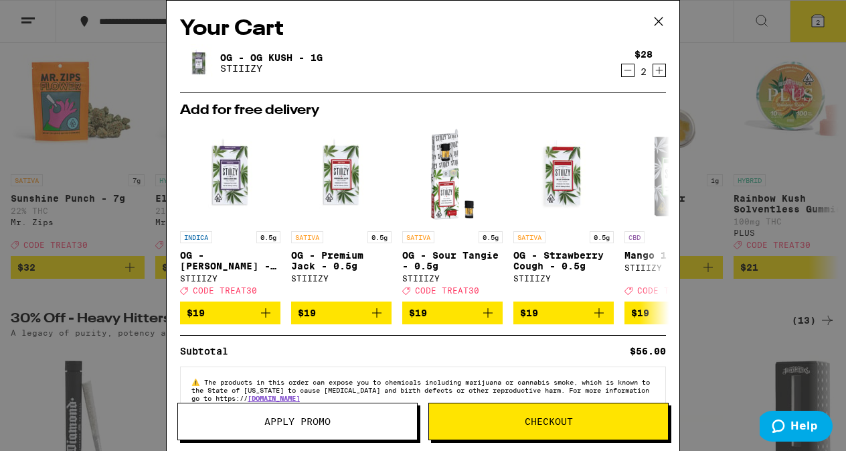
click at [515, 419] on span "Checkout" at bounding box center [548, 420] width 239 height 9
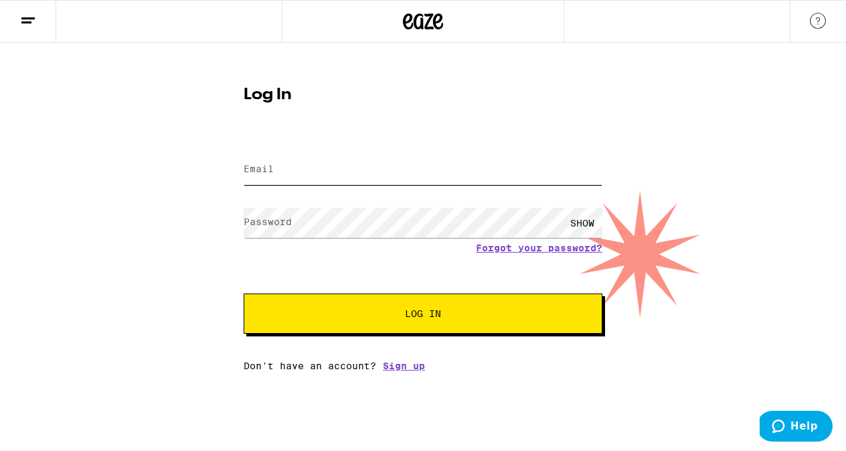
type input "[EMAIL_ADDRESS][DOMAIN_NAME]"
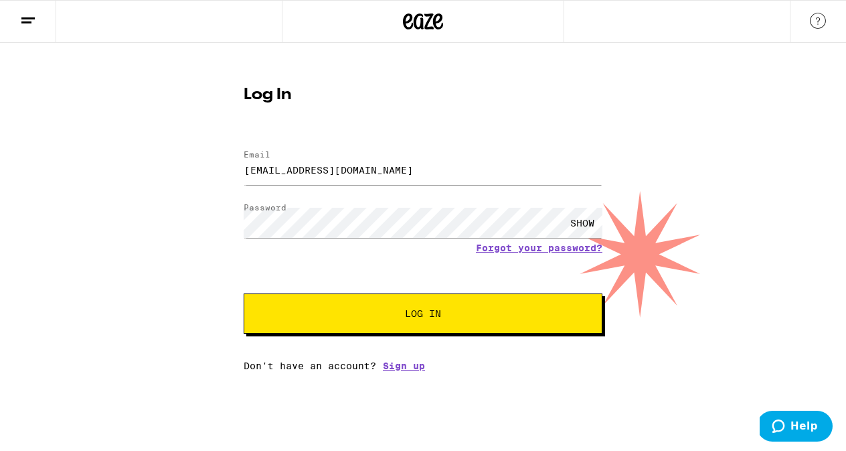
click at [425, 312] on span "Log In" at bounding box center [423, 313] width 36 height 9
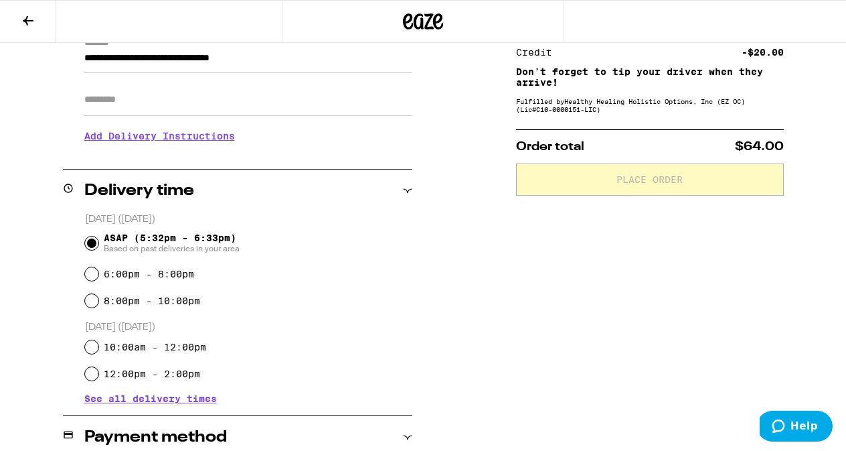
scroll to position [207, 0]
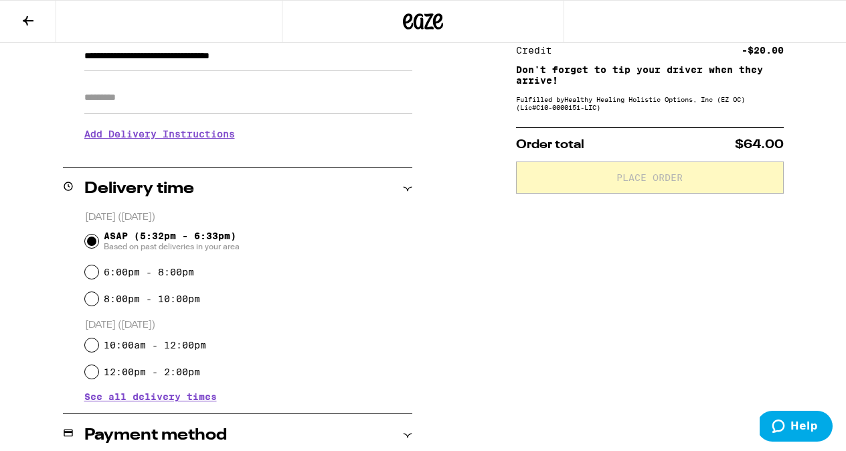
click at [579, 147] on span "Order total" at bounding box center [550, 145] width 68 height 12
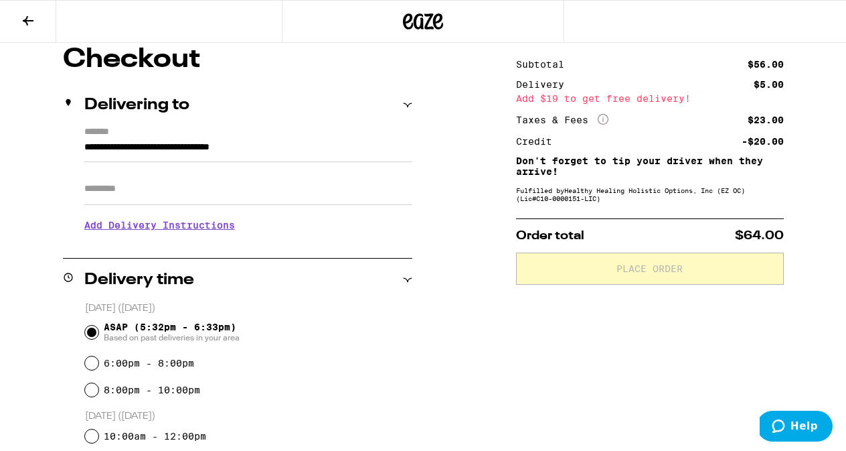
scroll to position [0, 0]
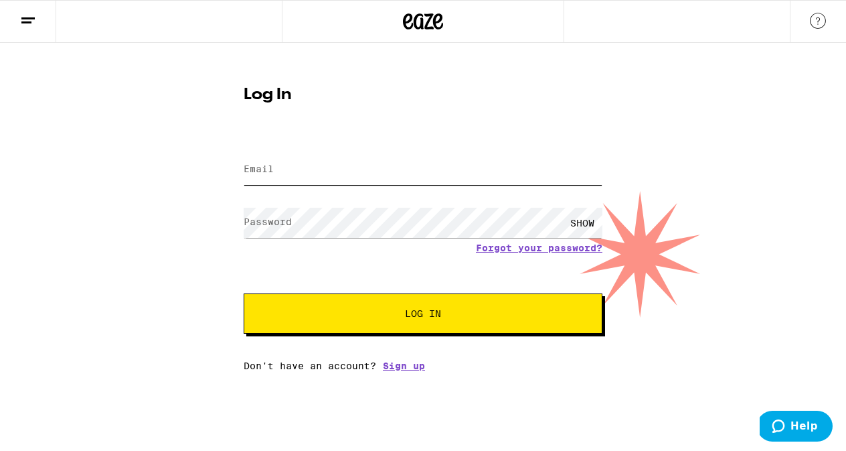
type input "[EMAIL_ADDRESS][DOMAIN_NAME]"
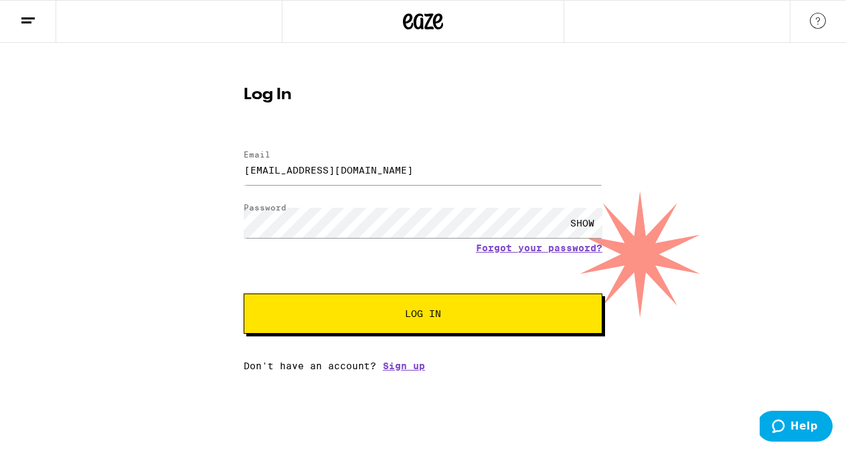
click at [440, 307] on button "Log In" at bounding box center [423, 313] width 359 height 40
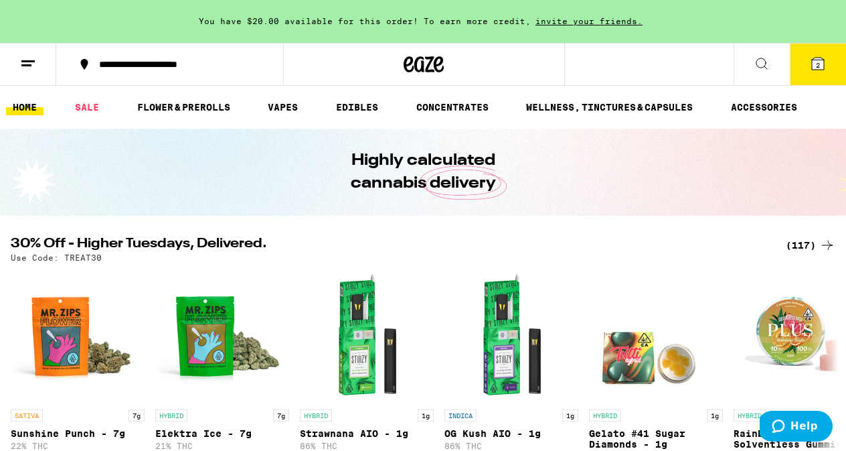
click at [829, 240] on icon at bounding box center [828, 245] width 16 height 16
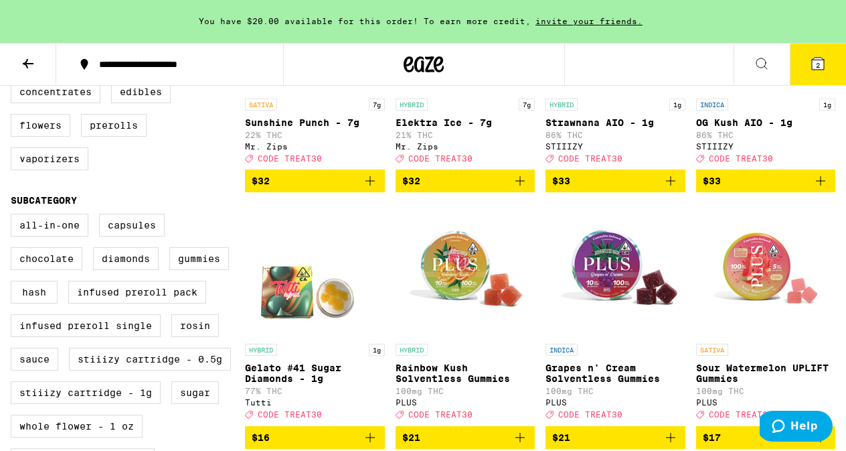
scroll to position [273, 0]
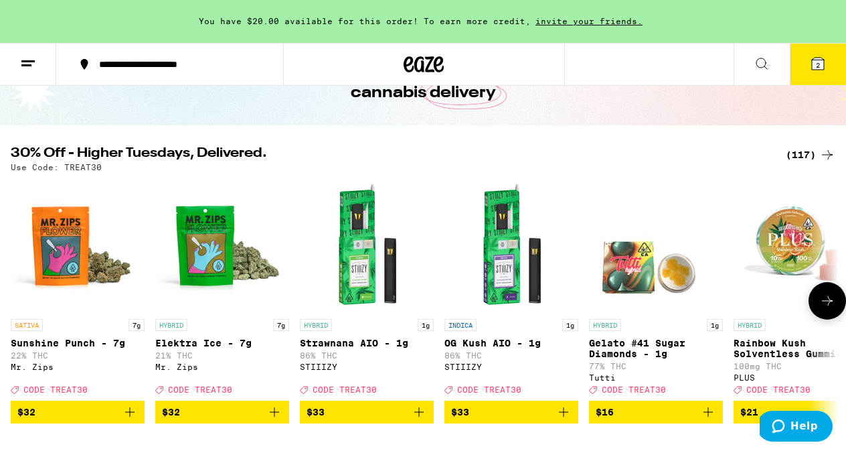
click at [824, 309] on icon at bounding box center [828, 301] width 16 height 16
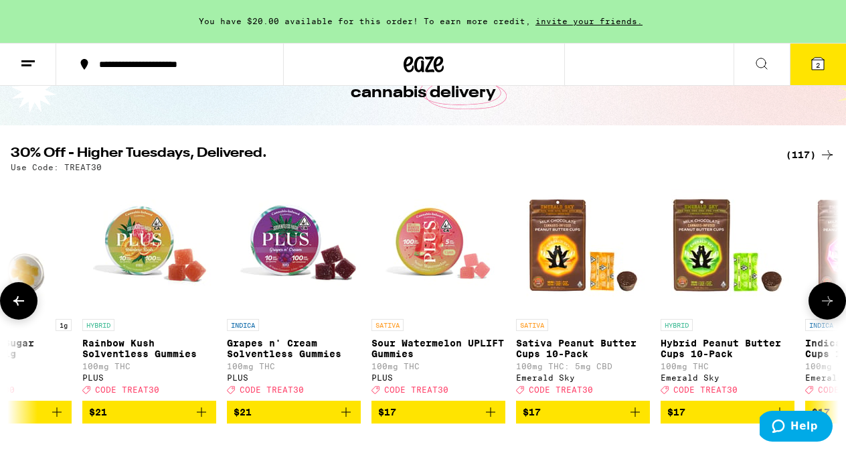
scroll to position [0, 679]
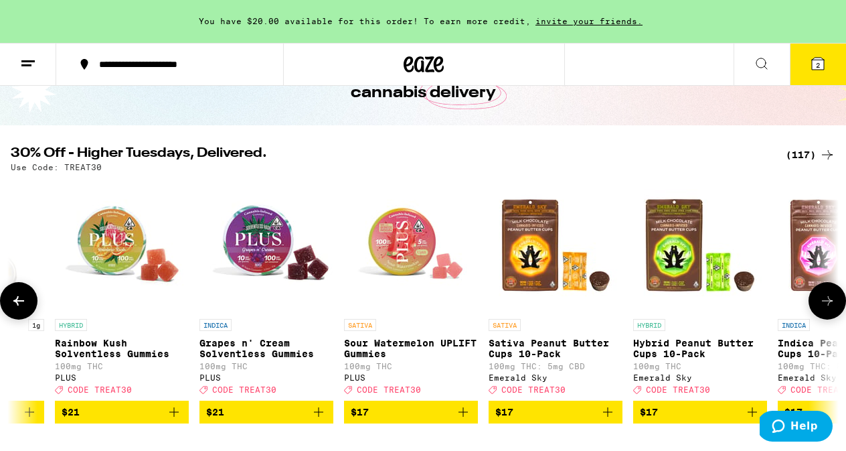
click at [824, 309] on icon at bounding box center [828, 301] width 16 height 16
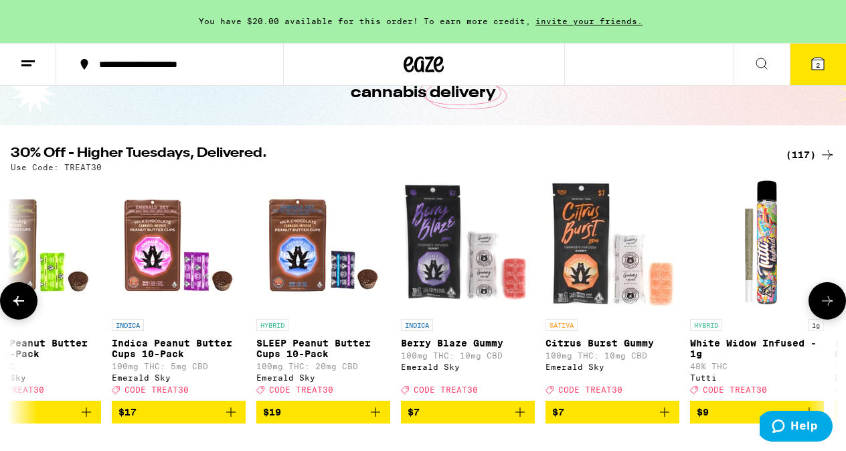
scroll to position [0, 1358]
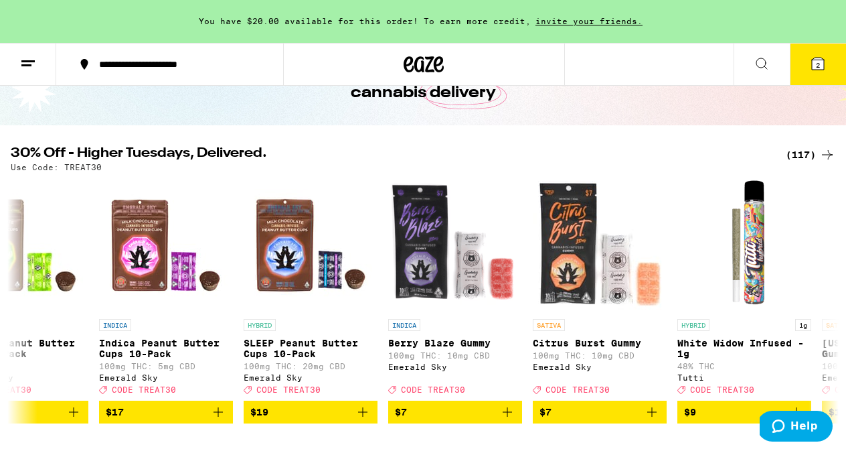
click at [821, 66] on icon at bounding box center [818, 64] width 12 height 12
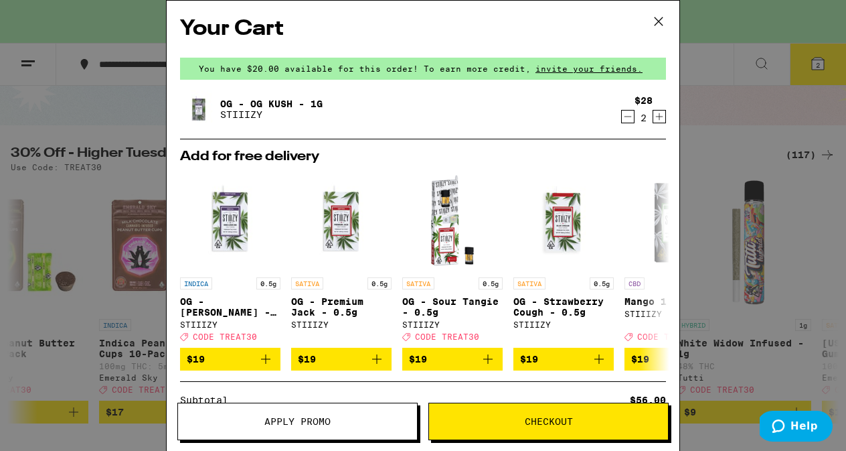
click at [298, 416] on span "Apply Promo" at bounding box center [297, 420] width 66 height 9
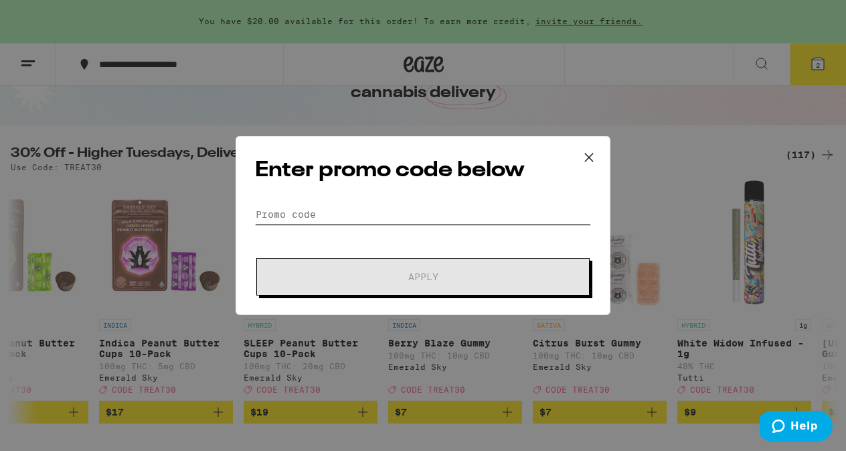
click at [311, 205] on input "Promo Code" at bounding box center [423, 214] width 336 height 20
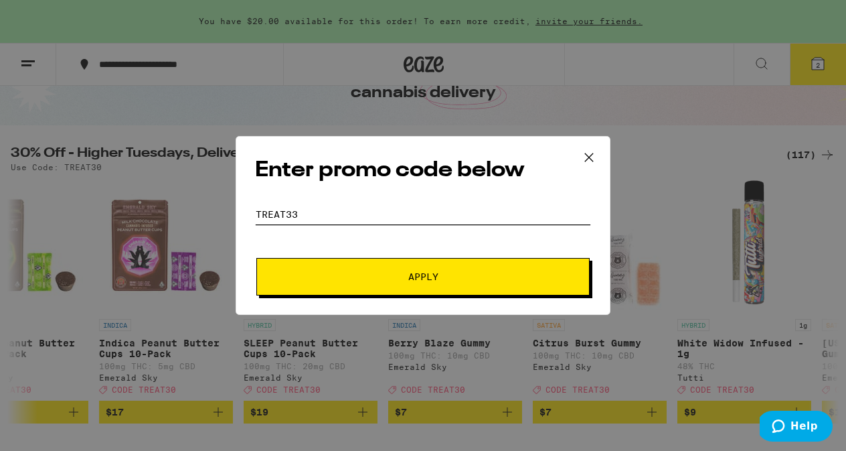
type input "TREAT33"
click at [418, 273] on span "Apply" at bounding box center [423, 276] width 30 height 9
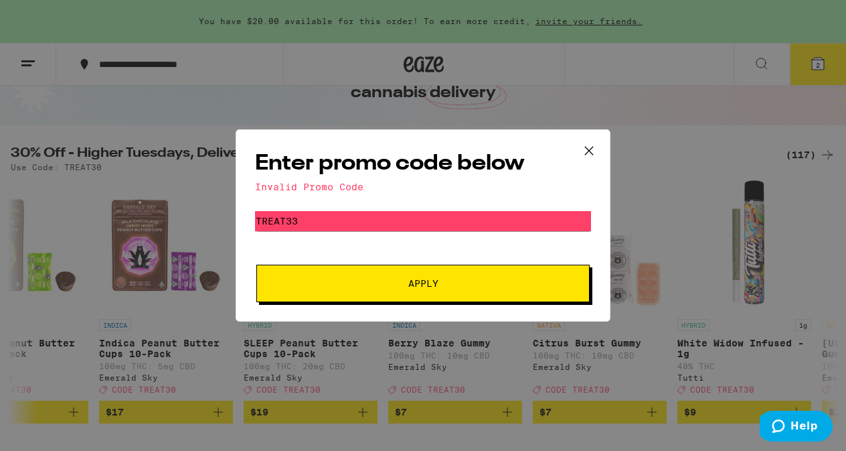
click at [657, 181] on div "Enter promo code below Invalid Promo Code Promo Code TREAT33 Apply" at bounding box center [423, 225] width 846 height 451
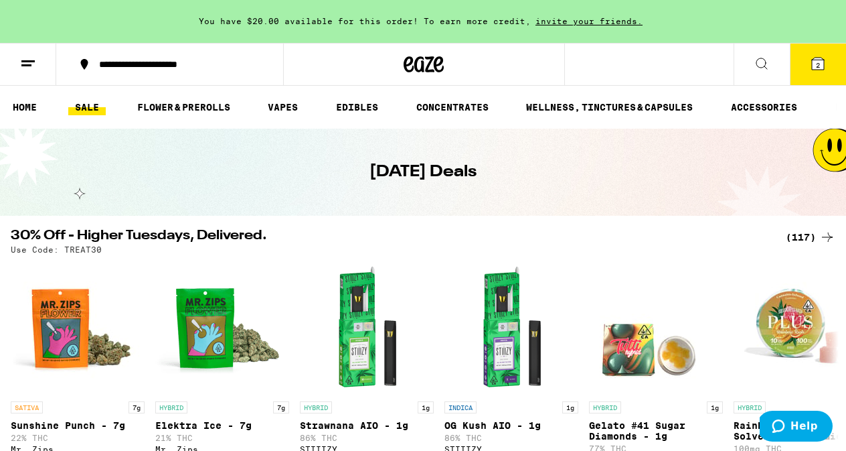
click at [817, 59] on icon at bounding box center [818, 64] width 12 height 12
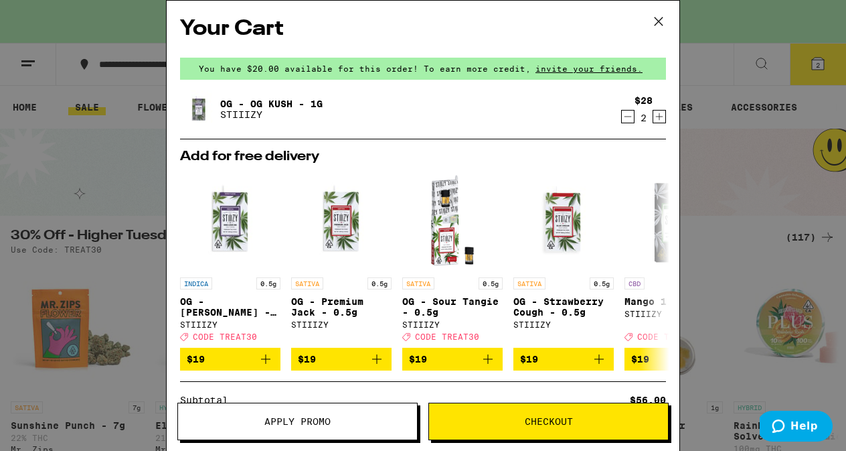
click at [303, 413] on button "Apply Promo" at bounding box center [297, 420] width 240 height 37
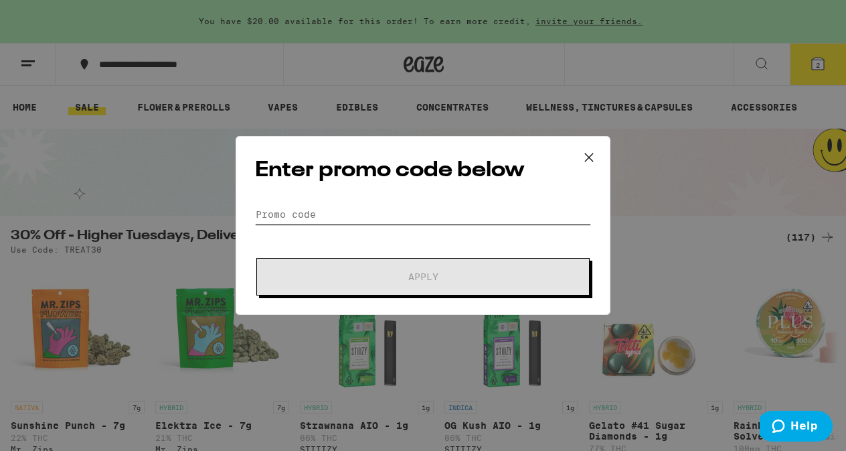
click at [318, 212] on input "Promo Code" at bounding box center [423, 214] width 336 height 20
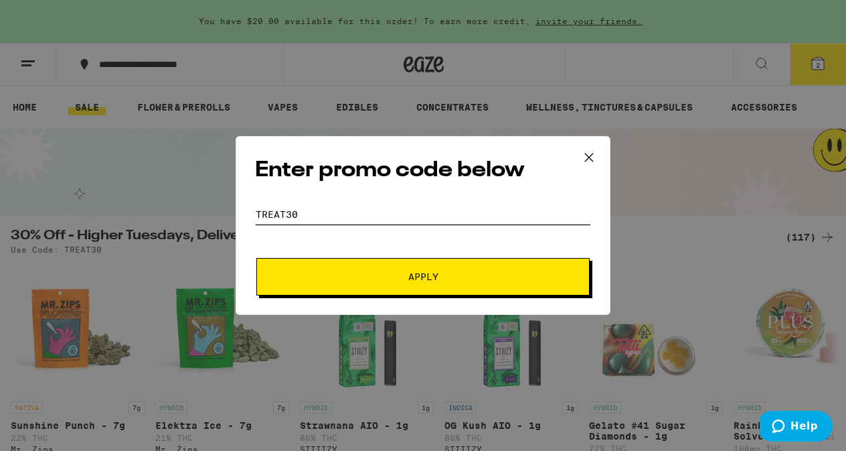
type input "TREAT30"
click at [428, 272] on span "Apply" at bounding box center [423, 276] width 30 height 9
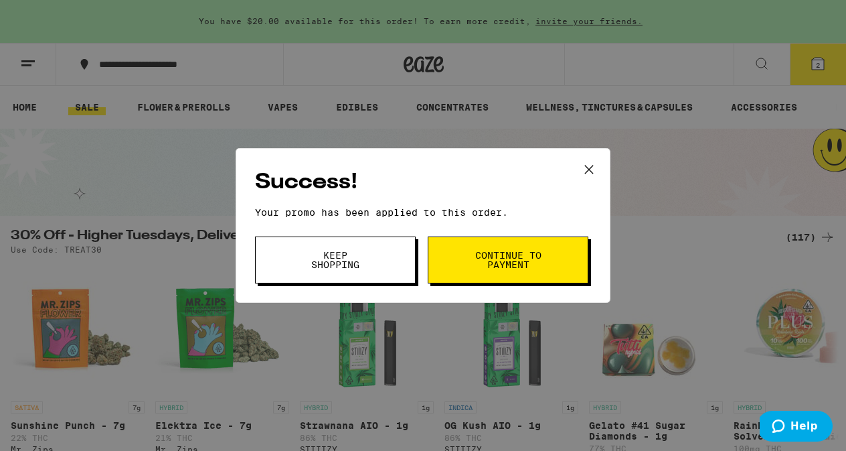
click at [466, 259] on button "Continue to payment" at bounding box center [508, 259] width 161 height 47
click at [357, 253] on span "Keep Shopping" at bounding box center [335, 259] width 68 height 19
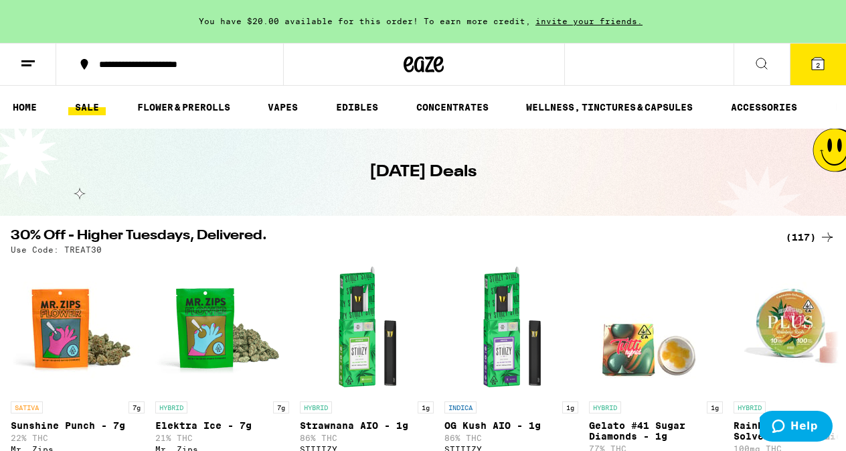
click at [819, 61] on span "2" at bounding box center [818, 65] width 4 height 8
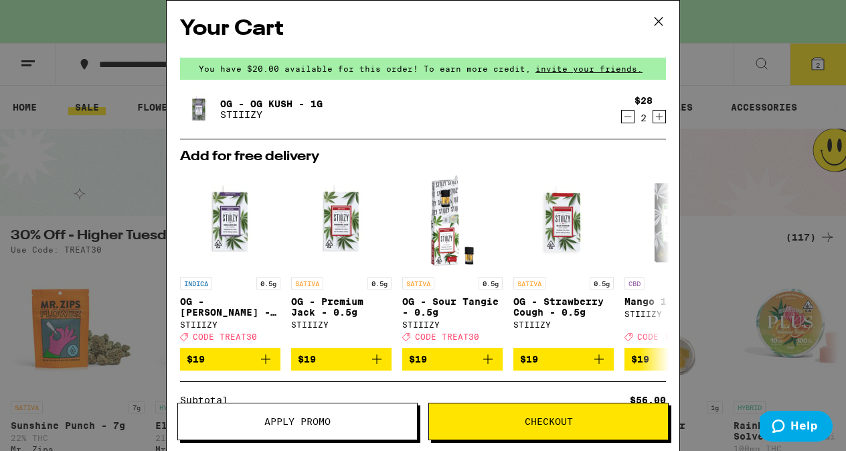
click at [662, 117] on icon "Increment" at bounding box center [659, 116] width 12 height 16
click at [309, 416] on span "Apply Promo" at bounding box center [297, 420] width 66 height 9
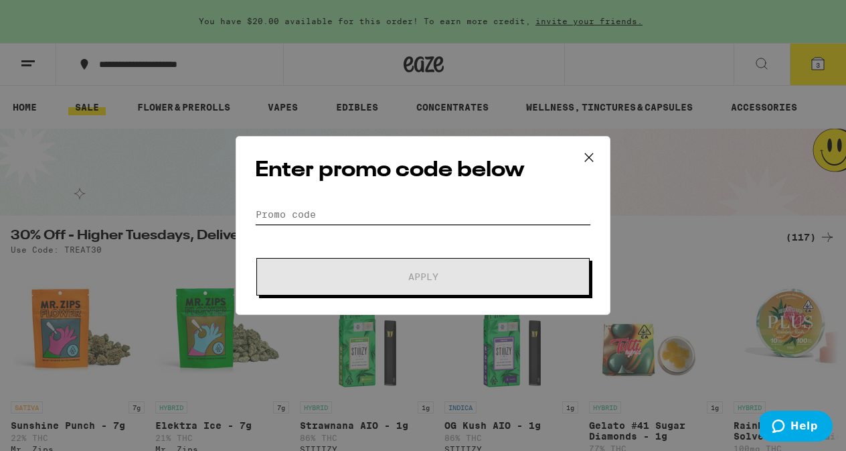
click at [300, 207] on input "Promo Code" at bounding box center [423, 214] width 336 height 20
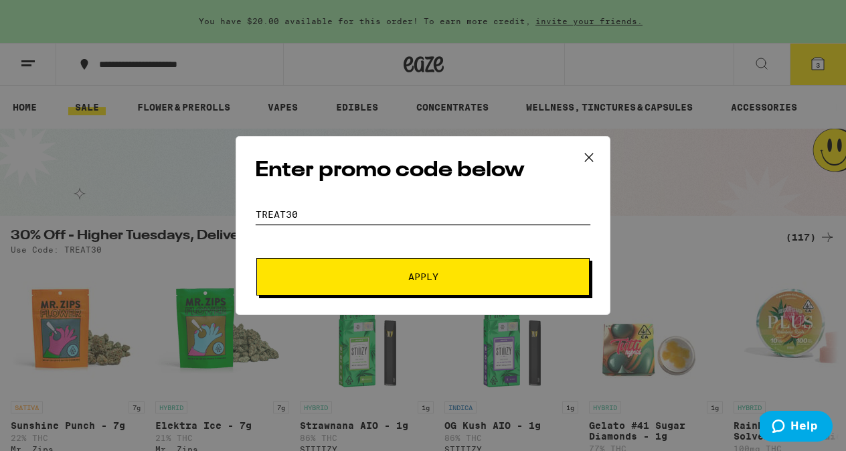
type input "TREAT30"
click at [417, 273] on span "Apply" at bounding box center [423, 276] width 30 height 9
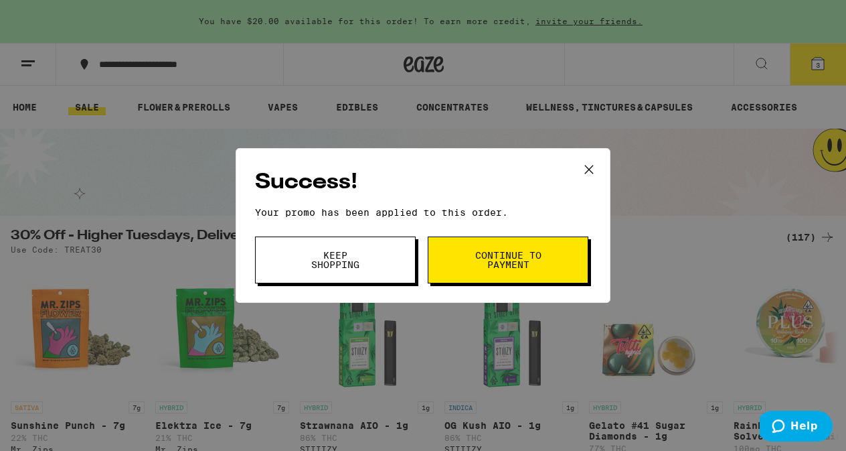
click at [501, 250] on span "Continue to payment" at bounding box center [508, 259] width 68 height 19
click at [819, 59] on div "Success! Your promo has been applied to this order. Promo Code Keep Shopping Co…" at bounding box center [423, 225] width 846 height 451
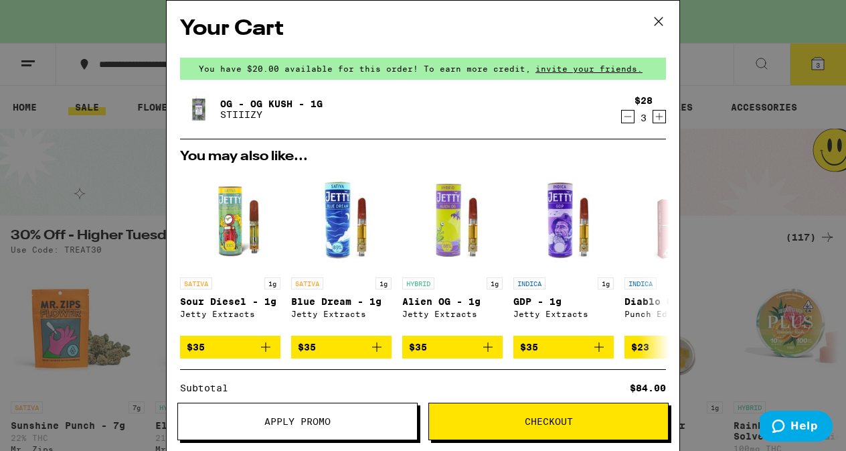
click at [631, 115] on icon "Decrement" at bounding box center [628, 116] width 12 height 16
click at [543, 416] on span "Checkout" at bounding box center [549, 420] width 48 height 9
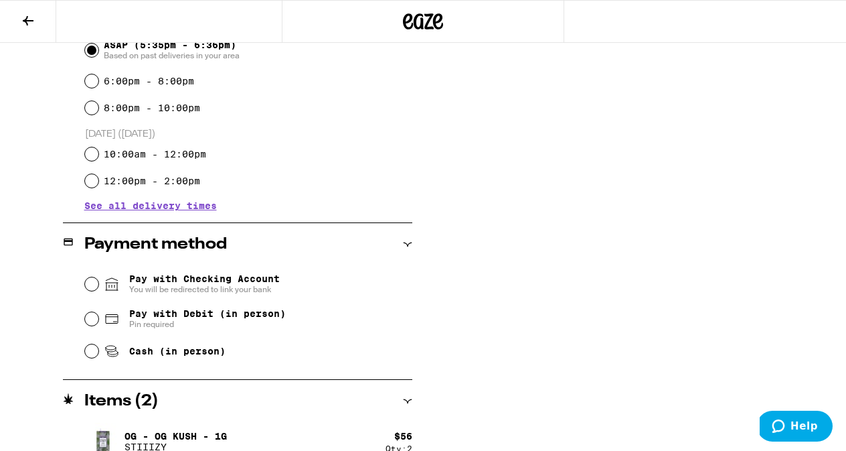
scroll to position [418, 0]
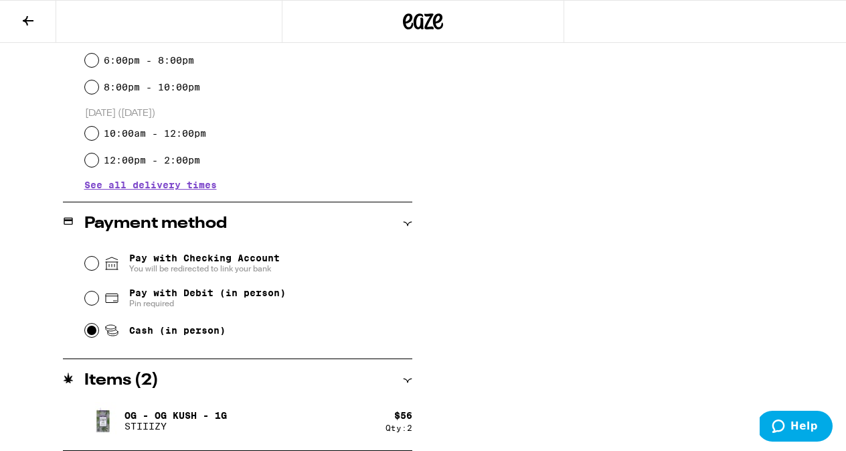
click at [88, 329] on input "Cash (in person)" at bounding box center [91, 329] width 13 height 13
radio input "true"
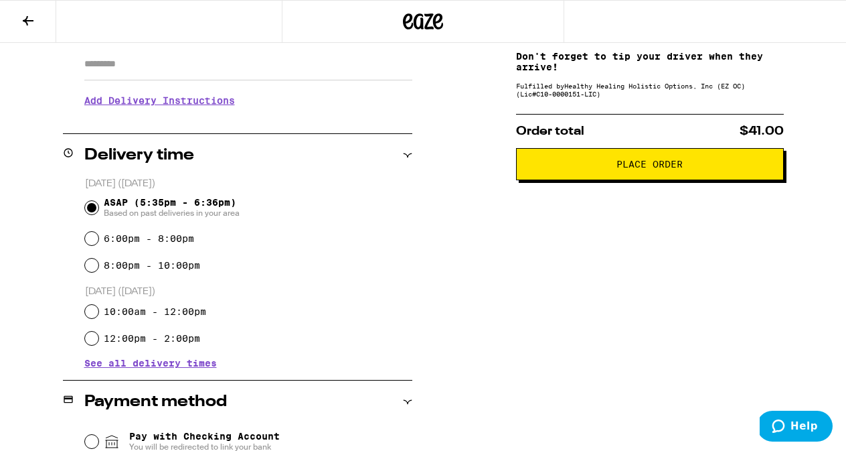
scroll to position [236, 0]
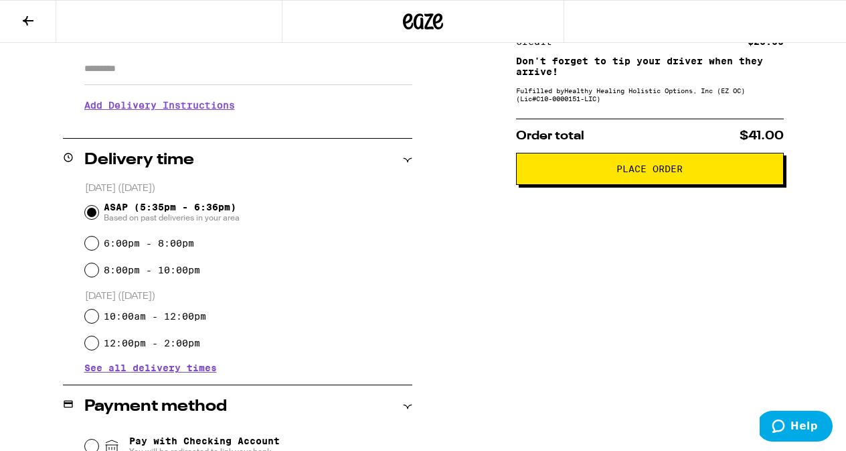
click at [642, 173] on span "Place Order" at bounding box center [650, 168] width 66 height 9
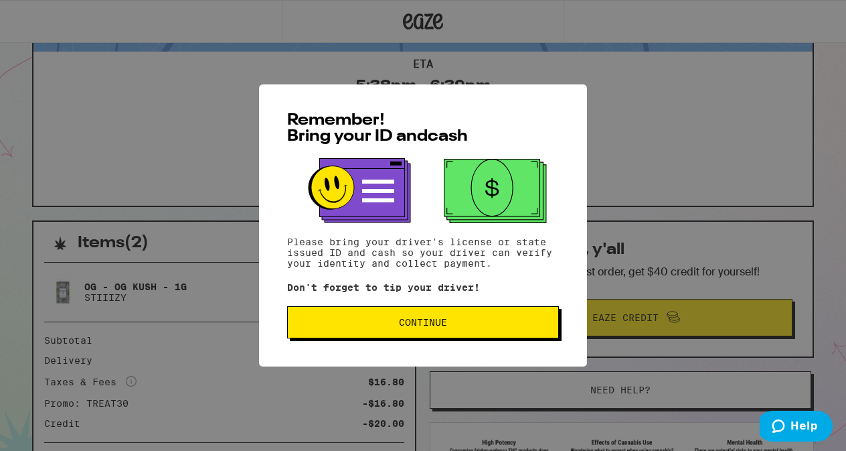
scroll to position [116, 0]
click at [431, 321] on span "Continue" at bounding box center [423, 321] width 48 height 9
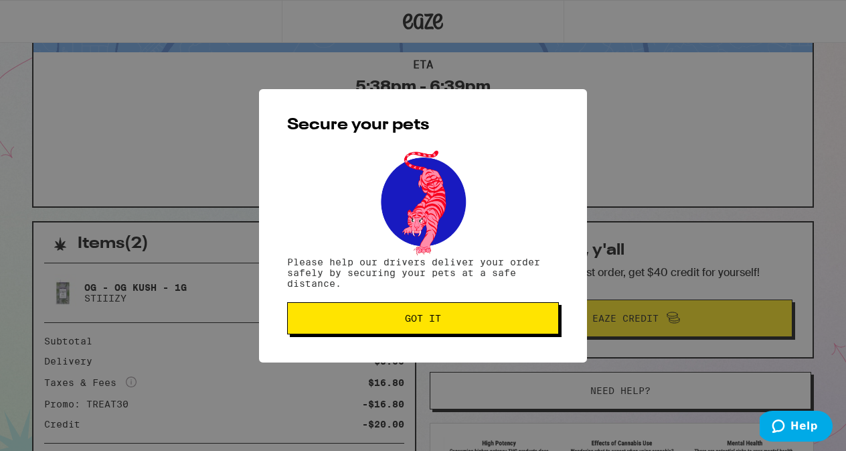
click at [431, 321] on span "Got it" at bounding box center [423, 317] width 36 height 9
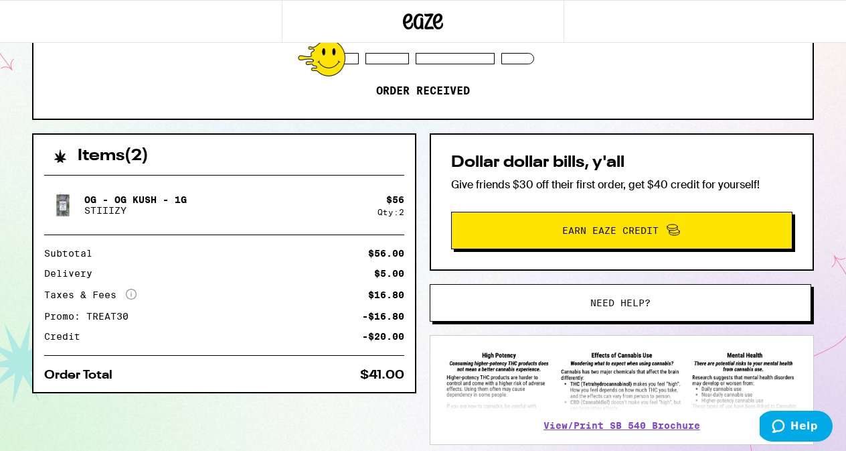
scroll to position [202, 0]
